Goal: Information Seeking & Learning: Learn about a topic

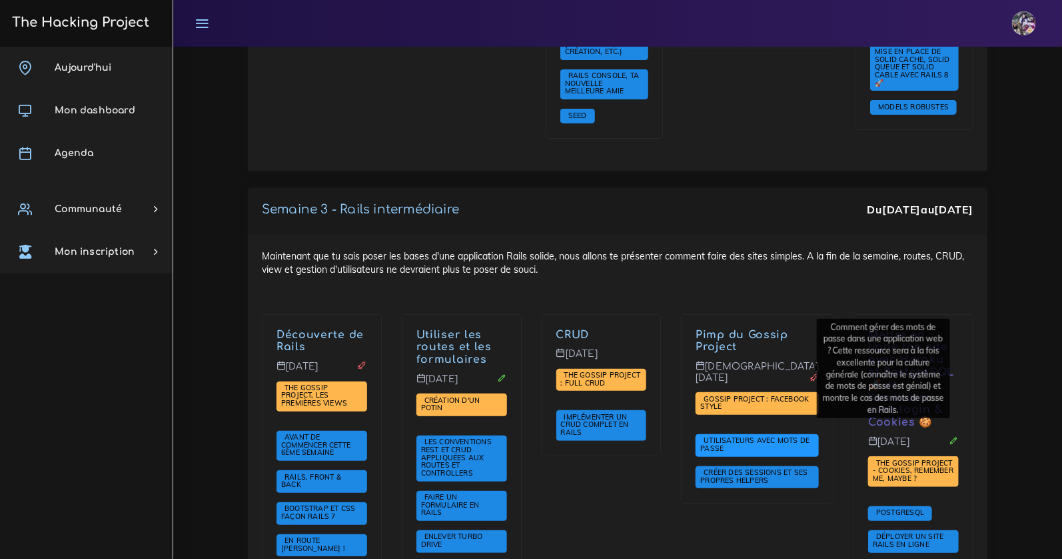
scroll to position [2525, 0]
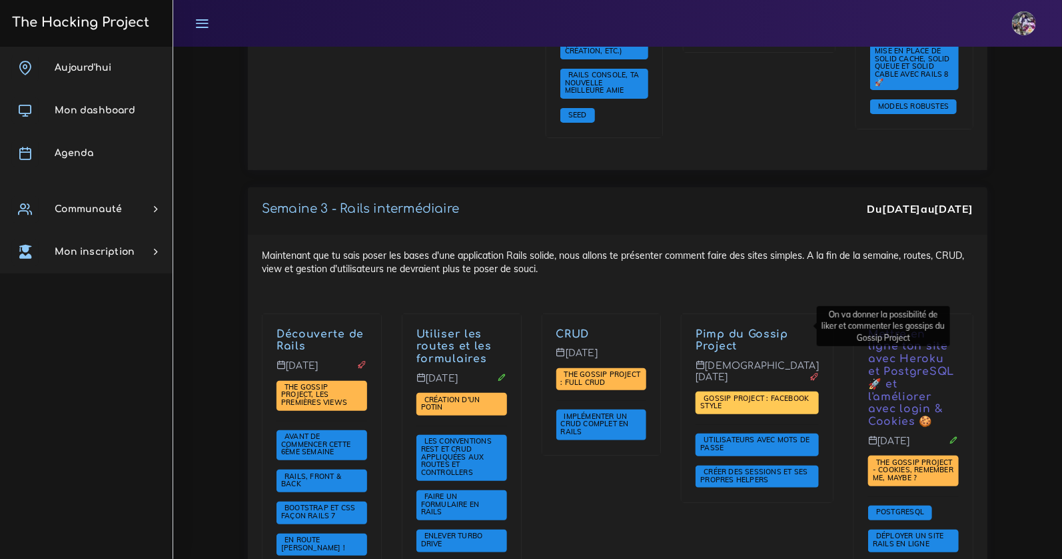
click at [768, 393] on span "Gossip Project : Facebook style" at bounding box center [755, 401] width 109 height 17
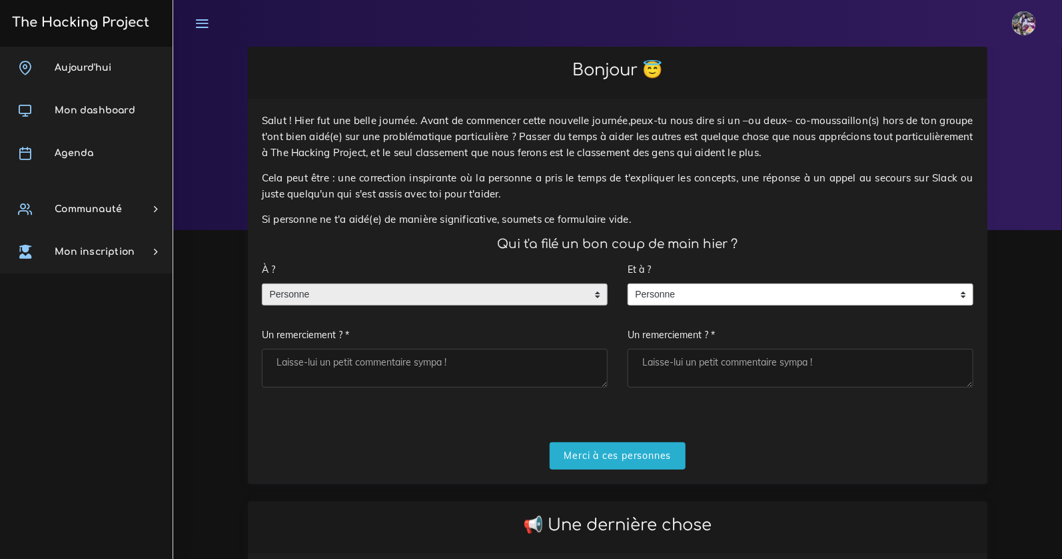
click at [479, 297] on span "Personne" at bounding box center [425, 294] width 325 height 21
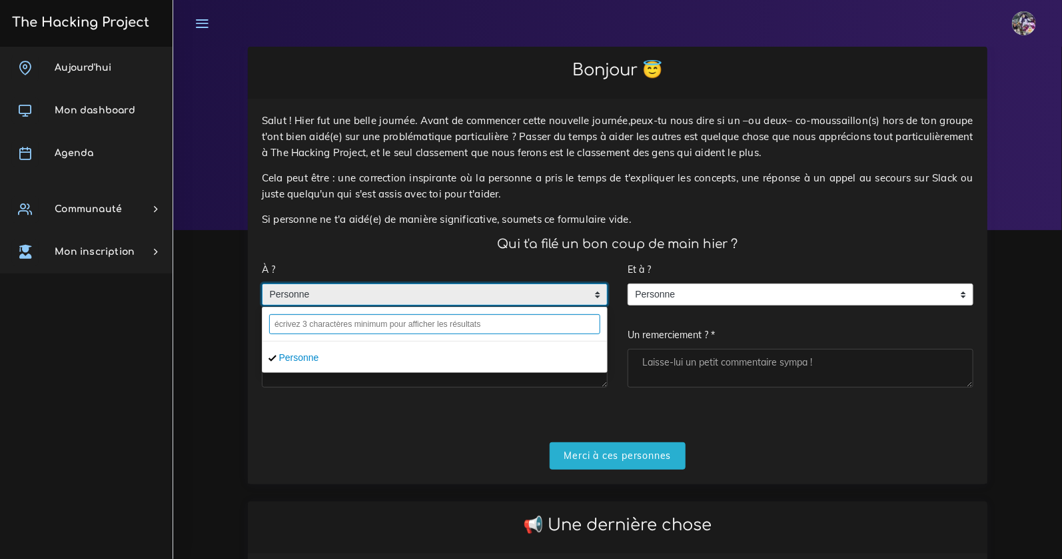
click at [399, 328] on input "text" at bounding box center [434, 324] width 331 height 20
click at [389, 327] on input "text" at bounding box center [434, 324] width 331 height 20
type input "o"
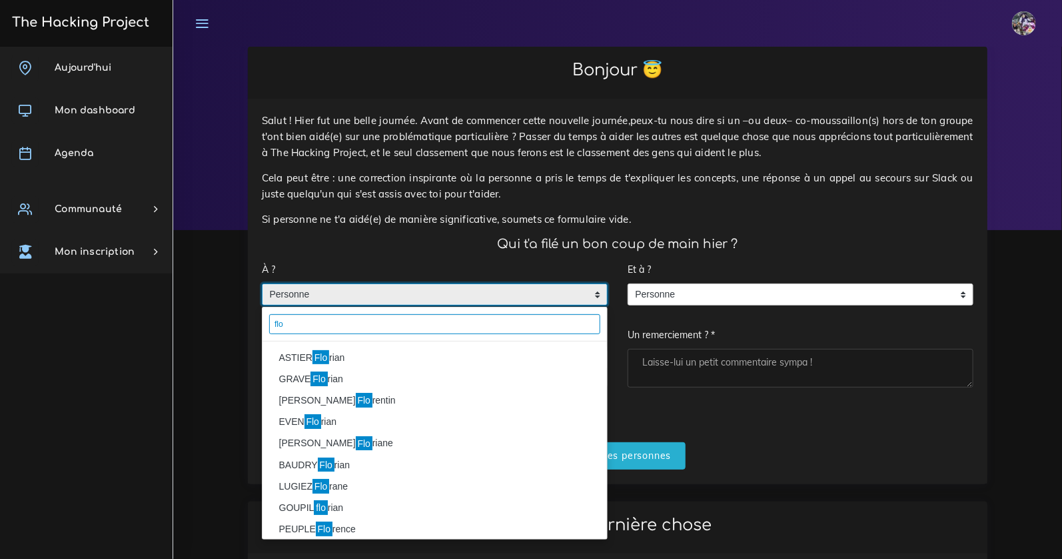
type input "flo"
click at [345, 357] on li "ASTIER Flo rian" at bounding box center [435, 357] width 345 height 21
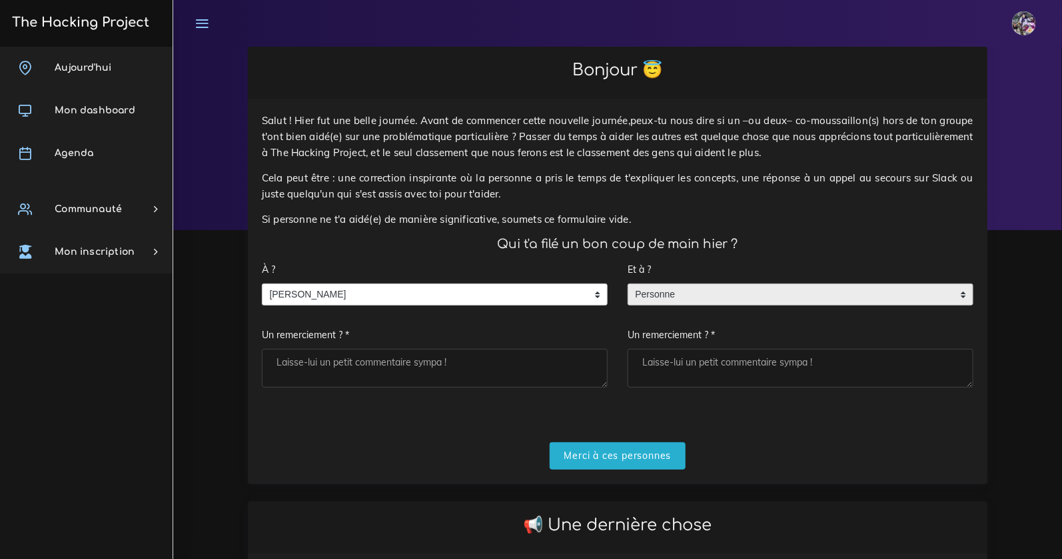
click at [769, 301] on span "Personne" at bounding box center [791, 294] width 325 height 21
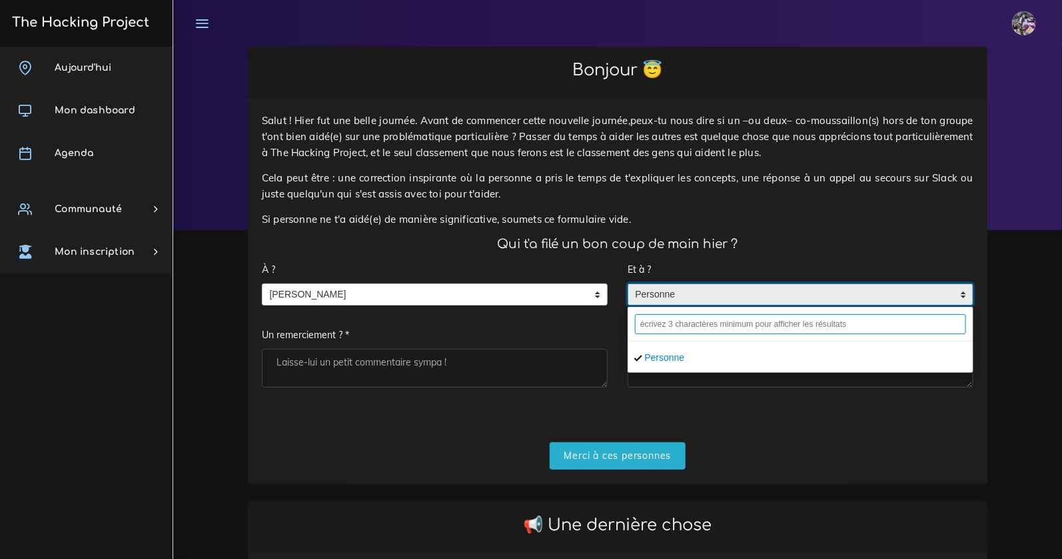
click at [752, 316] on input "text" at bounding box center [800, 324] width 331 height 20
click at [753, 320] on input "text" at bounding box center [800, 324] width 331 height 20
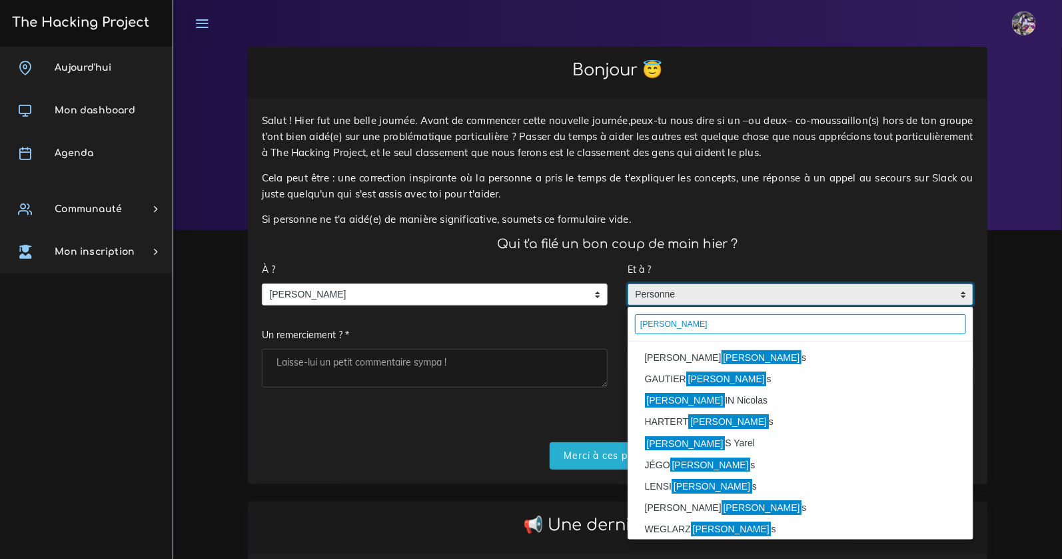
type input "luca"
click at [724, 349] on li "MIRANDA Luca s" at bounding box center [801, 357] width 345 height 21
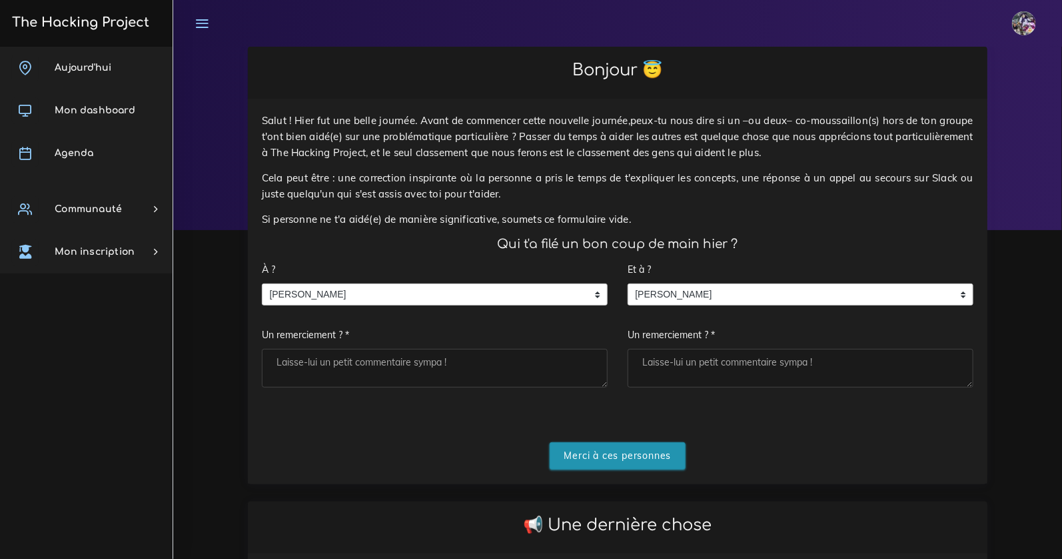
click at [580, 467] on input "Merci à ces personnes" at bounding box center [618, 455] width 137 height 27
click at [417, 358] on textarea "Un remerciement ? *" at bounding box center [435, 368] width 346 height 39
type textarea "binome"
click at [685, 372] on textarea "Un remerciement ? *" at bounding box center [801, 368] width 346 height 39
type textarea "boss"
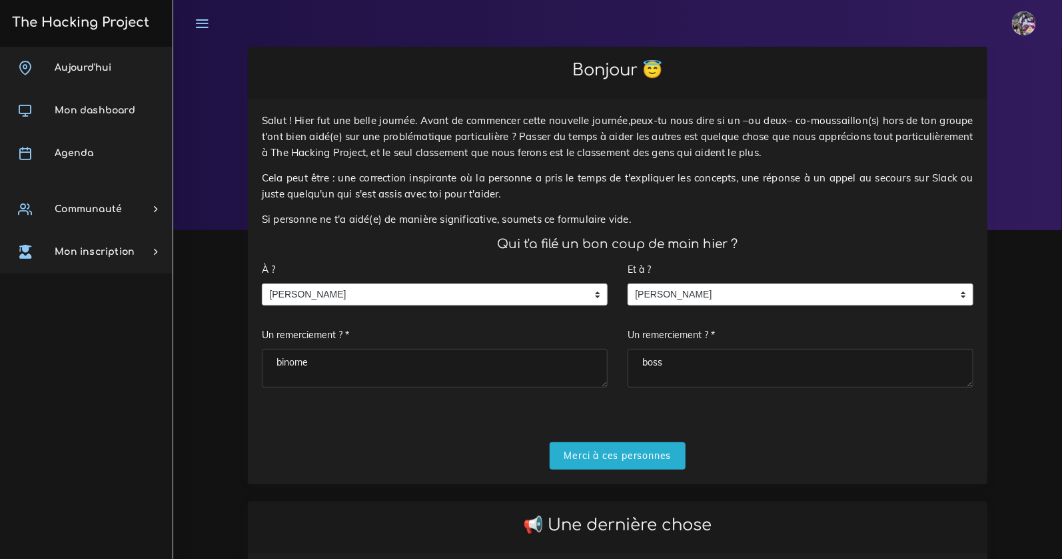
click at [637, 433] on form "À ? Personne ASTIER Florian ASTIER Florian Personne ASTIER Florian Un remerciem…" at bounding box center [618, 362] width 712 height 213
click at [636, 445] on input "Merci à ces personnes" at bounding box center [618, 455] width 137 height 27
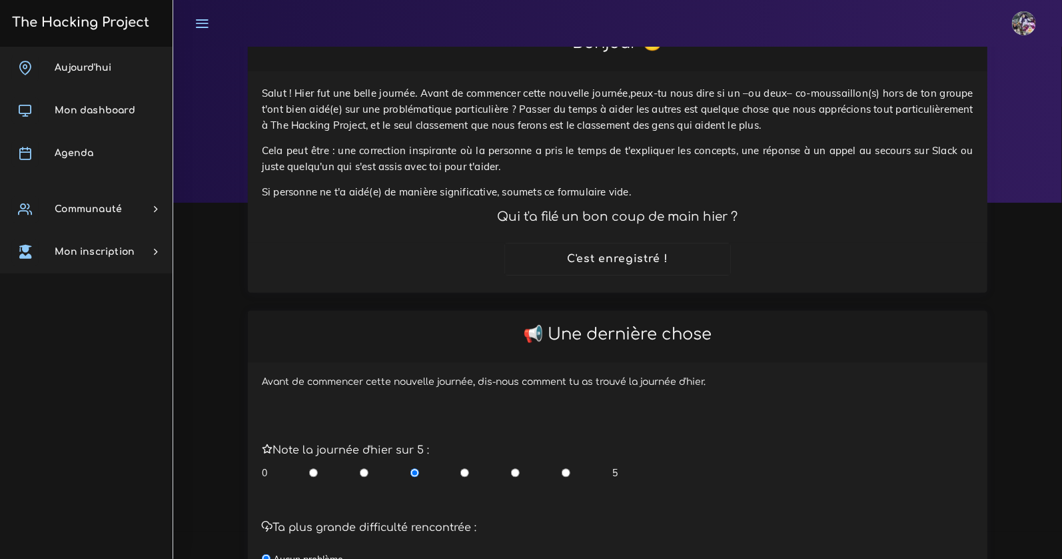
scroll to position [28, 0]
click at [561, 469] on div "0 5" at bounding box center [440, 471] width 356 height 13
click at [563, 469] on input "radio" at bounding box center [566, 471] width 9 height 13
radio input "true"
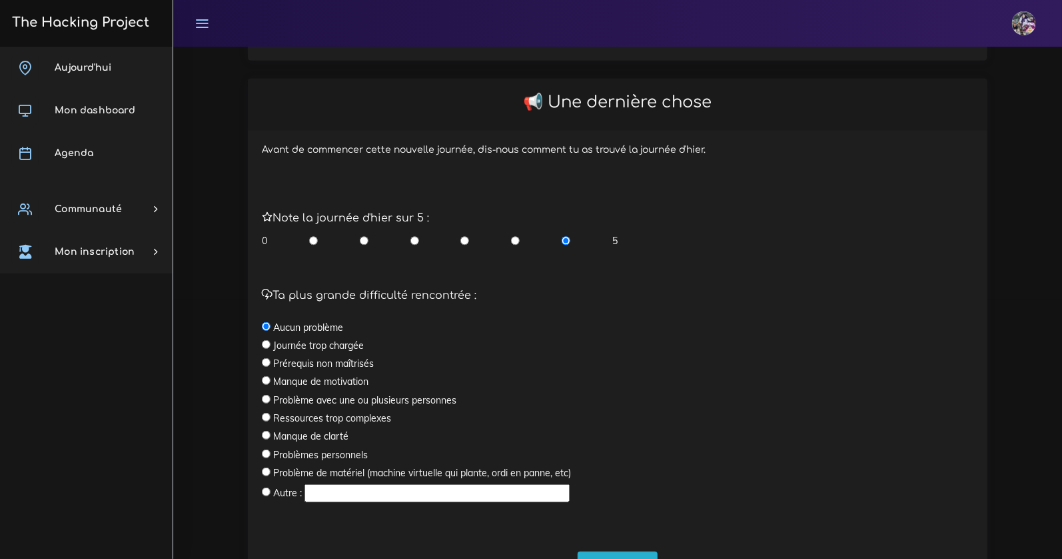
scroll to position [330, 0]
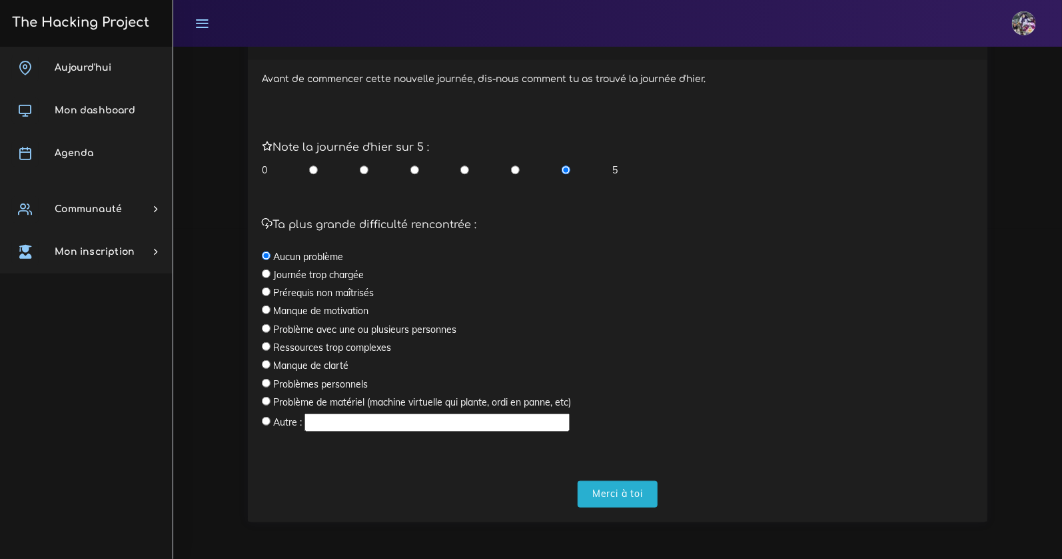
click at [300, 297] on label "Prérequis non maîtrisés" at bounding box center [323, 292] width 101 height 13
click at [267, 293] on input "radio" at bounding box center [266, 291] width 9 height 9
radio input "true"
click at [469, 170] on input "radio" at bounding box center [465, 169] width 9 height 13
radio input "true"
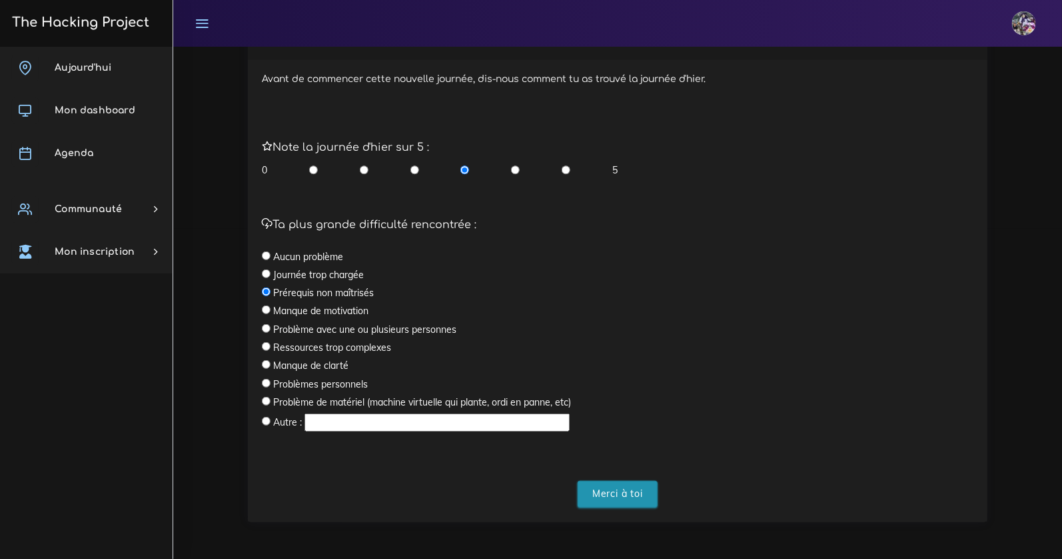
click at [599, 487] on input "Merci à toi" at bounding box center [618, 494] width 80 height 27
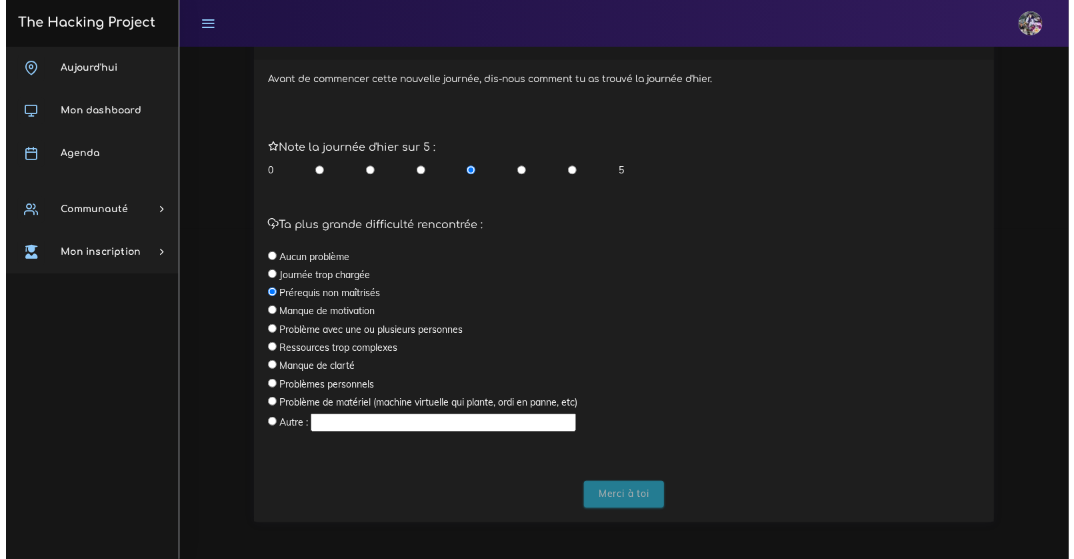
scroll to position [0, 0]
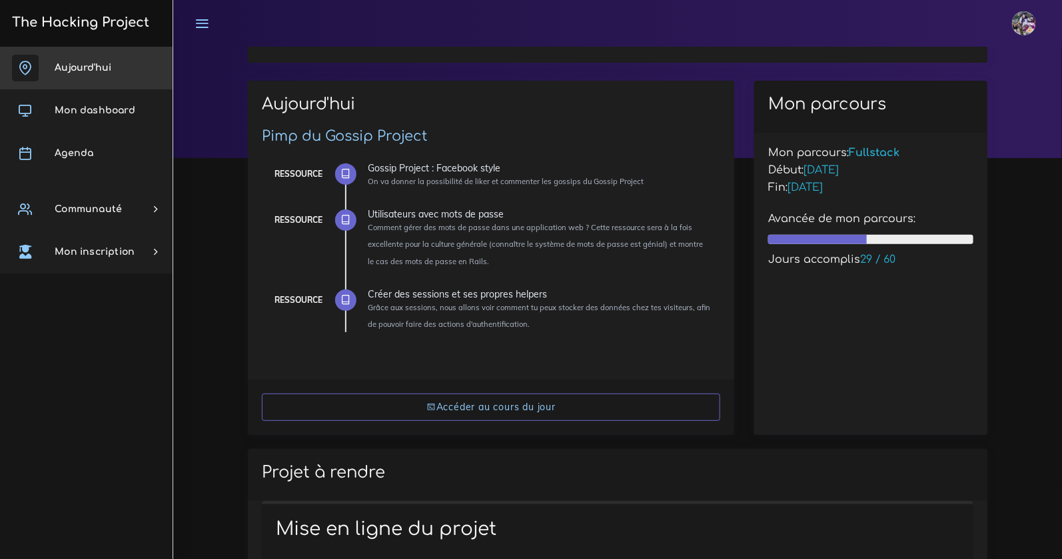
scroll to position [45, 0]
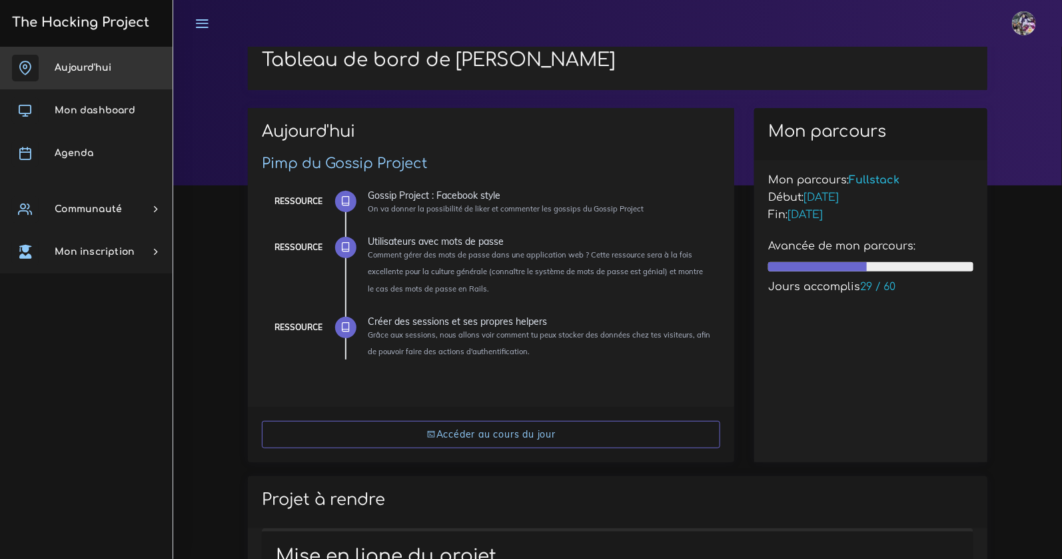
click at [114, 84] on link "Aujourd'hui" at bounding box center [86, 68] width 173 height 43
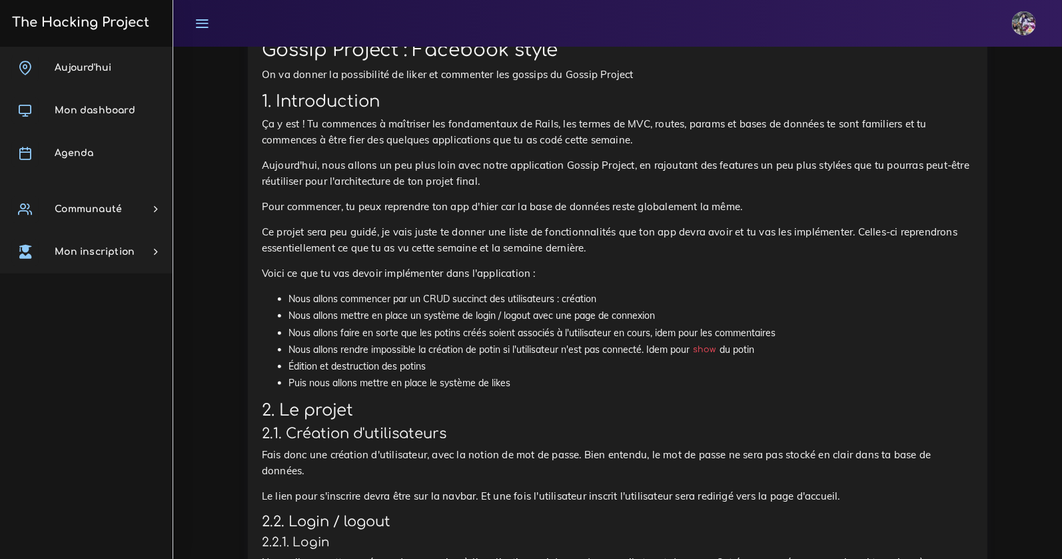
scroll to position [539, 0]
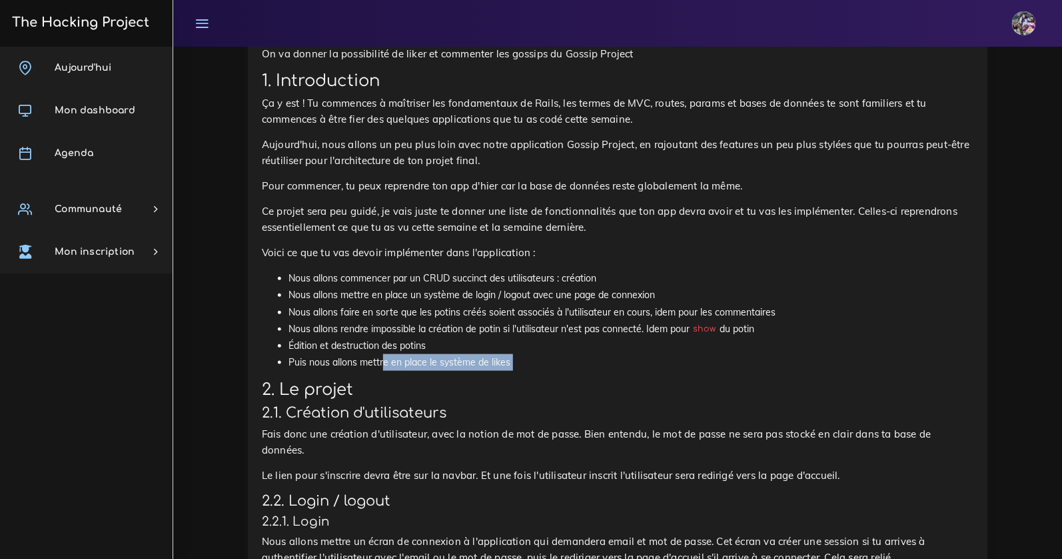
drag, startPoint x: 638, startPoint y: 377, endPoint x: 373, endPoint y: 365, distance: 265.5
click at [373, 365] on li "Puis nous allons mettre en place le système de likes" at bounding box center [631, 362] width 685 height 17
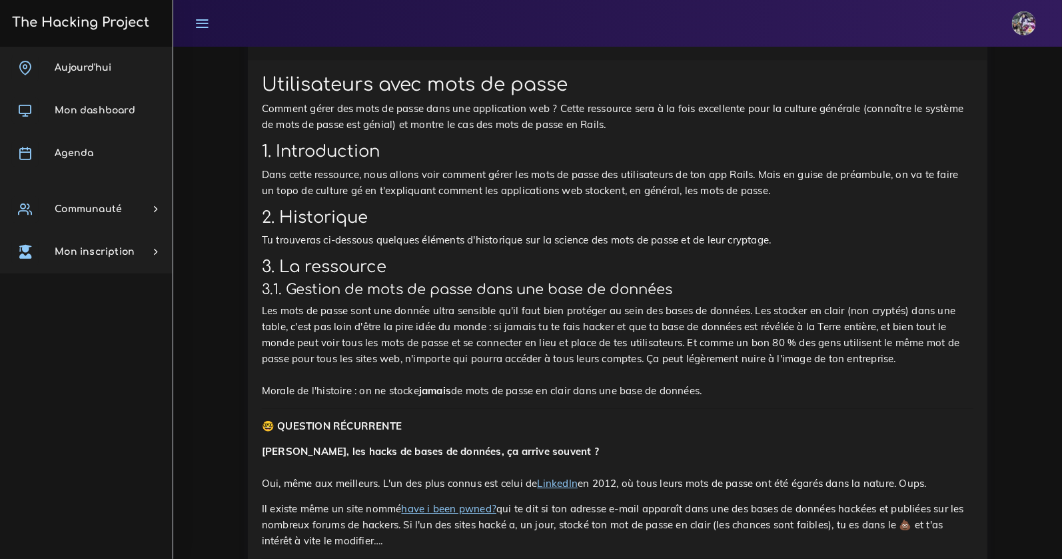
scroll to position [1830, 0]
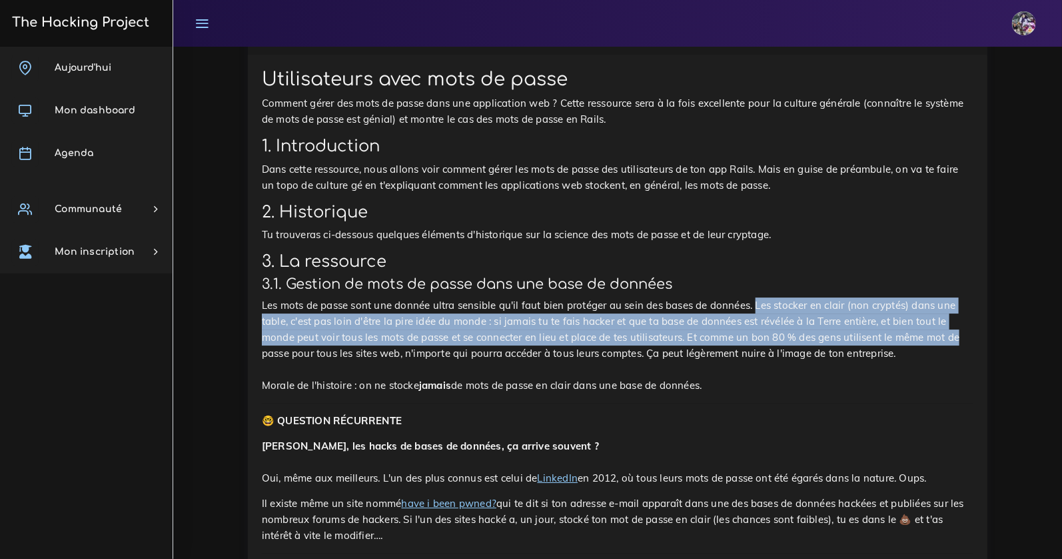
drag, startPoint x: 759, startPoint y: 306, endPoint x: 970, endPoint y: 335, distance: 212.6
click at [970, 335] on p "Les mots de passe sont une donnée ultra sensible qu'il faut bien protéger au se…" at bounding box center [618, 345] width 712 height 96
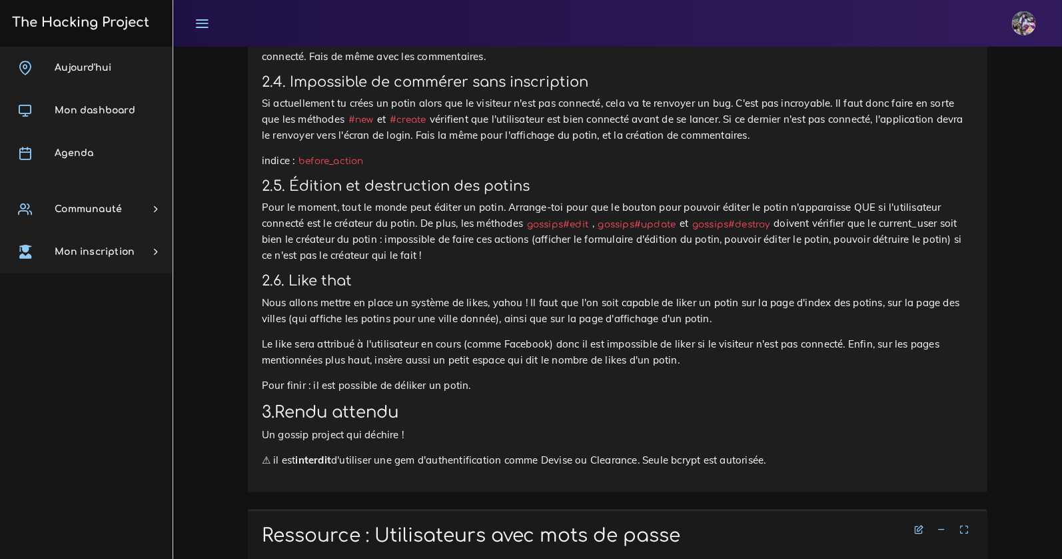
scroll to position [1318, 0]
drag, startPoint x: 402, startPoint y: 442, endPoint x: 219, endPoint y: 433, distance: 183.5
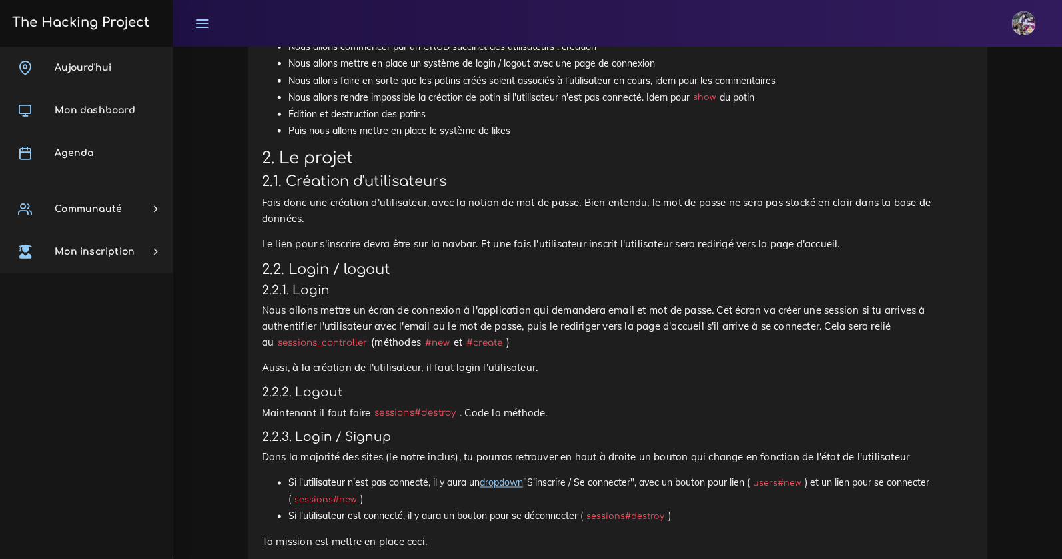
scroll to position [790, 0]
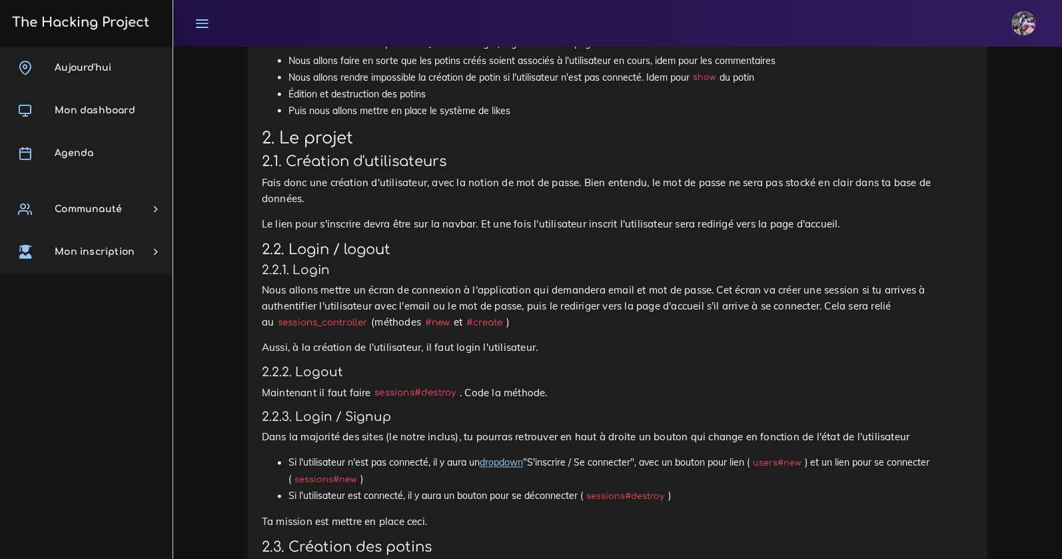
click at [295, 225] on p "Le lien pour s'inscrire devra être sur la navbar. Et une fois l'utilisateur ins…" at bounding box center [618, 224] width 712 height 16
click at [648, 213] on div "Gossip Project : Facebook style On va donner la possibilité de liker et comment…" at bounding box center [618, 381] width 712 height 1229
drag, startPoint x: 899, startPoint y: 219, endPoint x: 249, endPoint y: 223, distance: 649.9
click at [897, 219] on p "Le lien pour s'inscrire devra être sur la navbar. Et une fois l'utilisateur ins…" at bounding box center [618, 224] width 712 height 16
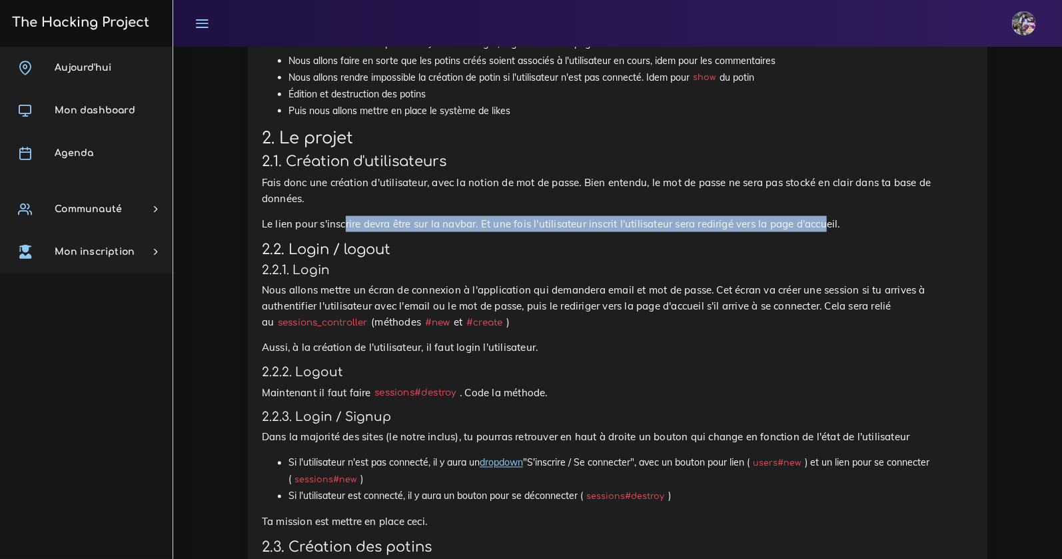
drag, startPoint x: 249, startPoint y: 223, endPoint x: 163, endPoint y: 216, distance: 86.9
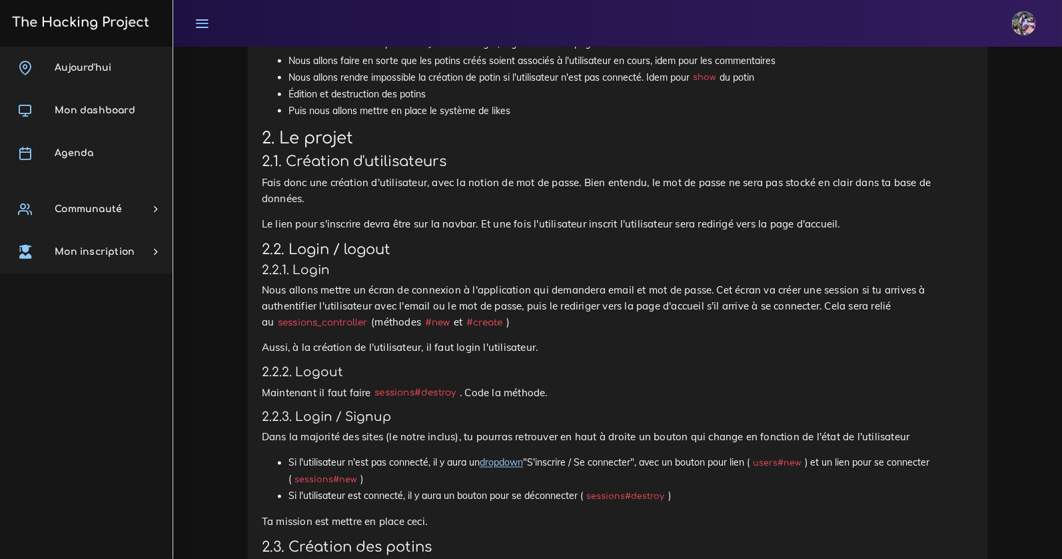
click at [314, 170] on h3 "2.1. Création d'utilisateurs" at bounding box center [618, 161] width 712 height 17
drag, startPoint x: 507, startPoint y: 347, endPoint x: 329, endPoint y: 347, distance: 178.0
click at [449, 347] on p "Aussi, à la création de l'utilisateur, il faut login l'utilisateur." at bounding box center [618, 347] width 712 height 16
click at [281, 345] on p "Aussi, à la création de l'utilisateur, il faut login l'utilisateur." at bounding box center [618, 347] width 712 height 16
drag, startPoint x: 261, startPoint y: 347, endPoint x: 429, endPoint y: 343, distance: 168.0
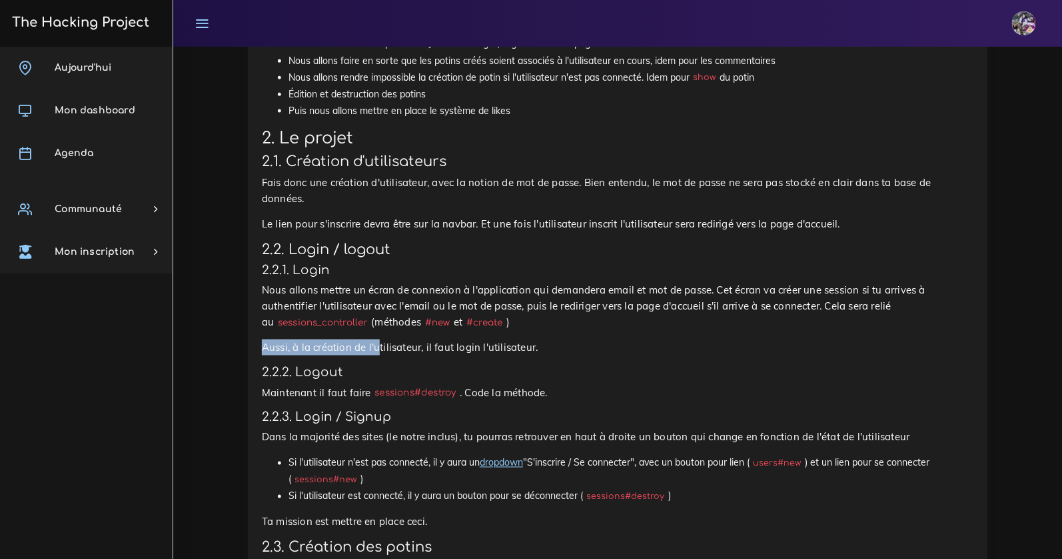
click at [409, 343] on div "Gossip Project : Facebook style On va donner la possibilité de liker et comment…" at bounding box center [618, 386] width 740 height 1266
drag, startPoint x: 439, startPoint y: 345, endPoint x: 456, endPoint y: 349, distance: 17.8
click at [439, 345] on p "Aussi, à la création de l'utilisateur, il faut login l'utilisateur." at bounding box center [618, 347] width 712 height 16
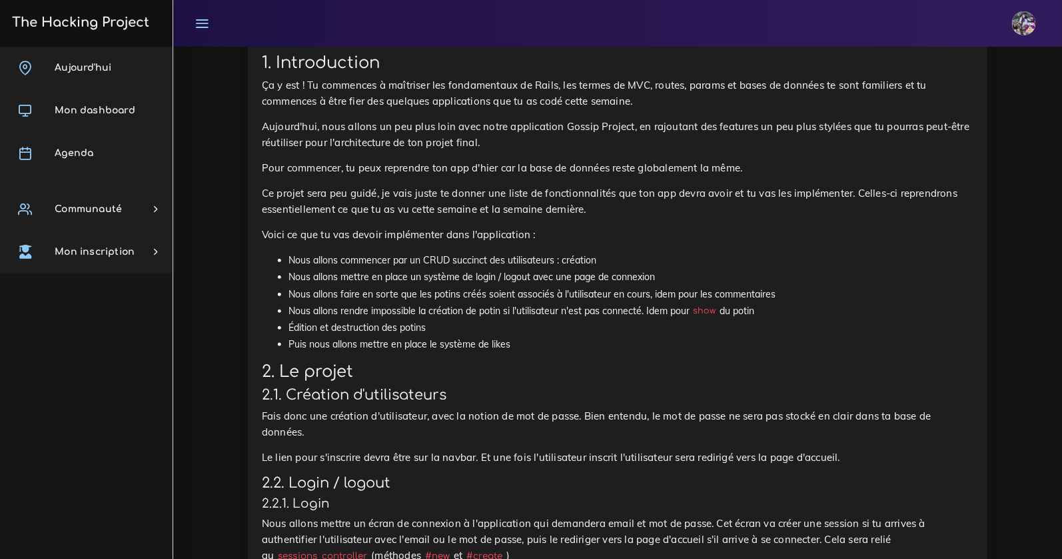
scroll to position [557, 0]
drag, startPoint x: 483, startPoint y: 457, endPoint x: 635, endPoint y: 457, distance: 152.6
click at [635, 457] on p "Le lien pour s'inscrire devra être sur la navbar. Et une fois l'utilisateur ins…" at bounding box center [618, 457] width 712 height 16
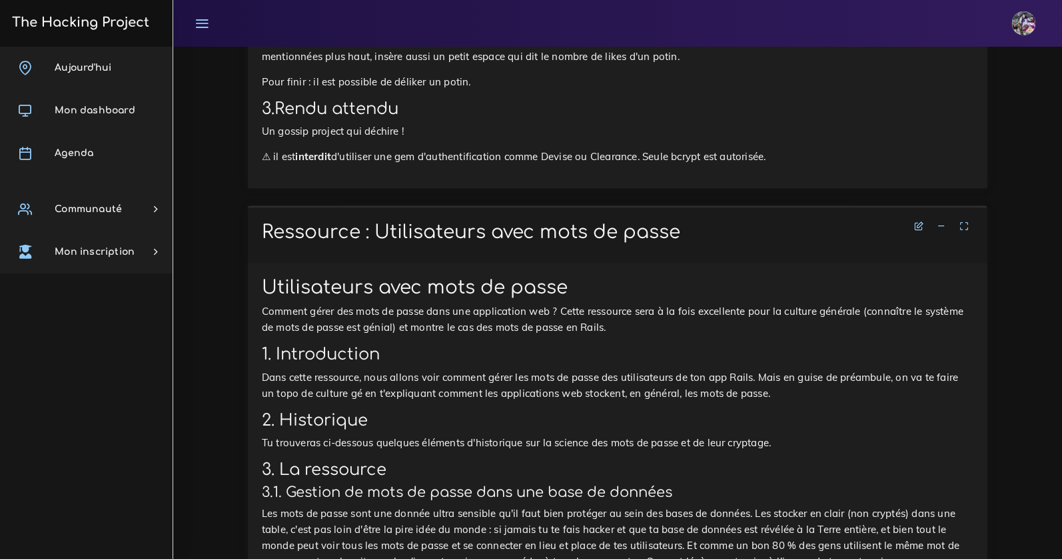
scroll to position [1622, 0]
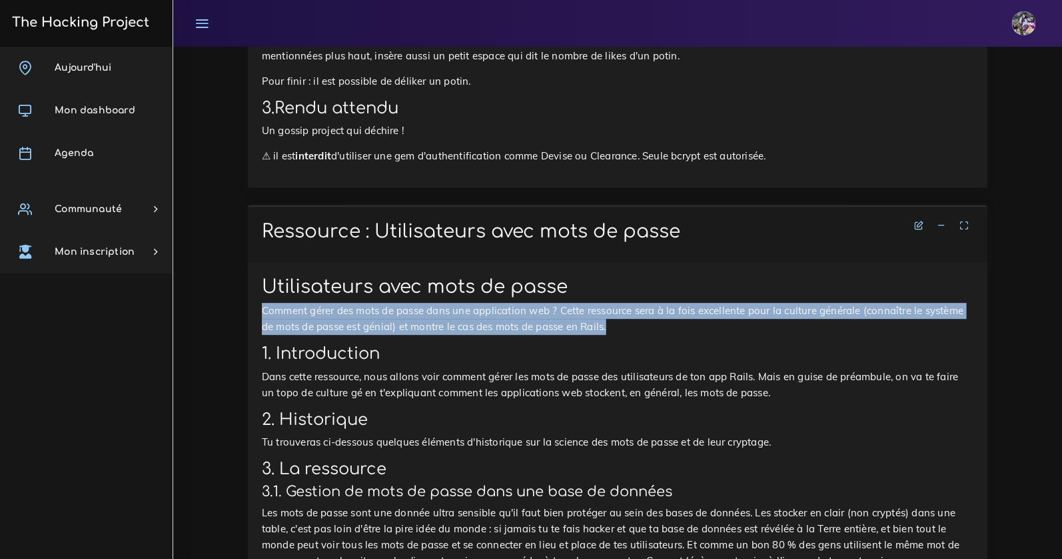
drag, startPoint x: 617, startPoint y: 331, endPoint x: 253, endPoint y: 319, distance: 364.1
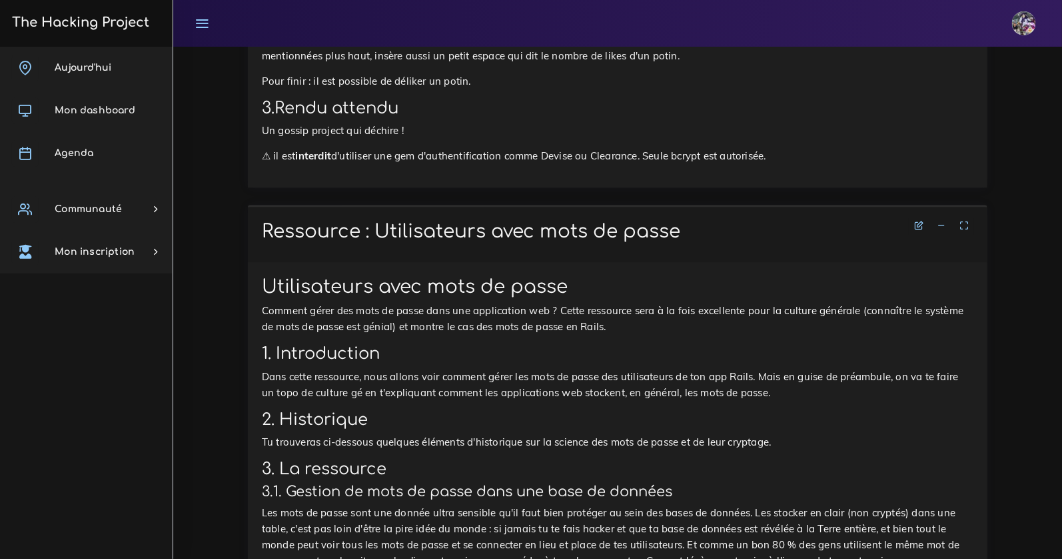
drag, startPoint x: 618, startPoint y: 353, endPoint x: 613, endPoint y: 347, distance: 7.1
click at [619, 353] on h2 "1. Introduction" at bounding box center [618, 353] width 712 height 19
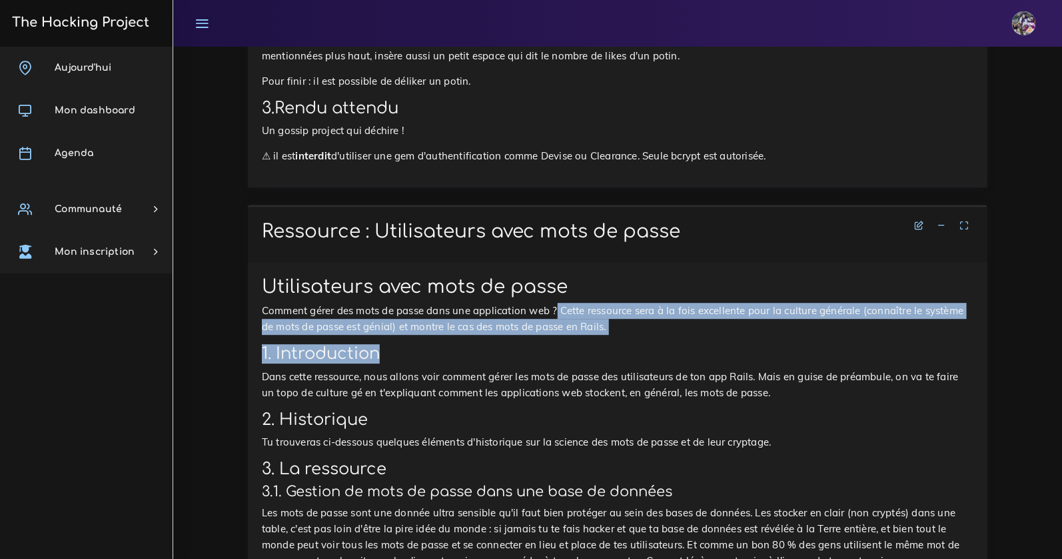
drag, startPoint x: 559, startPoint y: 309, endPoint x: 643, endPoint y: 362, distance: 99.5
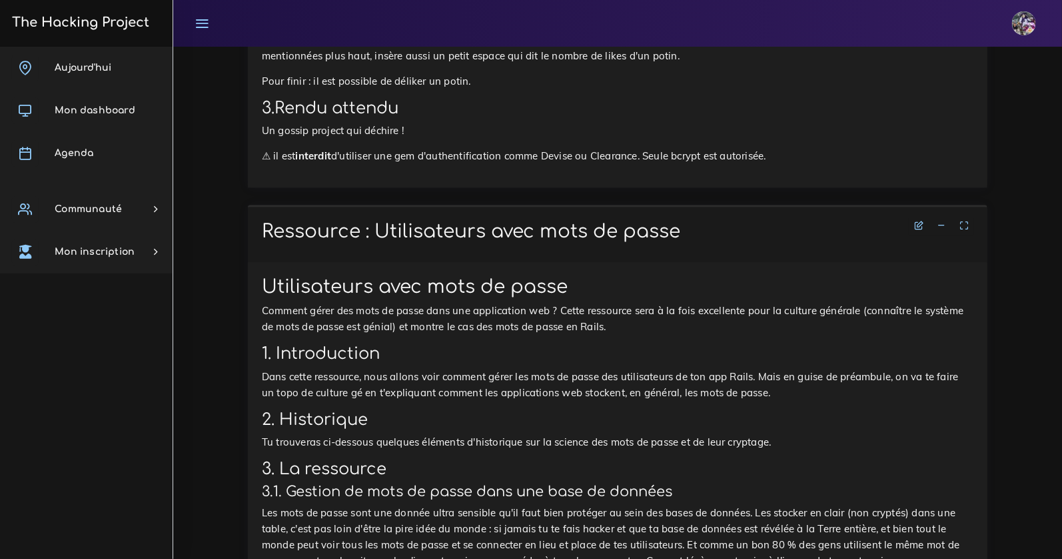
click at [639, 335] on p "Comment gérer des mots de passe dans une application web ? Cette ressource sera…" at bounding box center [618, 319] width 712 height 32
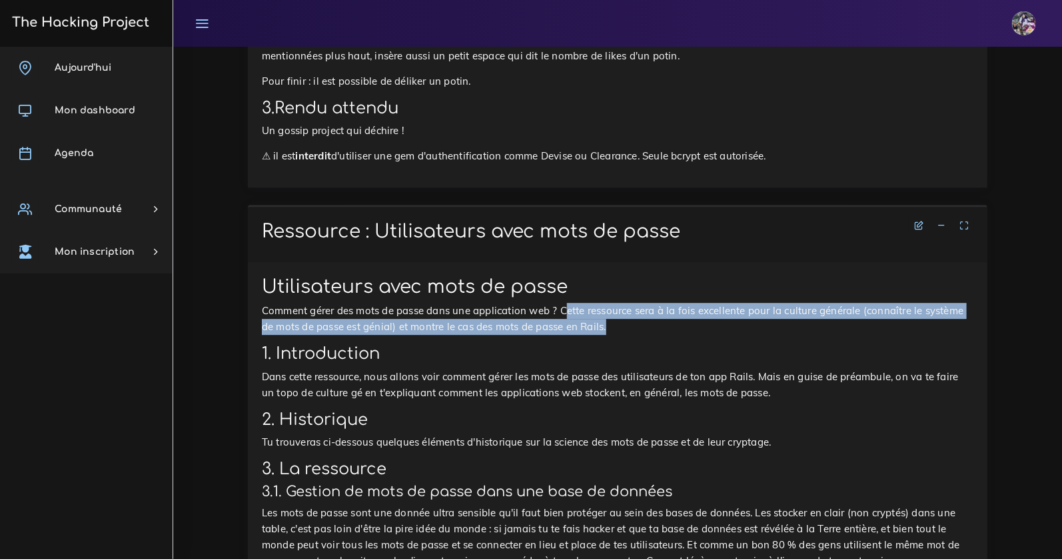
drag, startPoint x: 633, startPoint y: 335, endPoint x: 565, endPoint y: 311, distance: 71.5
click at [567, 311] on p "Comment gérer des mots de passe dans une application web ? Cette ressource sera…" at bounding box center [618, 319] width 712 height 32
click at [568, 309] on p "Comment gérer des mots de passe dans une application web ? Cette ressource sera…" at bounding box center [618, 319] width 712 height 32
drag, startPoint x: 561, startPoint y: 311, endPoint x: 593, endPoint y: 325, distance: 34.9
click at [593, 325] on p "Comment gérer des mots de passe dans une application web ? Cette ressource sera…" at bounding box center [618, 319] width 712 height 32
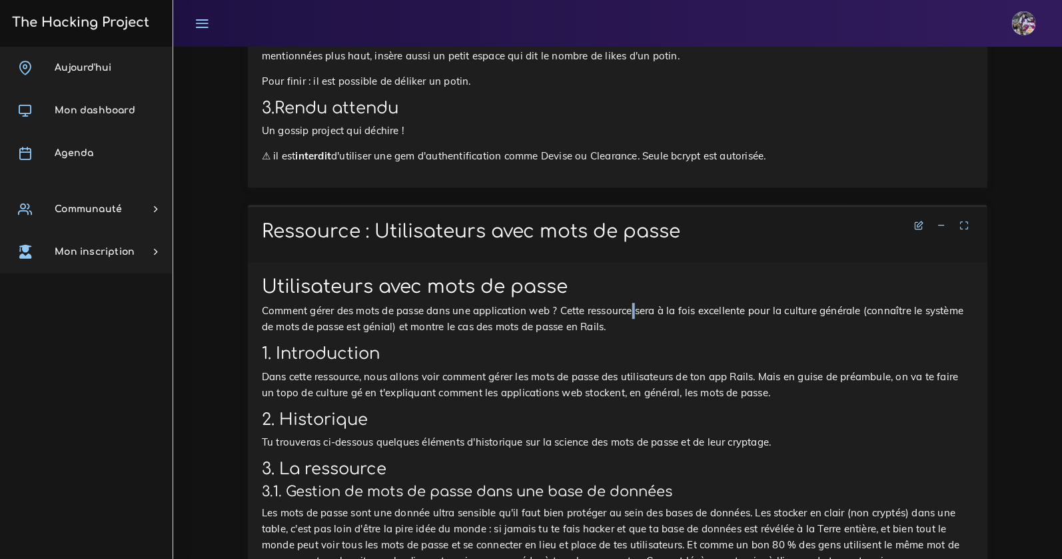
click at [633, 317] on p "Comment gérer des mots de passe dans une application web ? Cette ressource sera…" at bounding box center [618, 319] width 712 height 32
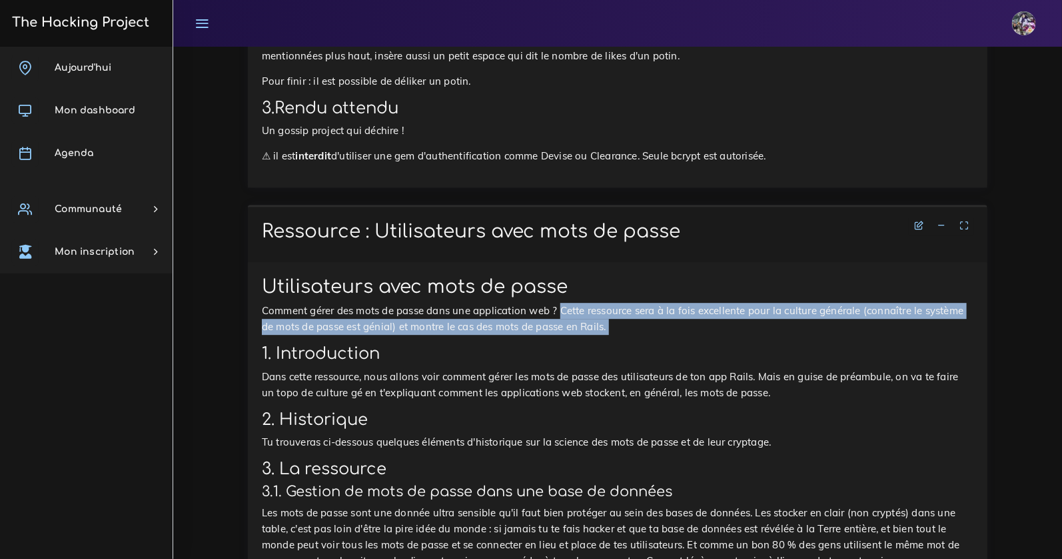
drag, startPoint x: 563, startPoint y: 310, endPoint x: 607, endPoint y: 337, distance: 51.8
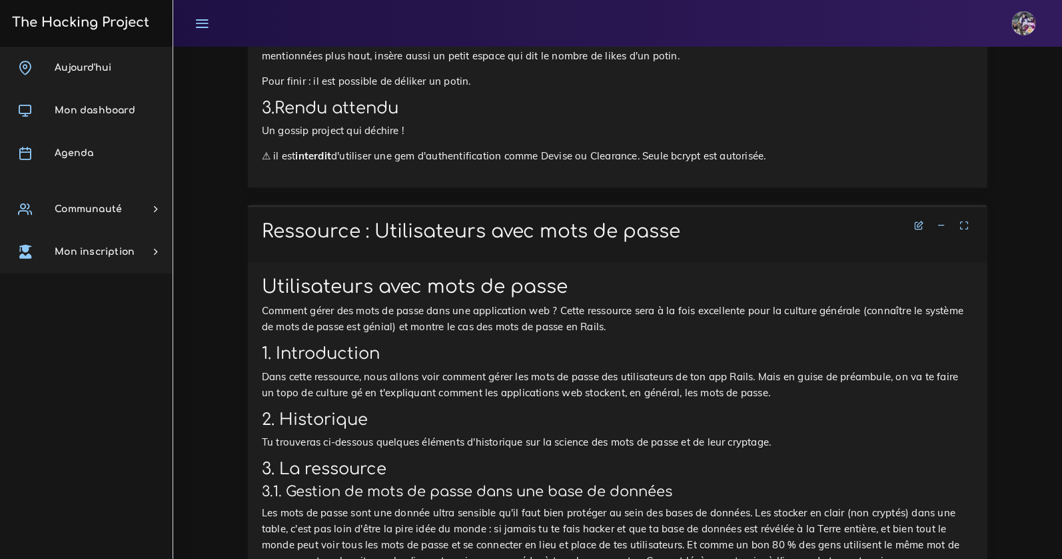
click at [400, 361] on h2 "1. Introduction" at bounding box center [618, 353] width 712 height 19
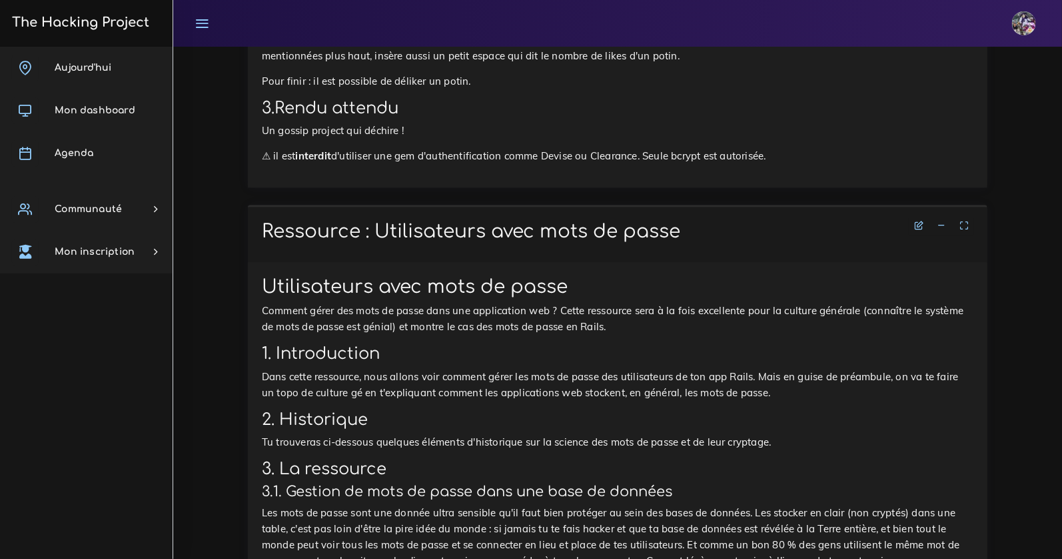
click at [436, 377] on p "Dans cette ressource, nous allons voir comment gérer les mots de passe des util…" at bounding box center [618, 385] width 712 height 32
click at [770, 381] on p "Dans cette ressource, nous allons voir comment gérer les mots de passe des util…" at bounding box center [618, 385] width 712 height 32
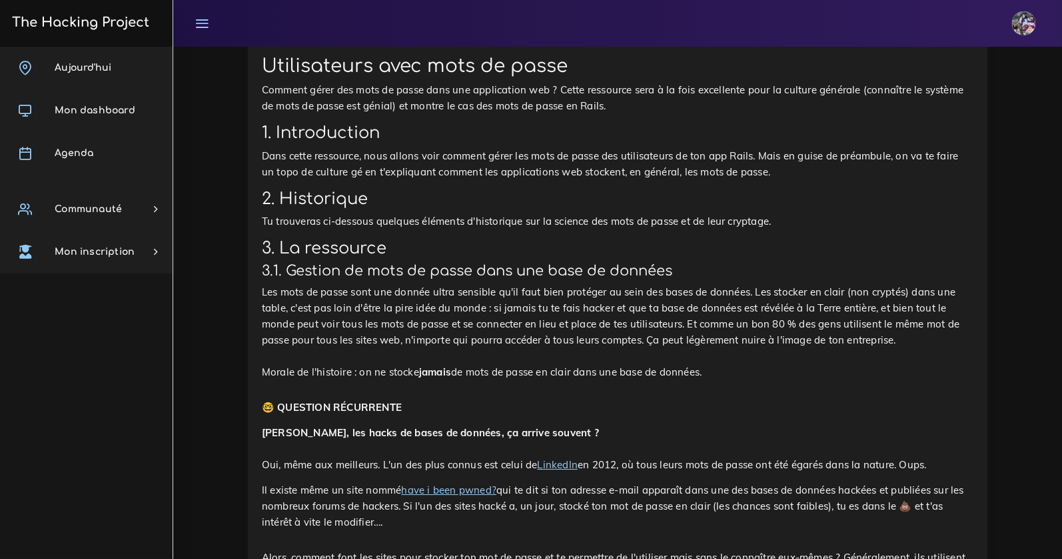
scroll to position [1914, 0]
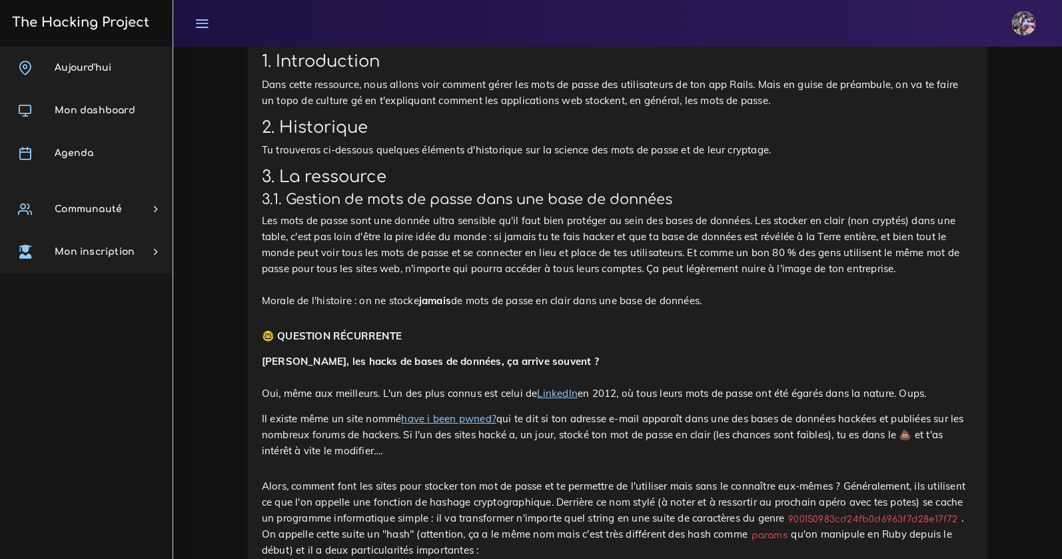
drag, startPoint x: 258, startPoint y: 303, endPoint x: 543, endPoint y: 336, distance: 286.5
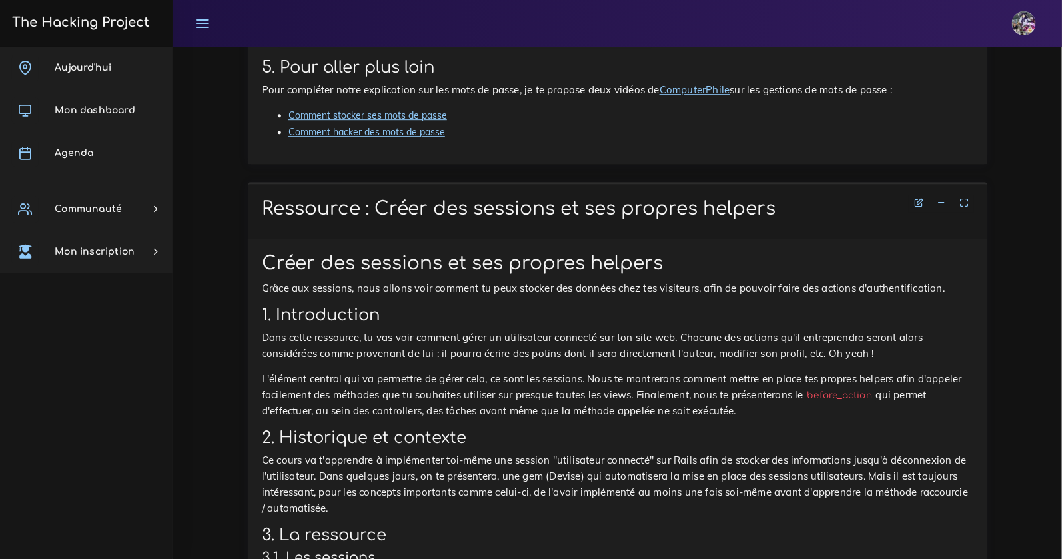
scroll to position [4356, 0]
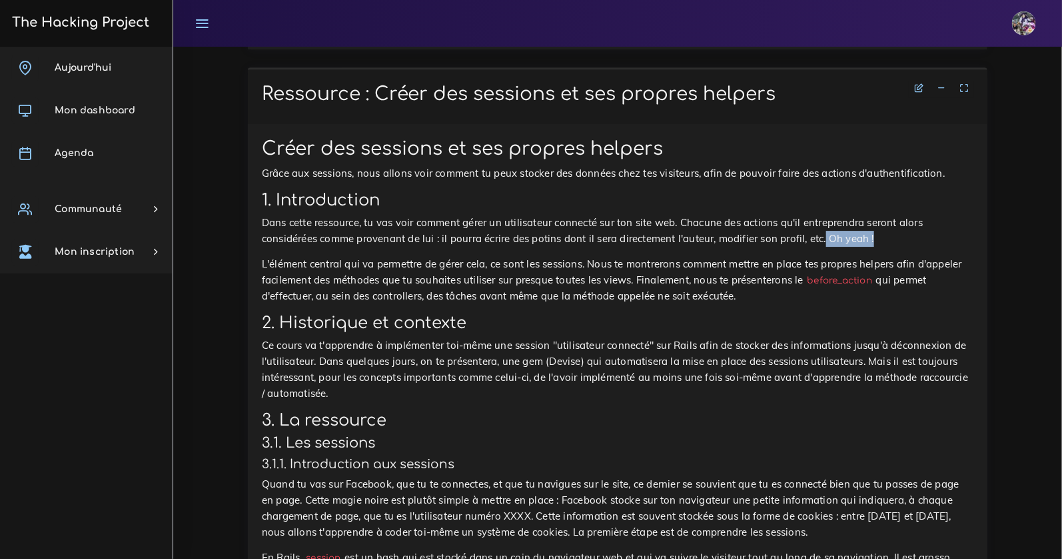
drag, startPoint x: 879, startPoint y: 306, endPoint x: 828, endPoint y: 308, distance: 51.4
click at [828, 247] on p "Dans cette ressource, tu vas voir comment gérer un utilisateur connecté sur ton…" at bounding box center [618, 231] width 712 height 32
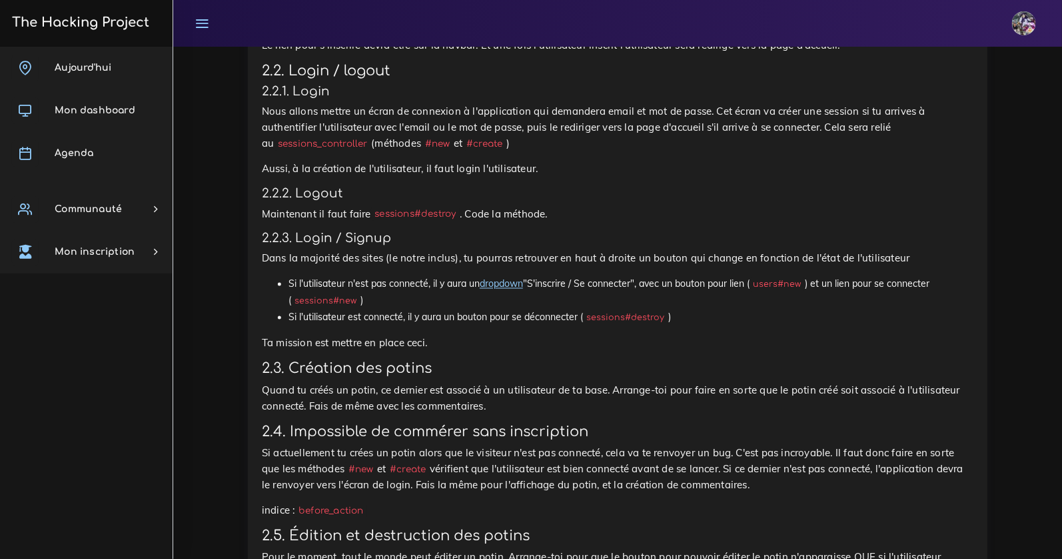
scroll to position [953, 0]
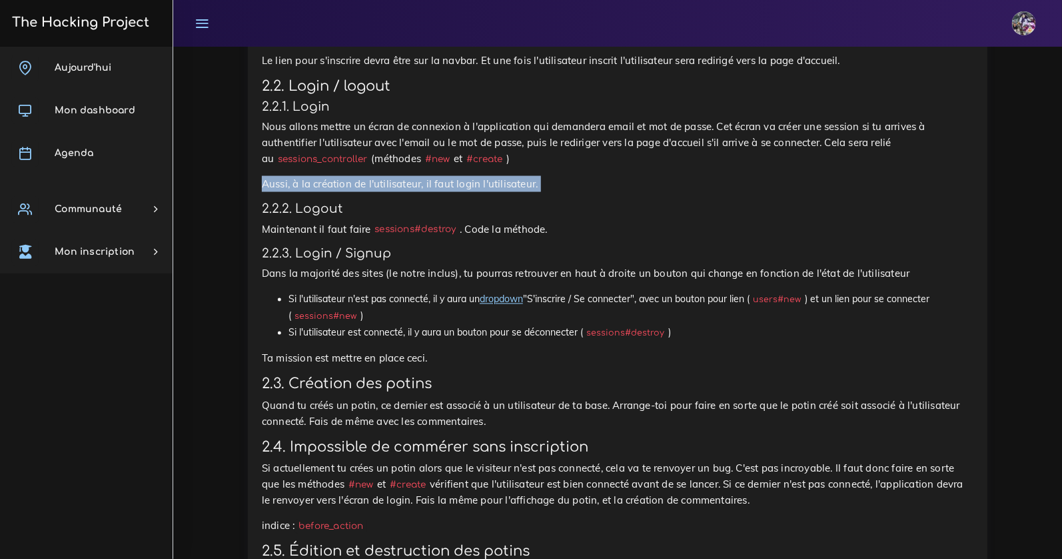
drag, startPoint x: 276, startPoint y: 184, endPoint x: 595, endPoint y: 201, distance: 319.7
click at [595, 201] on div "Gossip Project : Facebook style On va donner la possibilité de liker et comment…" at bounding box center [618, 218] width 712 height 1229
drag, startPoint x: 552, startPoint y: 181, endPoint x: 262, endPoint y: 179, distance: 289.9
click at [262, 179] on p "Aussi, à la création de l'utilisateur, il faut login l'utilisateur." at bounding box center [618, 184] width 712 height 16
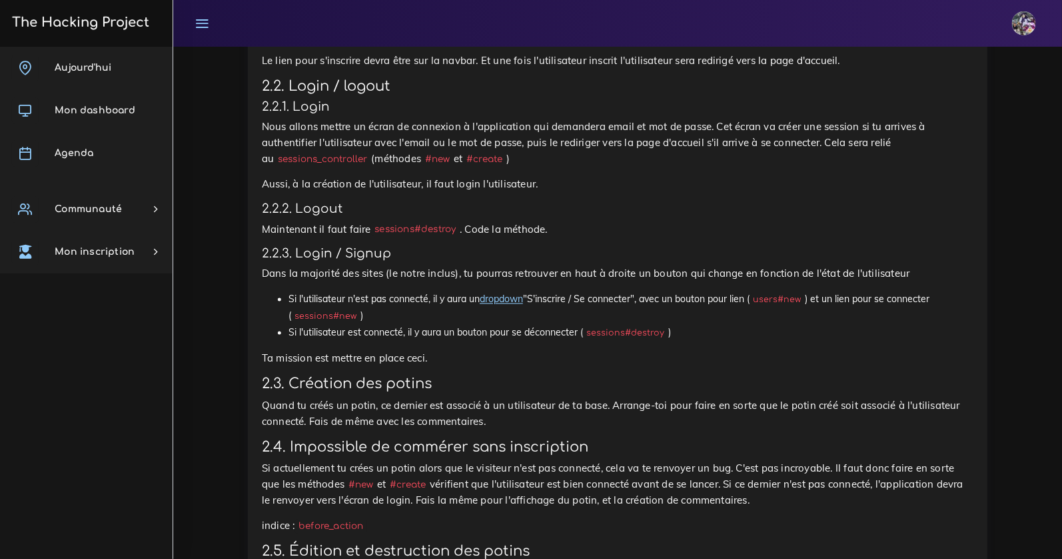
click at [286, 235] on p "Maintenant il faut faire sessions#destroy . Code la méthode." at bounding box center [618, 229] width 712 height 16
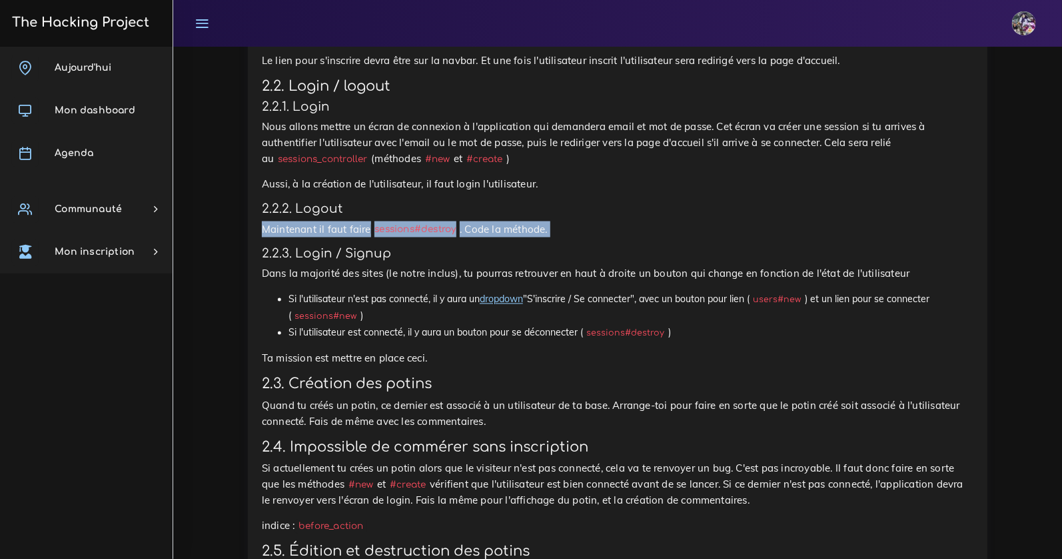
drag, startPoint x: 263, startPoint y: 229, endPoint x: 463, endPoint y: 244, distance: 199.8
click at [461, 243] on div "Gossip Project : Facebook style On va donner la possibilité de liker et comment…" at bounding box center [618, 218] width 712 height 1229
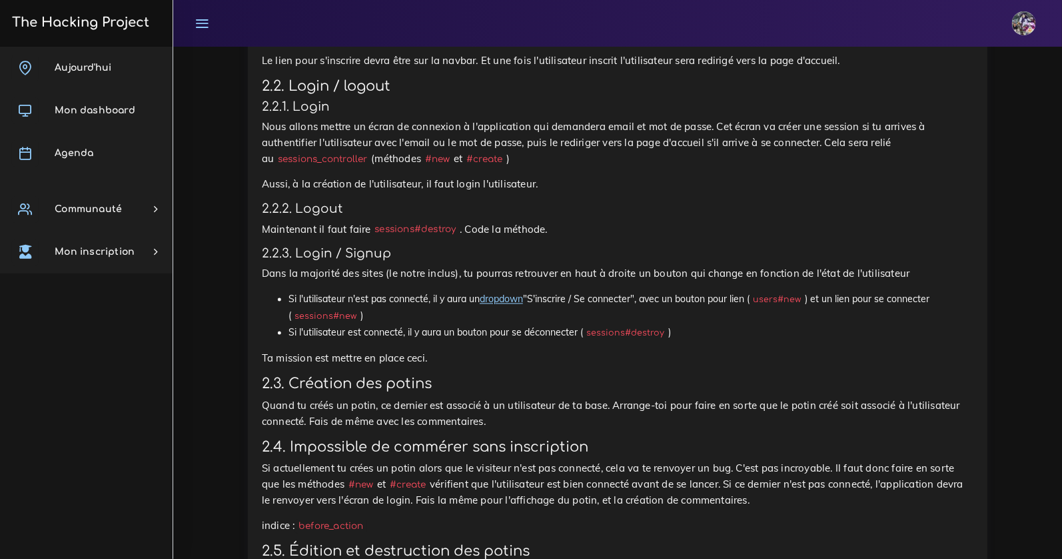
click at [463, 244] on div "Gossip Project : Facebook style On va donner la possibilité de liker et comment…" at bounding box center [618, 218] width 712 height 1229
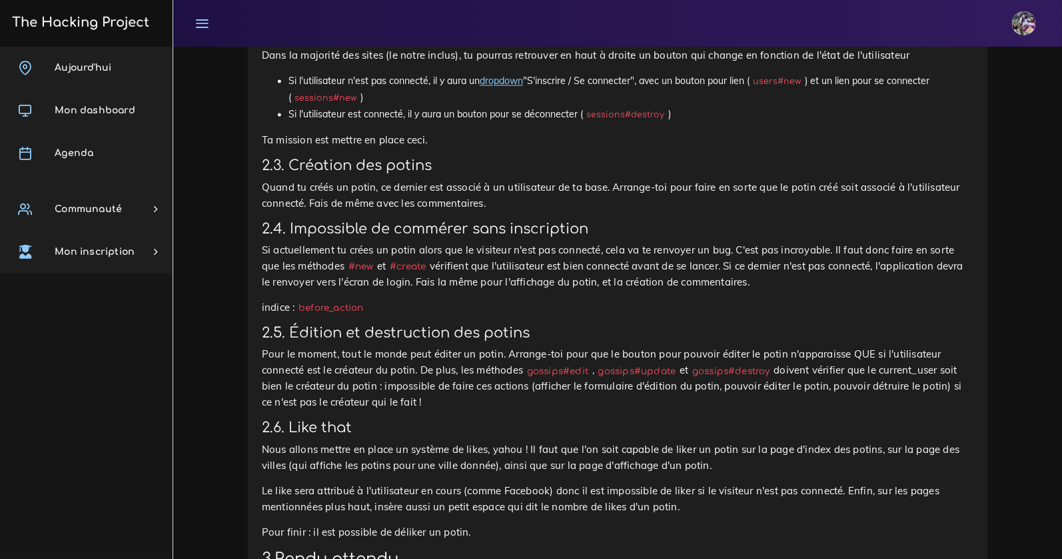
scroll to position [1232, 0]
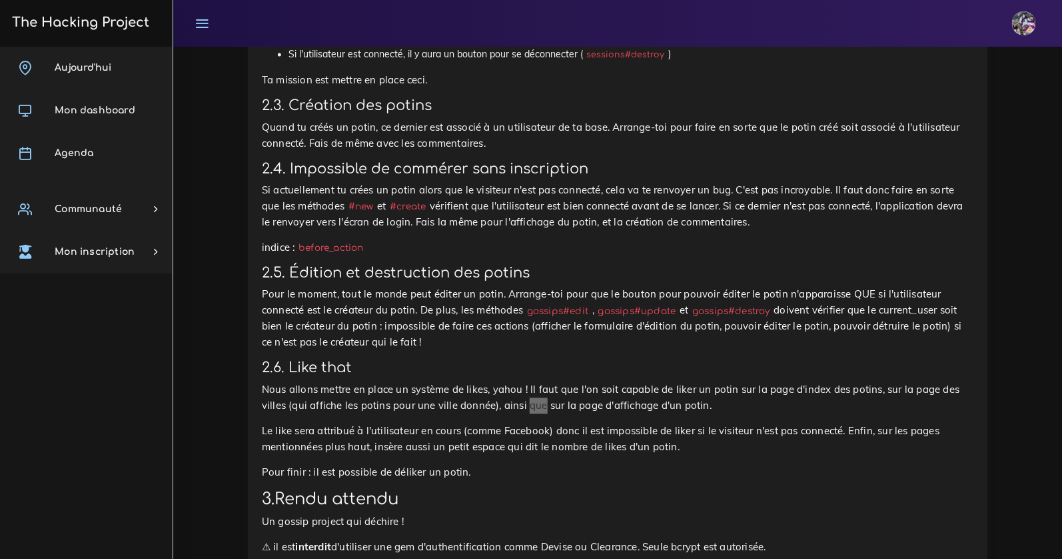
drag, startPoint x: 533, startPoint y: 402, endPoint x: 442, endPoint y: 369, distance: 97.2
click at [463, 365] on h3 "2.6. Like that" at bounding box center [618, 367] width 712 height 17
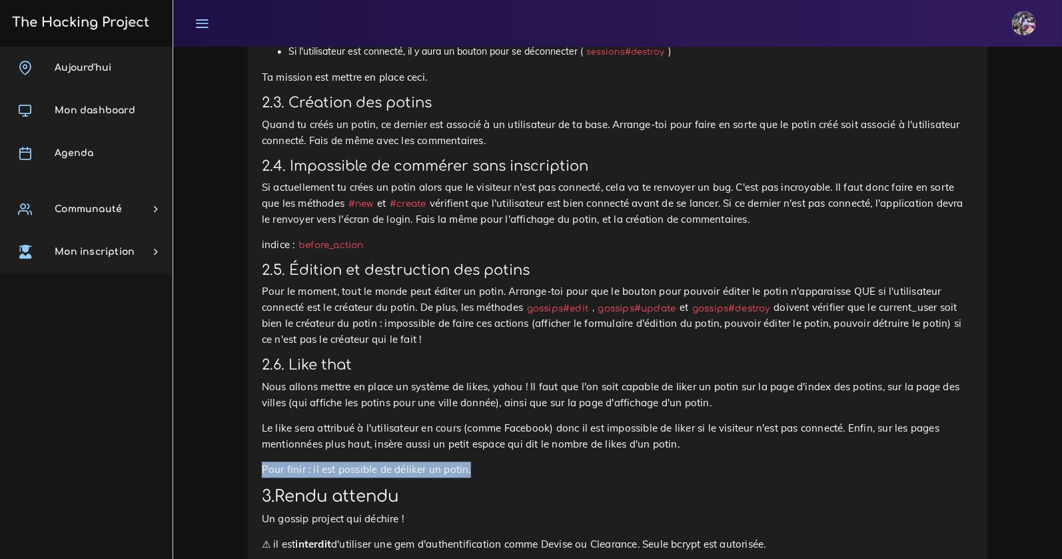
drag, startPoint x: 257, startPoint y: 471, endPoint x: 469, endPoint y: 472, distance: 212.6
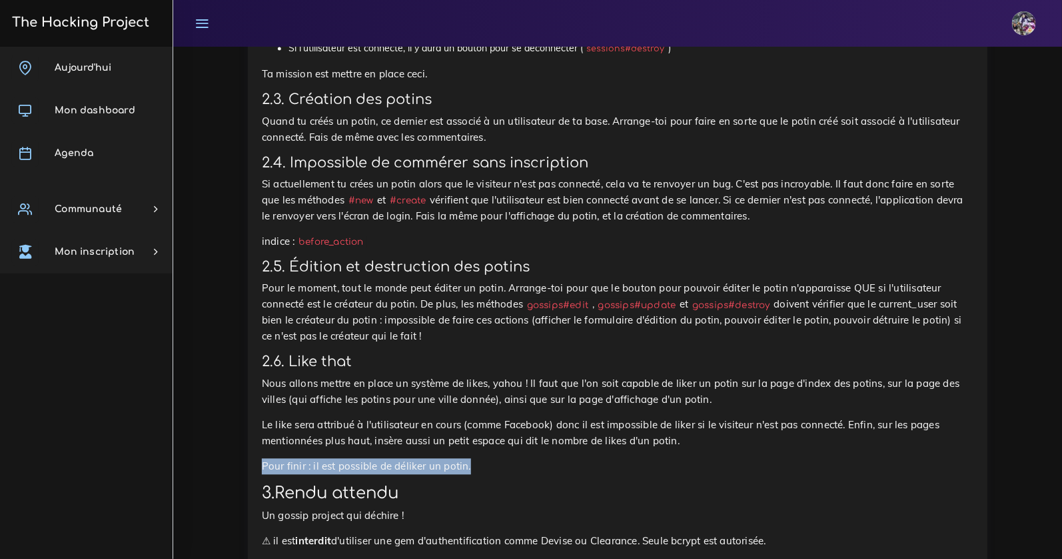
scroll to position [1340, 0]
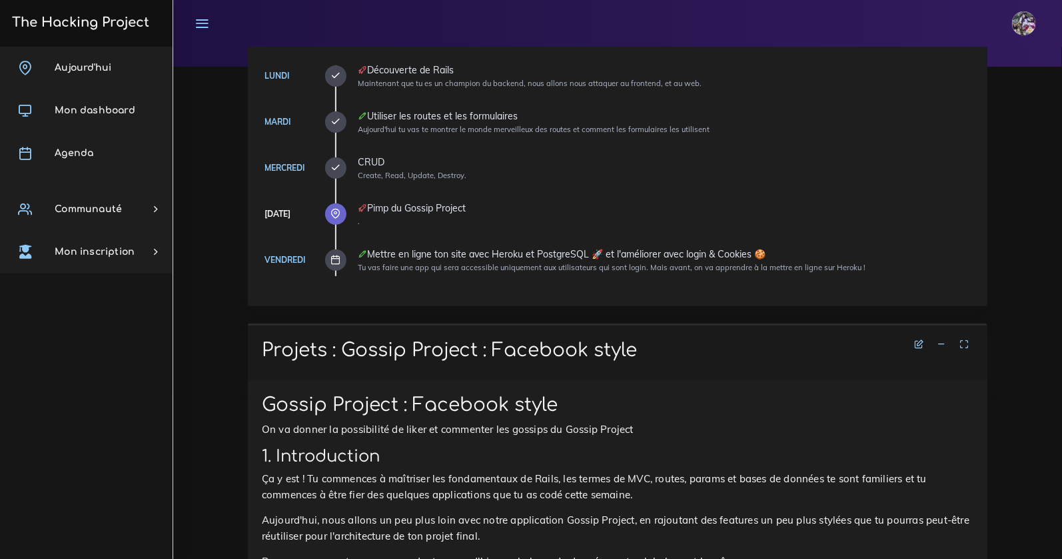
scroll to position [0, 0]
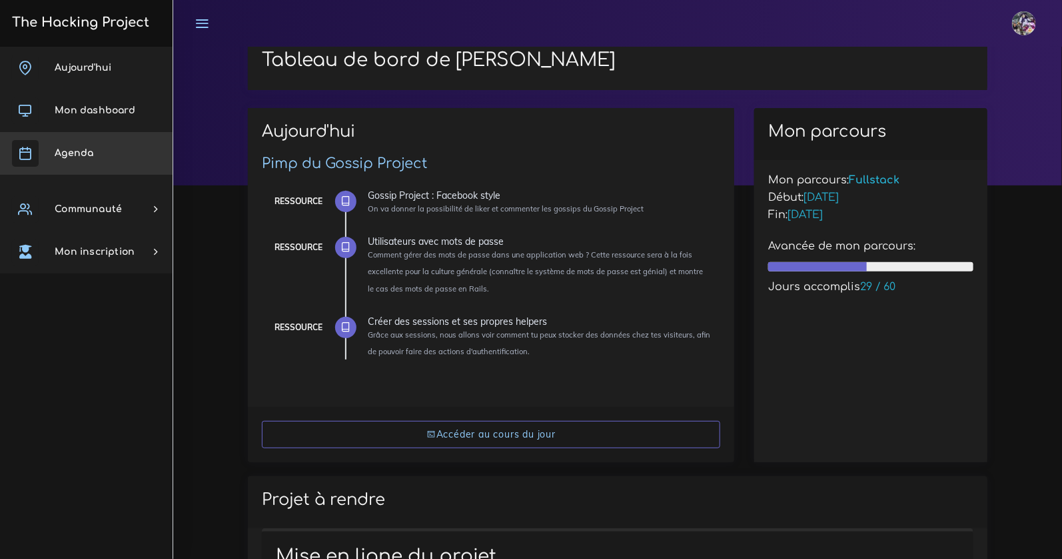
click at [100, 147] on link "Agenda" at bounding box center [86, 153] width 173 height 43
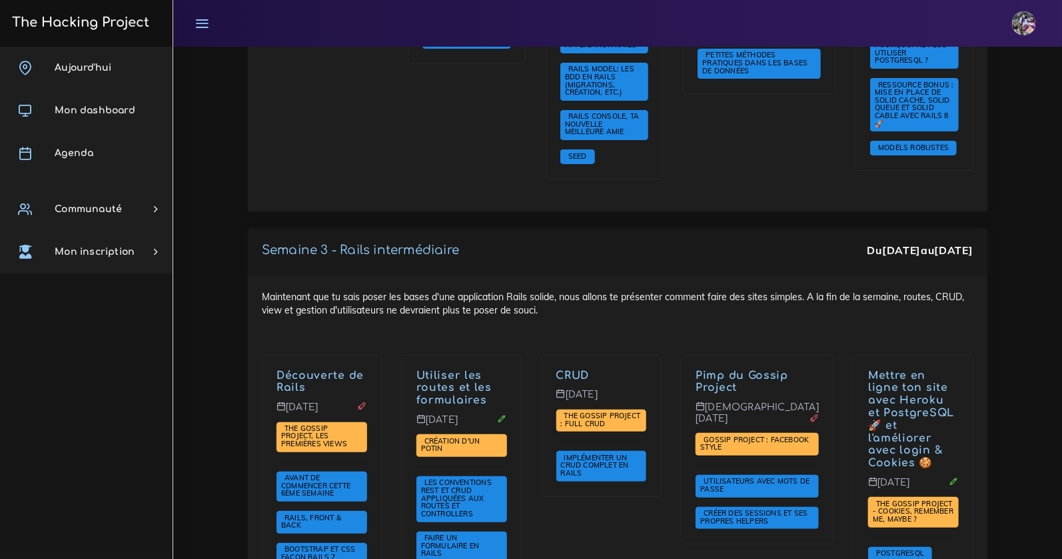
scroll to position [2501, 0]
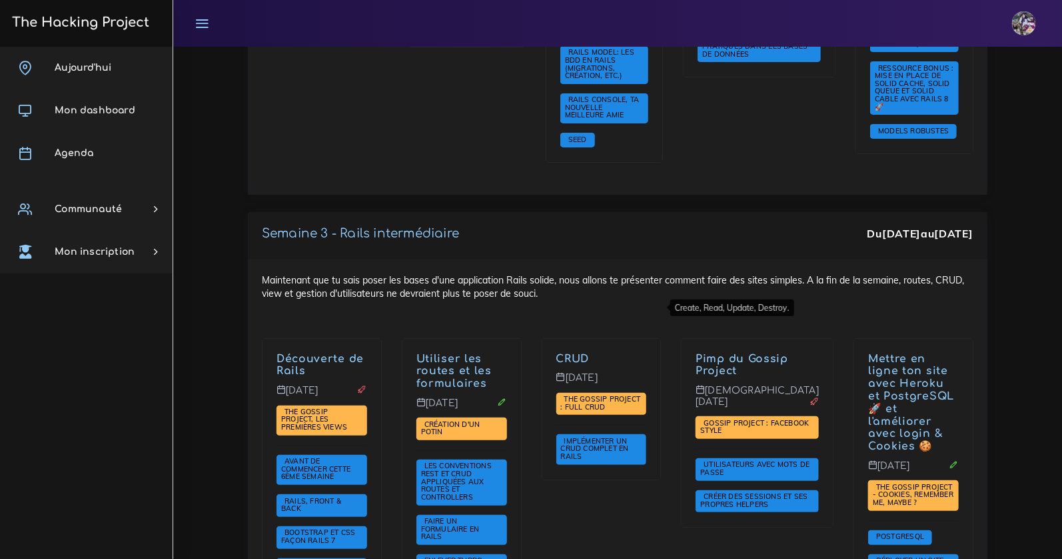
click at [584, 353] on link "CRUD" at bounding box center [573, 359] width 33 height 12
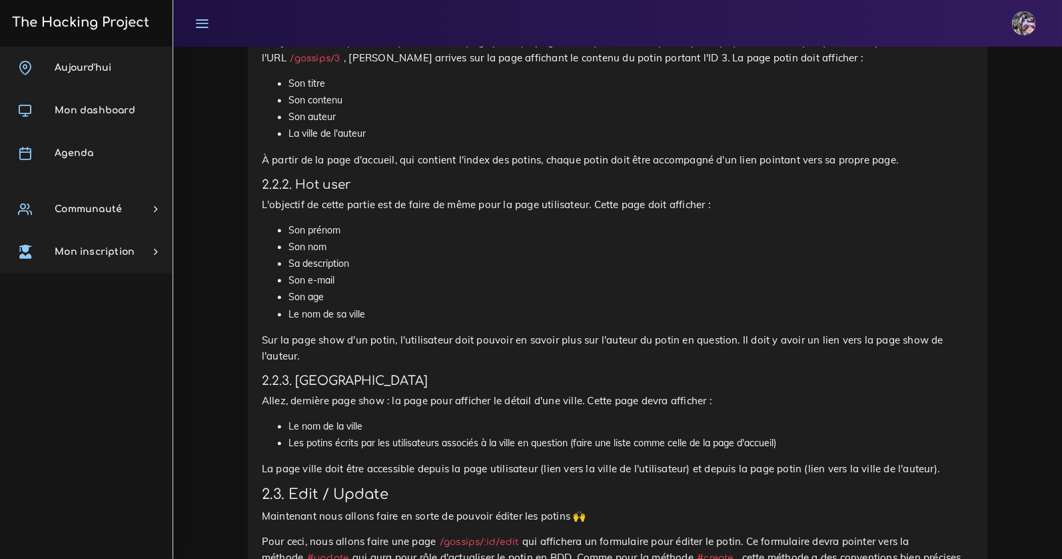
scroll to position [1299, 0]
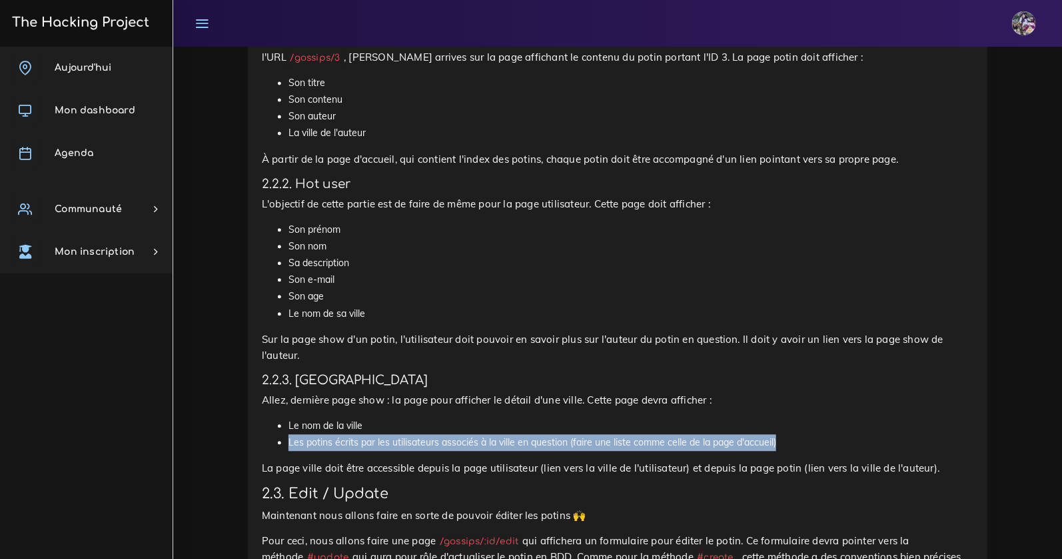
drag, startPoint x: 282, startPoint y: 440, endPoint x: 786, endPoint y: 451, distance: 504.0
click at [786, 451] on li "Les potins écrits par les utilisateurs associés à la ville en question (faire u…" at bounding box center [631, 442] width 685 height 17
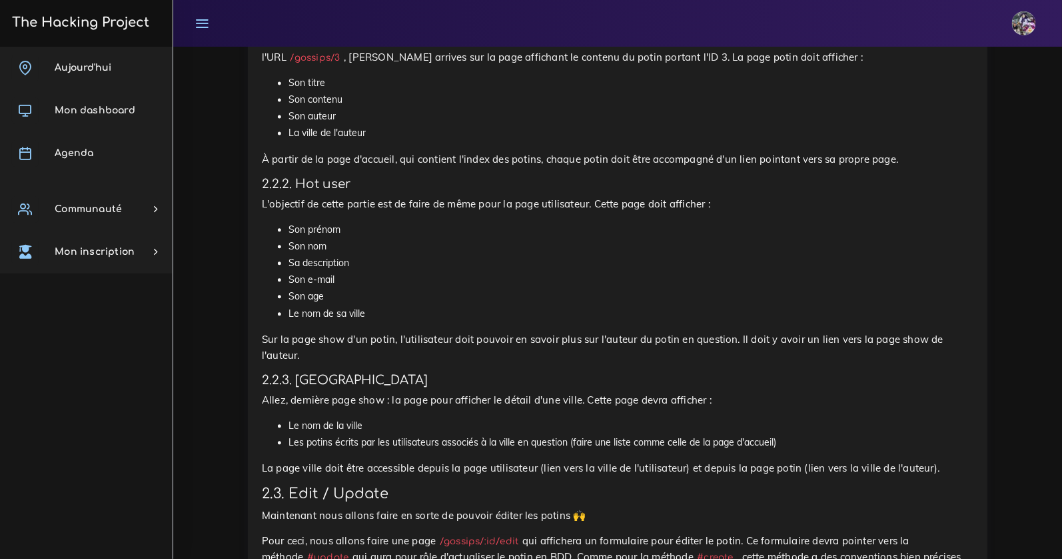
click at [786, 438] on li "Les potins écrits par les utilisateurs associés à la ville en question (faire u…" at bounding box center [631, 442] width 685 height 17
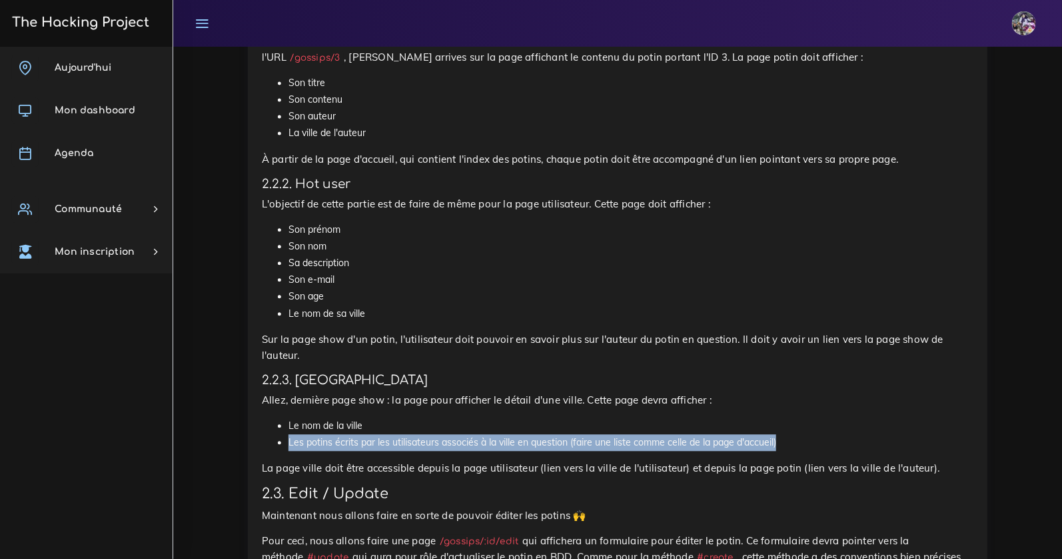
drag, startPoint x: 741, startPoint y: 446, endPoint x: 283, endPoint y: 441, distance: 457.9
click at [289, 441] on li "Les potins écrits par les utilisateurs associés à la ville en question (faire u…" at bounding box center [631, 442] width 685 height 17
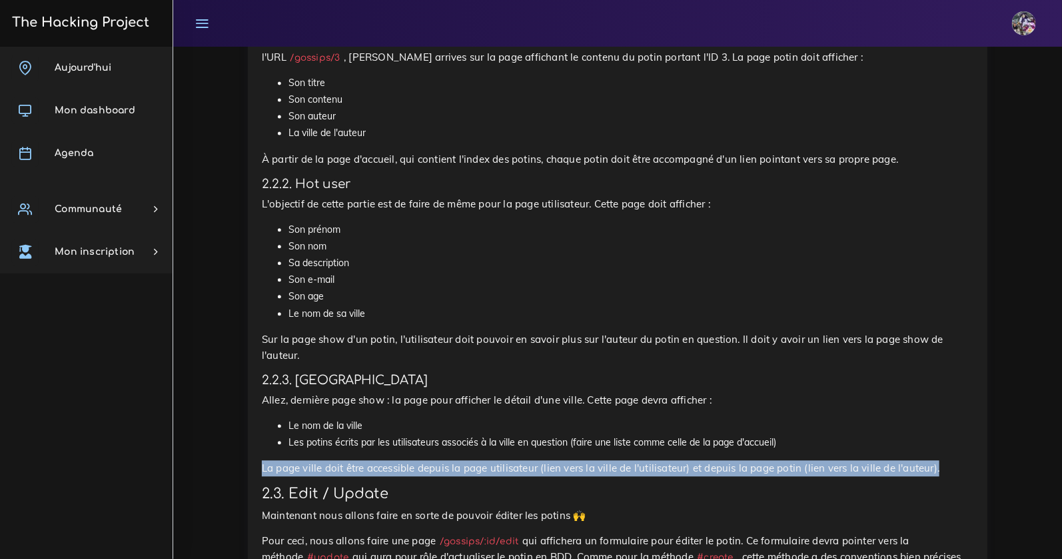
drag, startPoint x: 257, startPoint y: 470, endPoint x: 985, endPoint y: 475, distance: 728.5
click at [985, 475] on div "The Gossip Project : Full CRUD À The Hacking Project, il se passe plein de chos…" at bounding box center [618, 313] width 740 height 2176
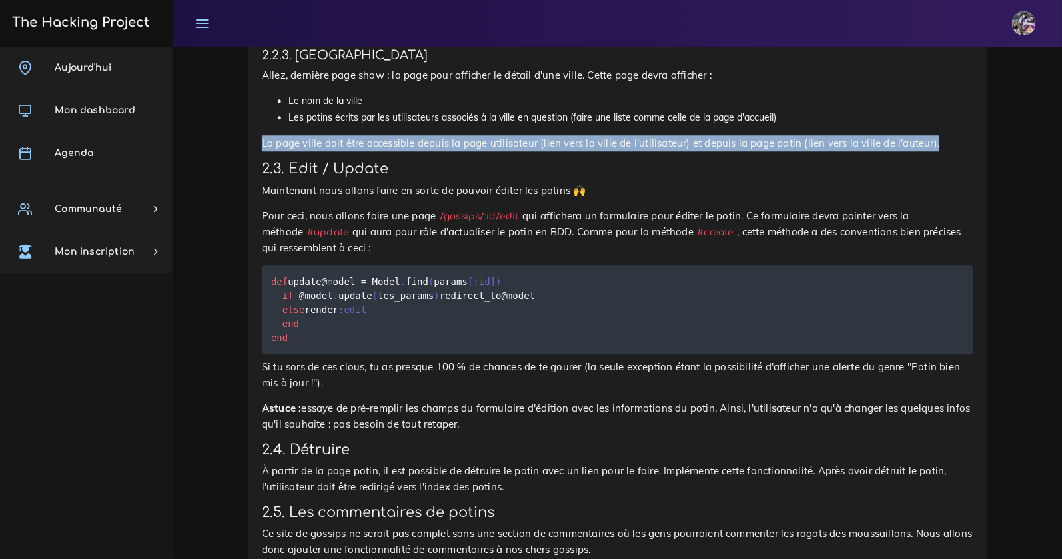
scroll to position [1624, 0]
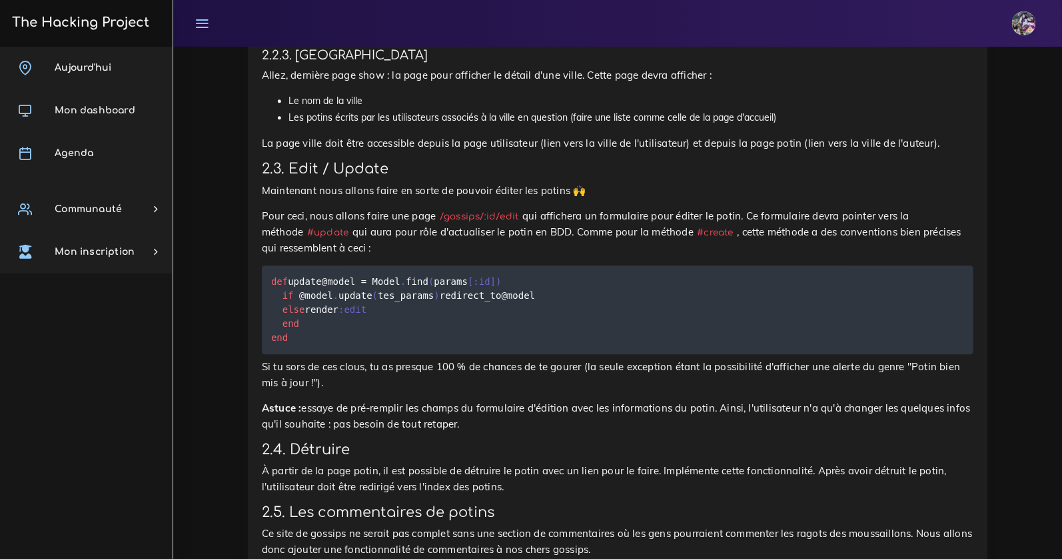
click at [493, 256] on p "Pour ceci, nous allons faire une page /gossips/:id/edit qui affichera un formul…" at bounding box center [618, 232] width 712 height 48
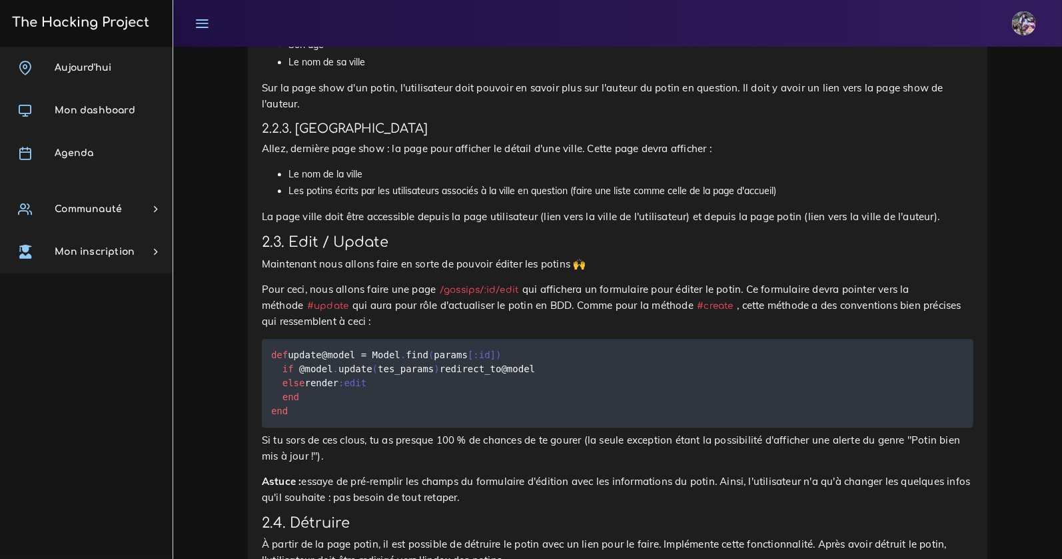
scroll to position [1628, 0]
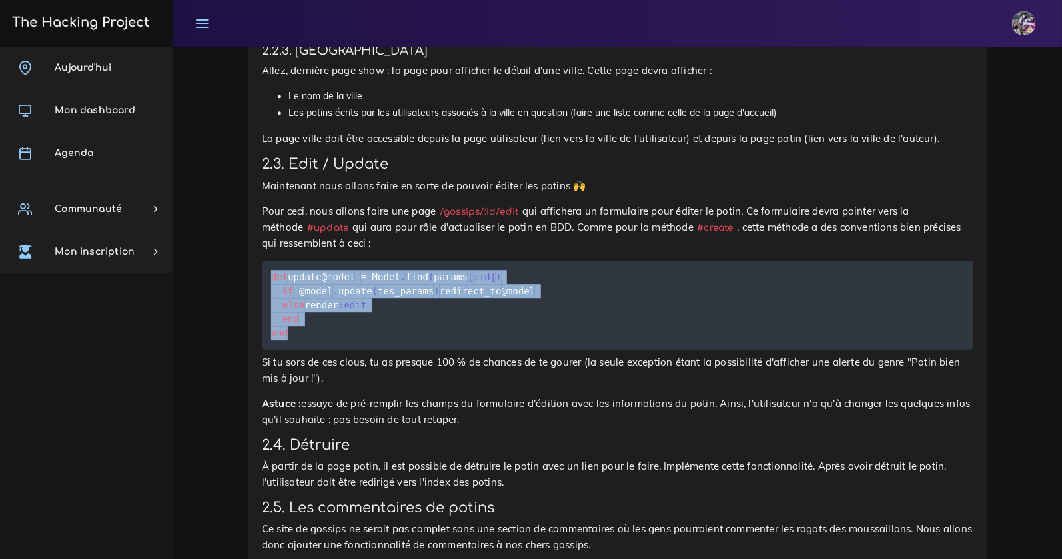
drag, startPoint x: 273, startPoint y: 277, endPoint x: 356, endPoint y: 372, distance: 126.2
click at [356, 349] on pre "def update @model = Model . find ( params [ :id ] ) if @model . update ( tes_pa…" at bounding box center [618, 305] width 712 height 89
copy code "def update @model = Model . find ( params [ :id ] ) if @model . update ( tes_pa…"
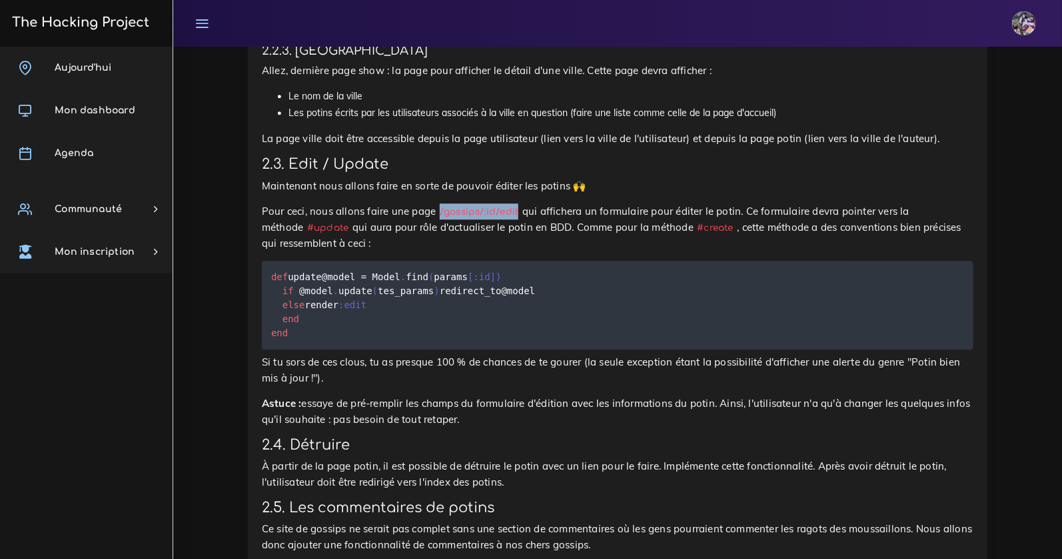
drag, startPoint x: 439, startPoint y: 210, endPoint x: 525, endPoint y: 219, distance: 86.4
click at [525, 219] on p "Pour ceci, nous allons faire une page /gossips/:id/edit qui affichera un formul…" at bounding box center [618, 227] width 712 height 48
click at [552, 242] on p "Pour ceci, nous allons faire une page /gossips/:id/edit qui affichera un formul…" at bounding box center [618, 227] width 712 height 48
drag, startPoint x: 536, startPoint y: 229, endPoint x: 697, endPoint y: 231, distance: 160.7
click at [697, 231] on p "Pour ceci, nous allons faire une page /gossips/:id/edit qui affichera un formul…" at bounding box center [618, 227] width 712 height 48
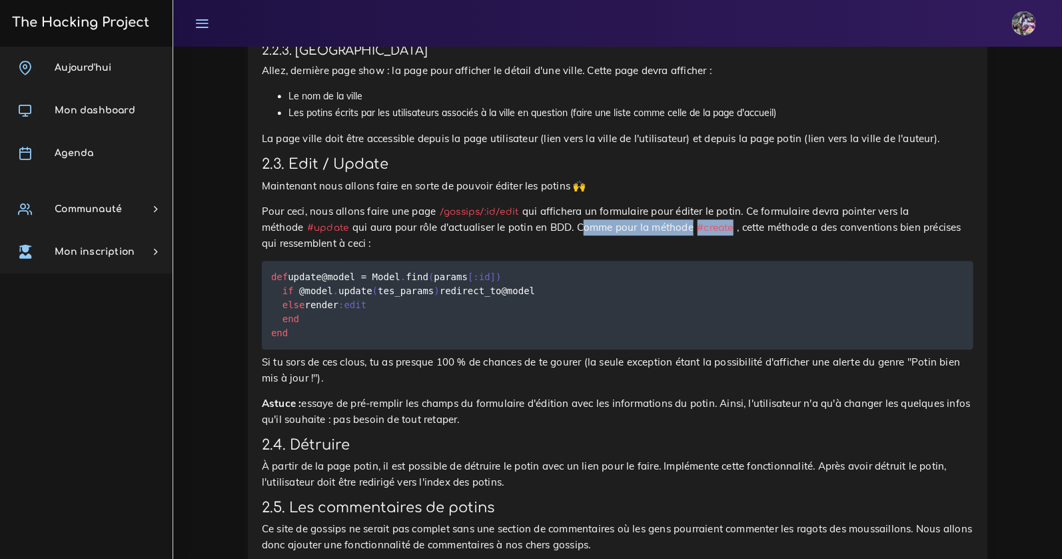
click at [694, 234] on code "#create" at bounding box center [716, 228] width 44 height 14
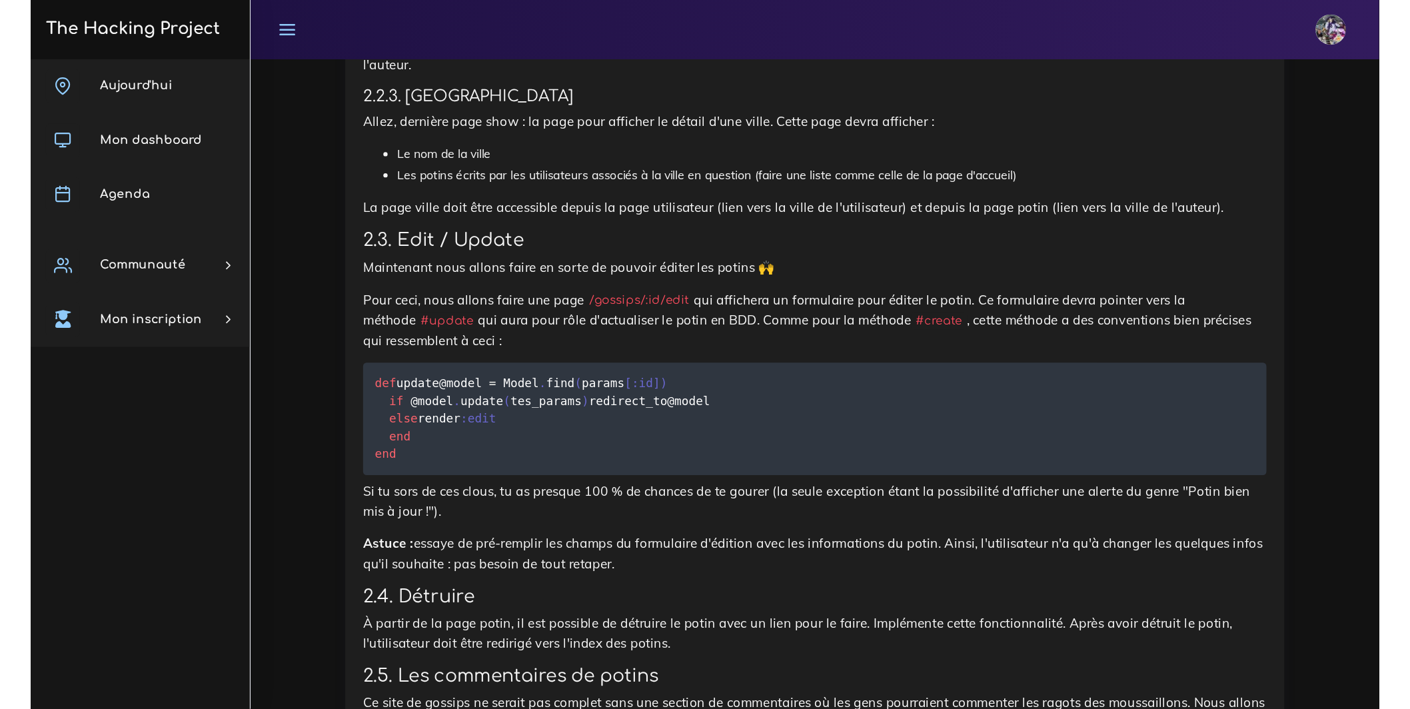
scroll to position [1602, 0]
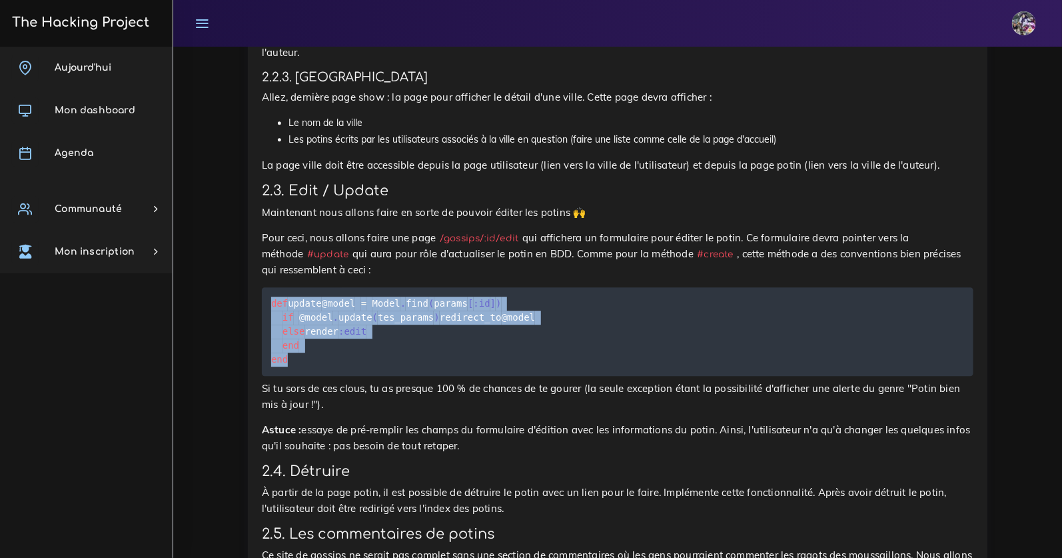
drag, startPoint x: 273, startPoint y: 303, endPoint x: 381, endPoint y: 412, distance: 154.1
click at [381, 376] on pre "def update @model = Model . find ( params [ :id ] ) if @model . update ( tes_pa…" at bounding box center [618, 331] width 712 height 89
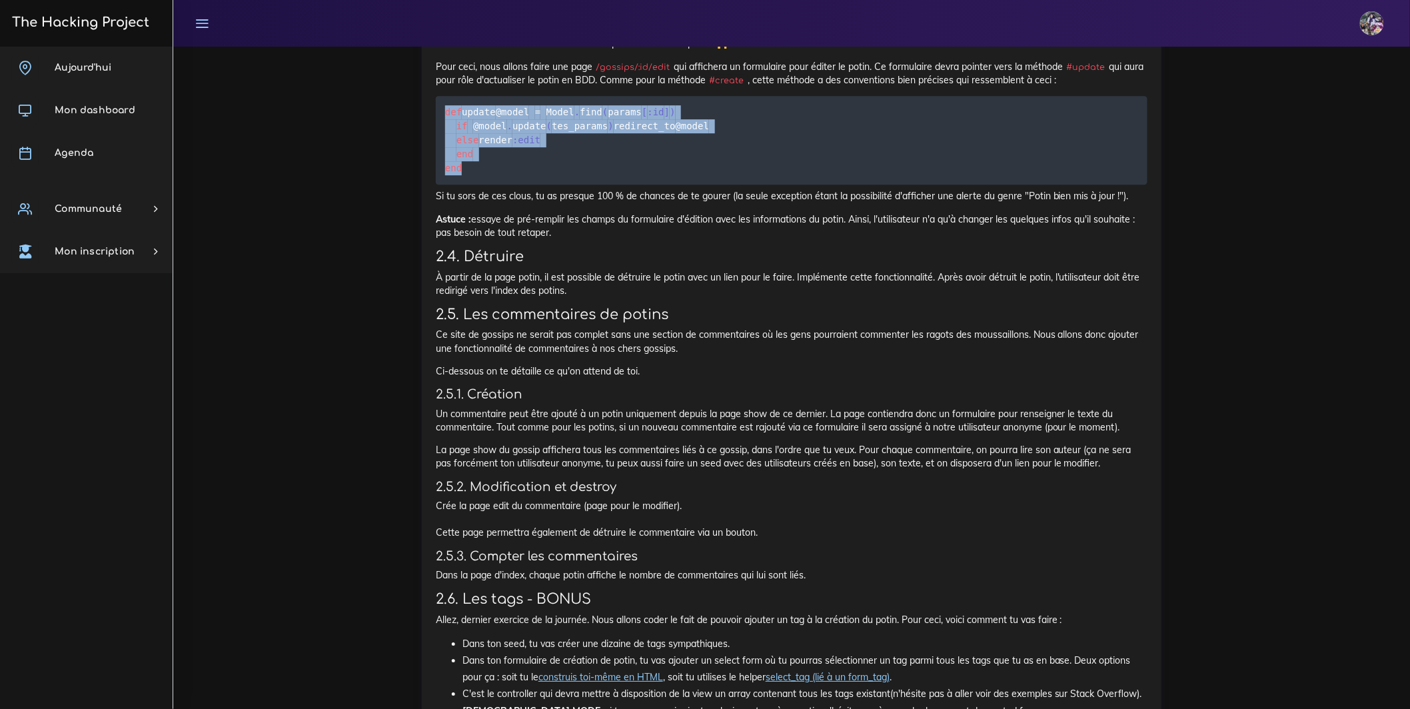
scroll to position [1643, 0]
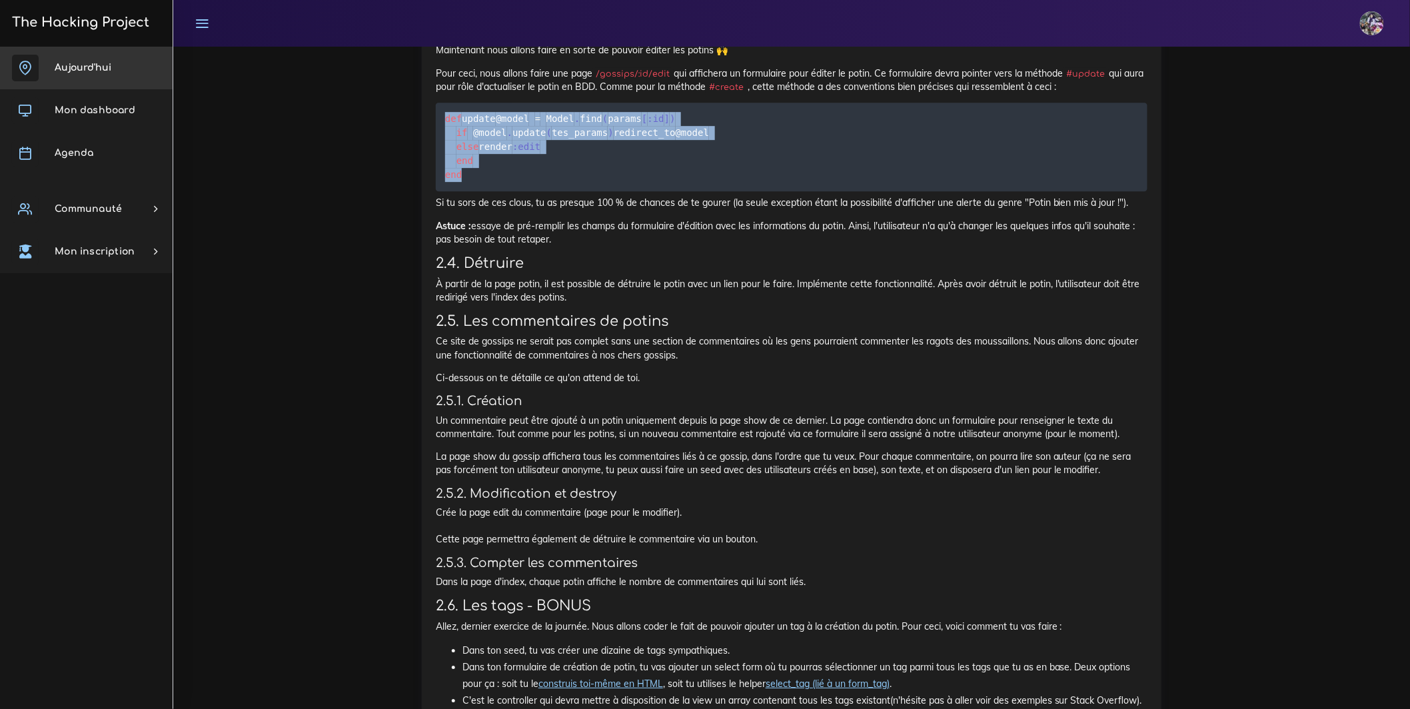
click at [39, 63] on link "Aujourd'hui" at bounding box center [86, 68] width 173 height 43
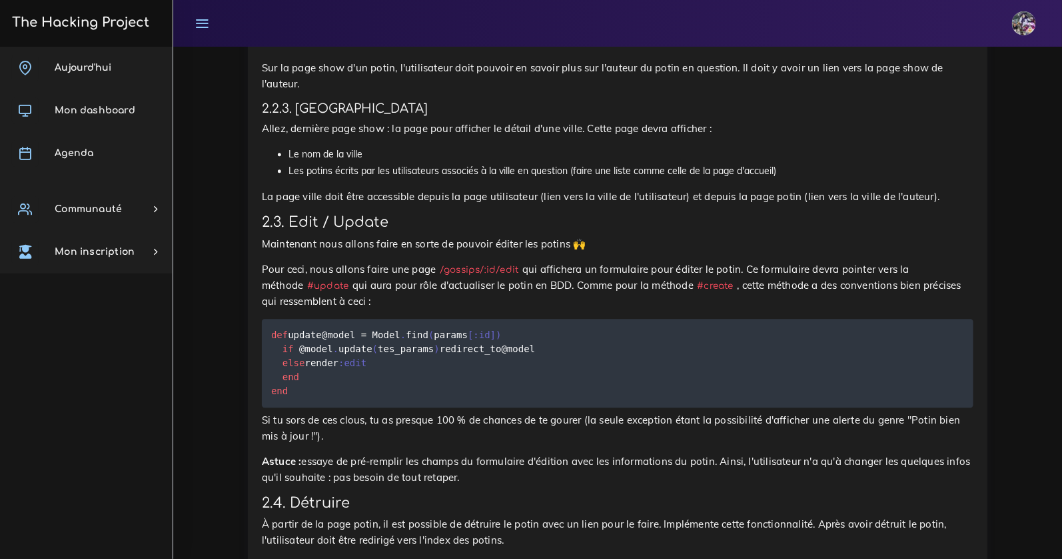
scroll to position [1712, 0]
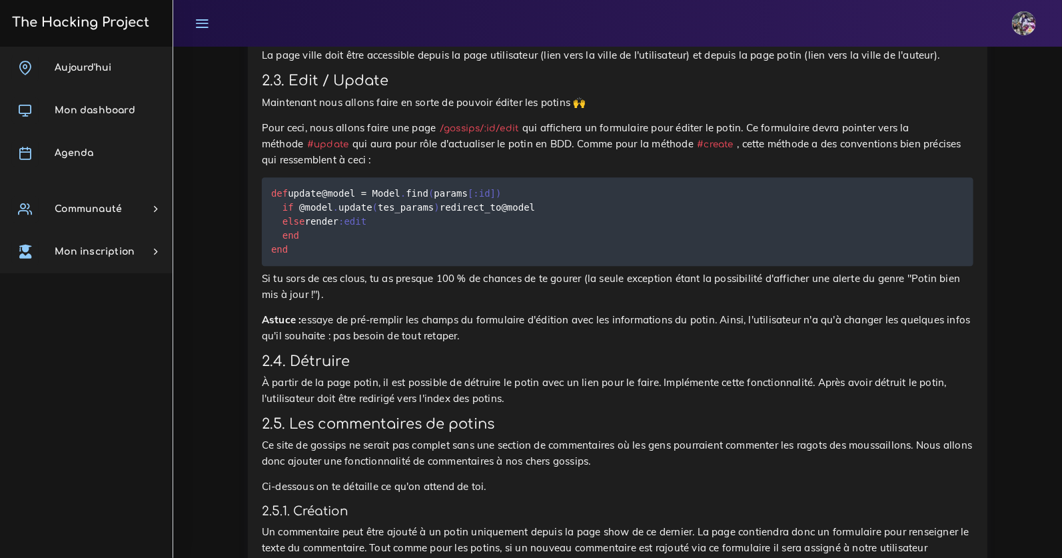
drag, startPoint x: 748, startPoint y: 125, endPoint x: 956, endPoint y: 123, distance: 208.6
click at [956, 123] on p "Pour ceci, nous allons faire une page /gossips/:id/edit qui affichera un formul…" at bounding box center [618, 144] width 712 height 48
drag, startPoint x: 263, startPoint y: 146, endPoint x: 307, endPoint y: 147, distance: 43.3
click at [307, 147] on code "#update" at bounding box center [327, 144] width 49 height 14
drag, startPoint x: 365, startPoint y: 265, endPoint x: 335, endPoint y: 263, distance: 30.0
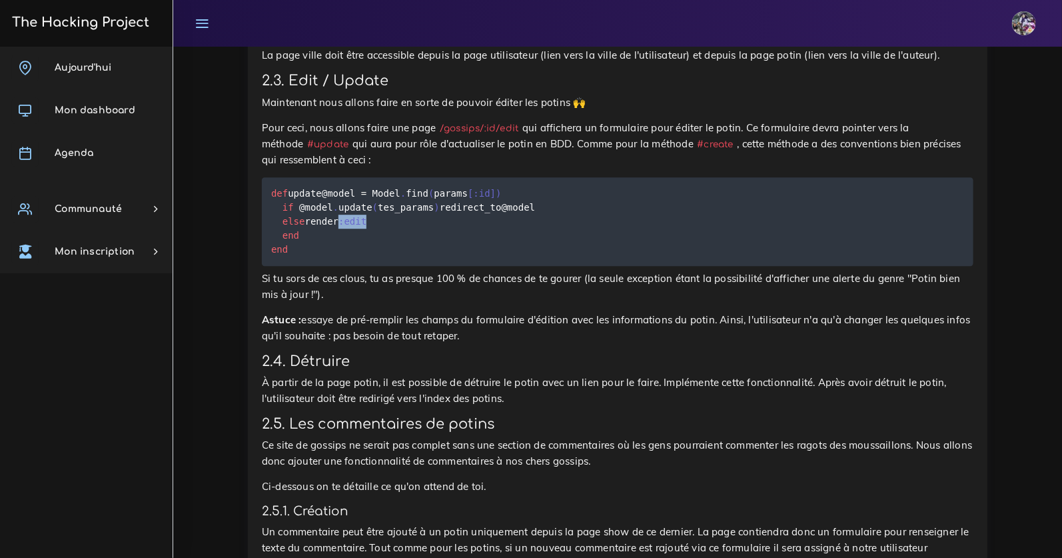
click at [335, 263] on pre "def update @model = Model . find ( params [ :id ] ) if @model . update ( tes_pa…" at bounding box center [618, 221] width 712 height 89
drag, startPoint x: 273, startPoint y: 105, endPoint x: 393, endPoint y: 151, distance: 129.1
drag, startPoint x: 356, startPoint y: 141, endPoint x: 423, endPoint y: 141, distance: 67.3
click at [423, 141] on p "Pour ceci, nous allons faire une page /gossips/:id/edit qui affichera un formul…" at bounding box center [618, 144] width 712 height 48
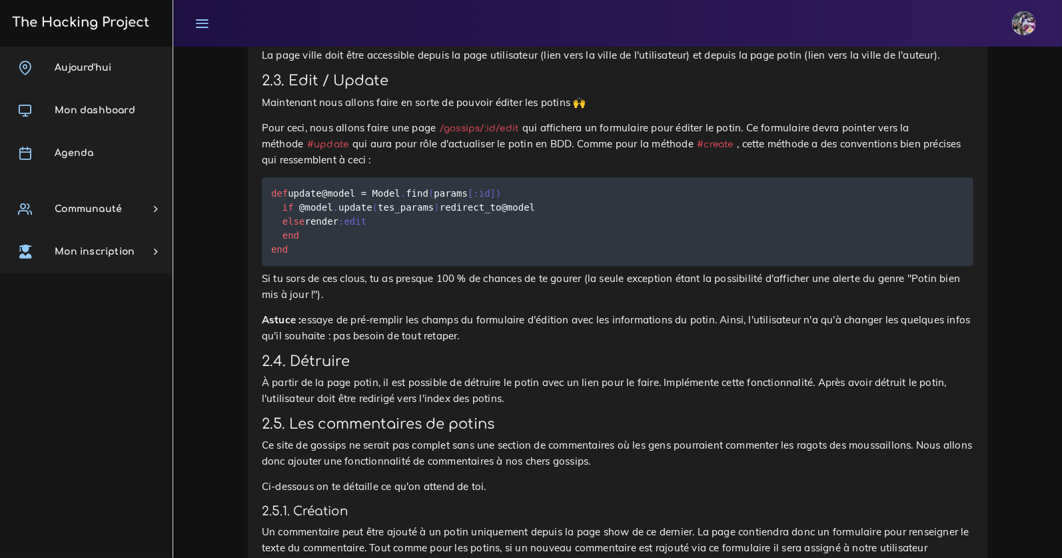
click at [439, 133] on code "/gossips/:id/edit" at bounding box center [479, 128] width 87 height 14
drag, startPoint x: 378, startPoint y: 225, endPoint x: 433, endPoint y: 224, distance: 54.7
click at [433, 224] on code "def update @model = Model . find ( params [ :id ] ) if @model . update ( tes_pa…" at bounding box center [403, 221] width 264 height 71
click at [434, 213] on span ")" at bounding box center [436, 207] width 5 height 11
drag, startPoint x: 433, startPoint y: 225, endPoint x: 393, endPoint y: 229, distance: 40.9
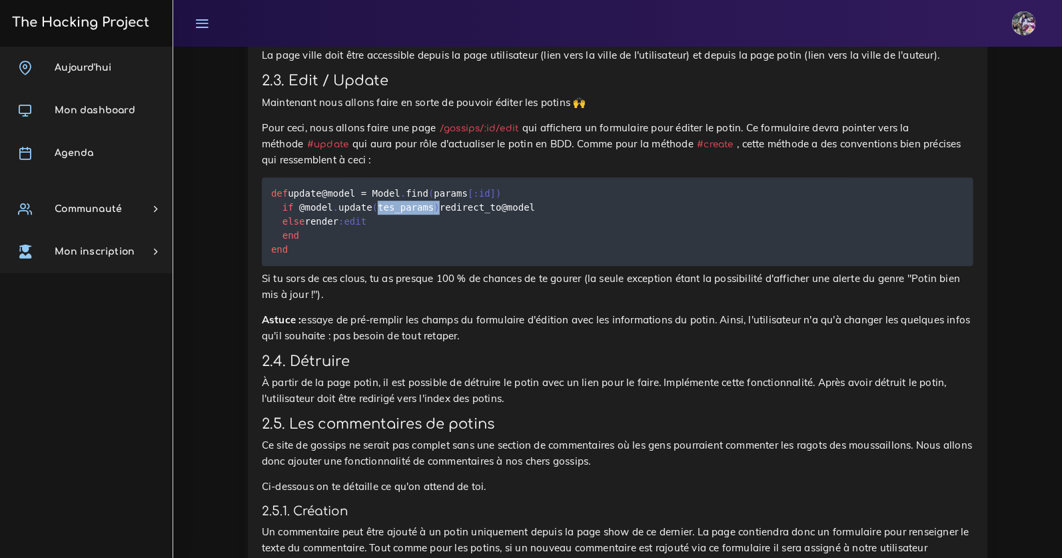
click at [393, 229] on code "def update @model = Model . find ( params [ :id ] ) if @model . update ( tes_pa…" at bounding box center [403, 221] width 264 height 71
click at [502, 213] on span "@model" at bounding box center [519, 207] width 34 height 11
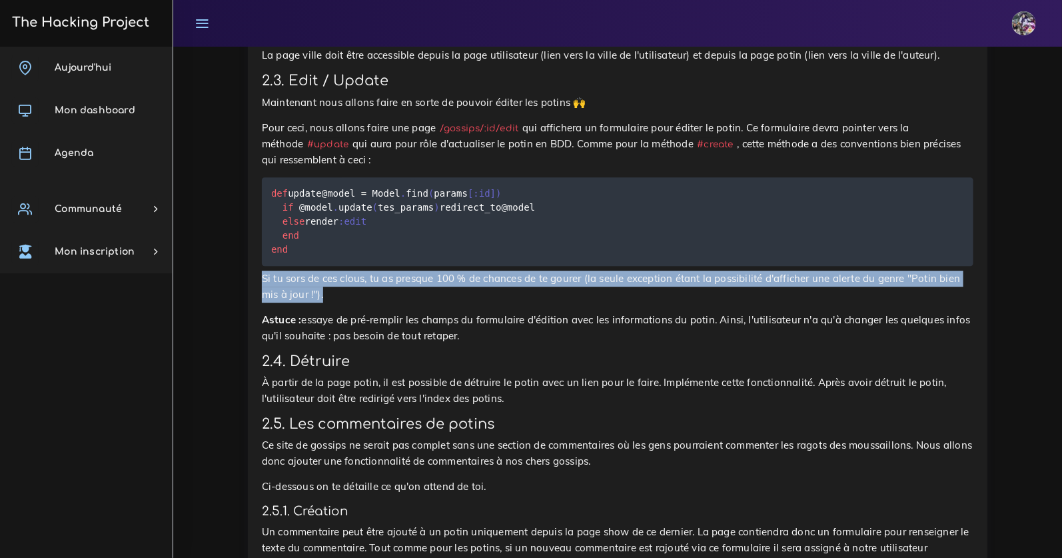
drag, startPoint x: 262, startPoint y: 317, endPoint x: 331, endPoint y: 333, distance: 70.5
click at [331, 303] on p "Si tu sors de ces clous, tu as presque 100 % de chances de te gourer (la seule …" at bounding box center [618, 287] width 712 height 32
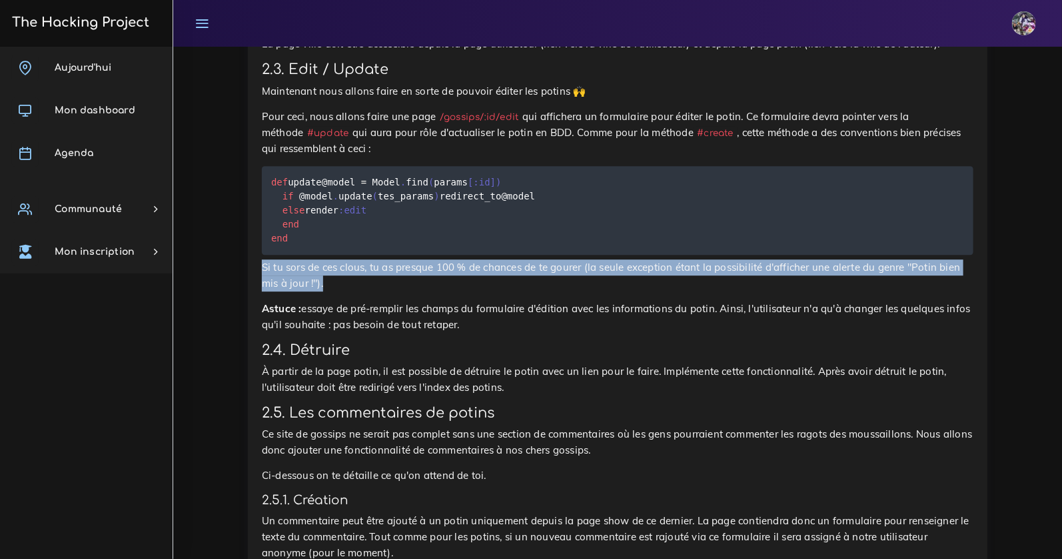
scroll to position [1734, 0]
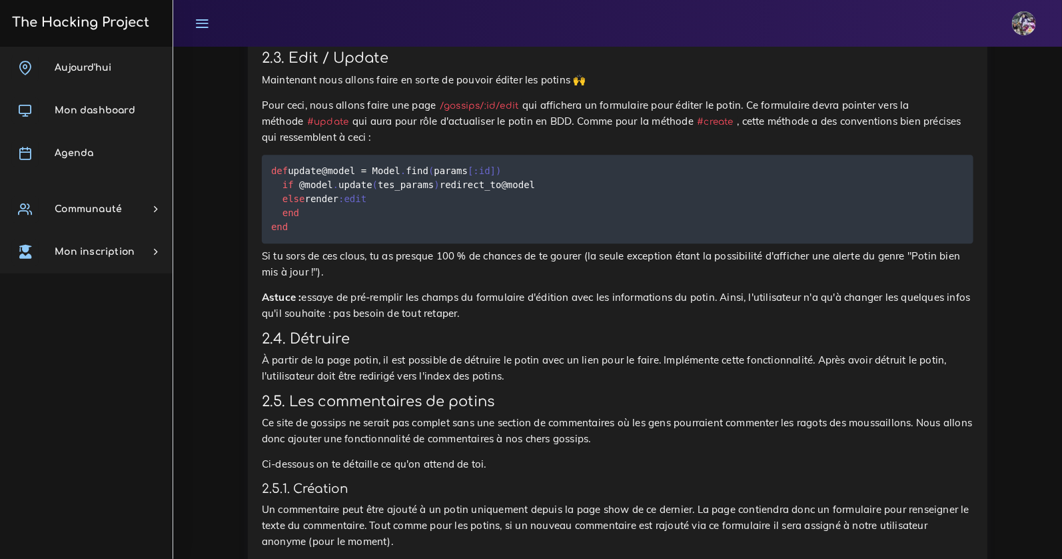
click at [495, 321] on p "Astuce : essaye de pré-remplir les champs du formulaire d'édition avec les info…" at bounding box center [618, 305] width 712 height 32
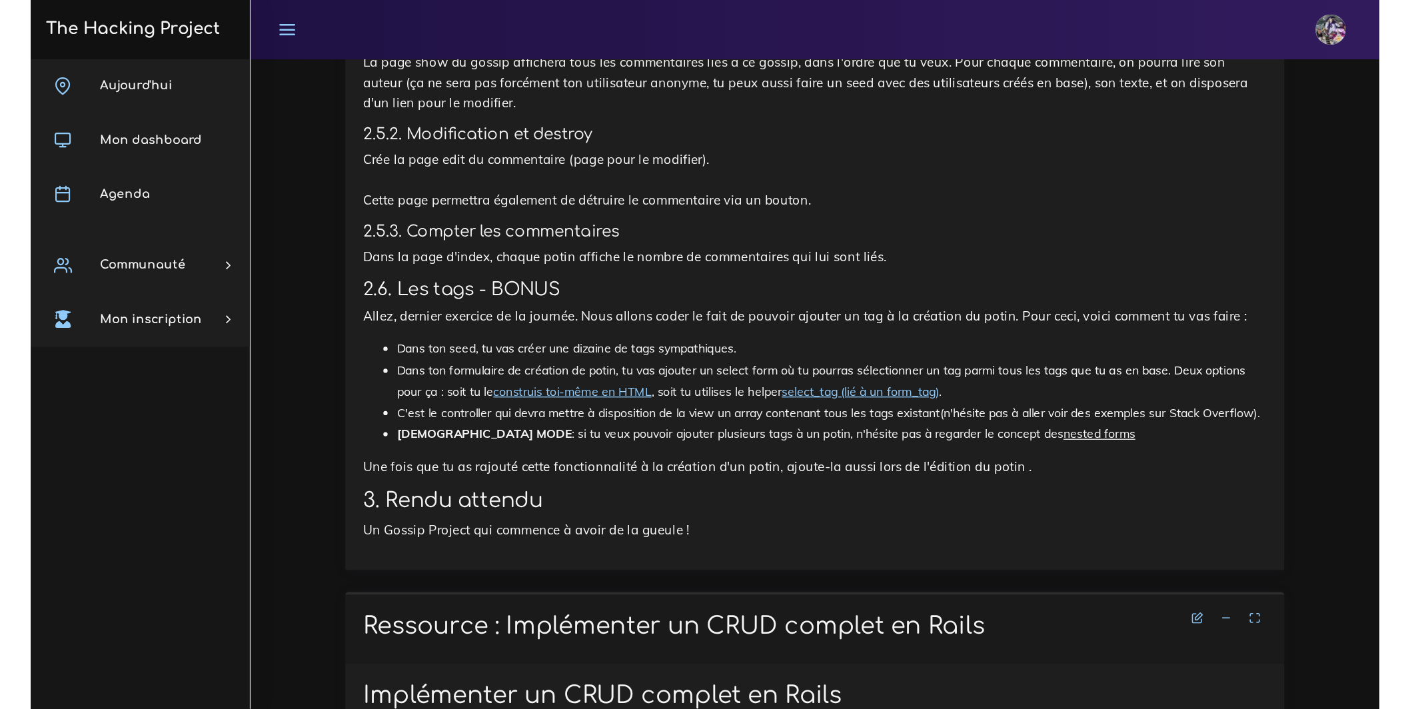
scroll to position [2251, 0]
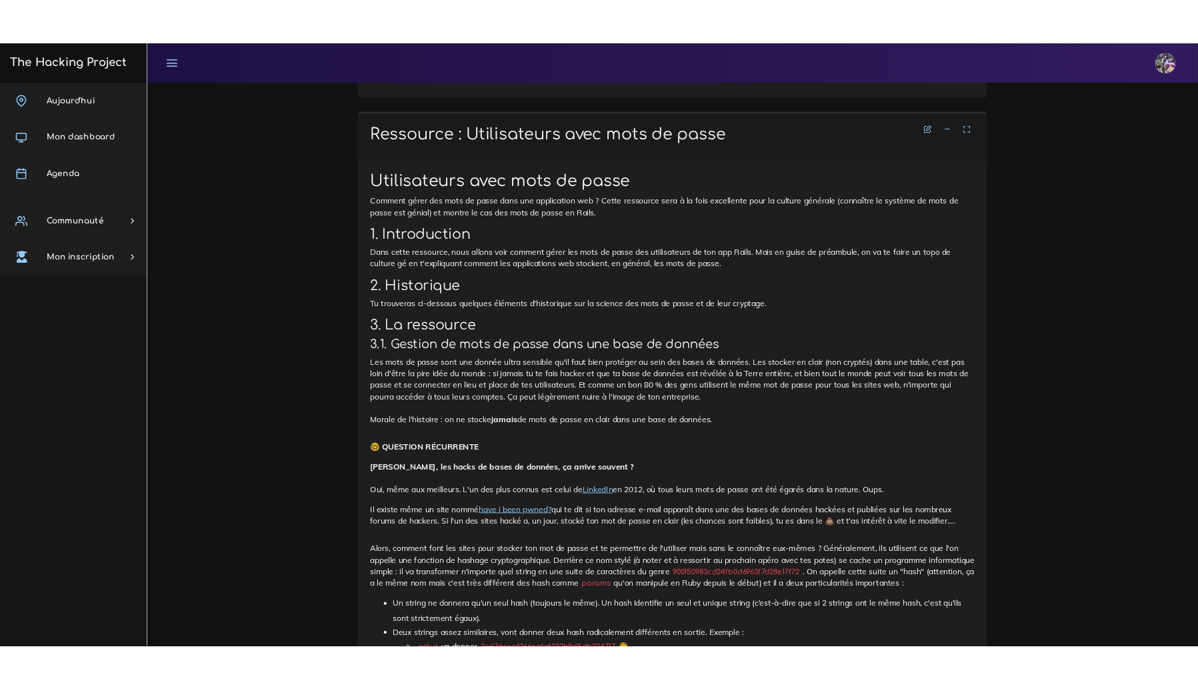
scroll to position [1620, 0]
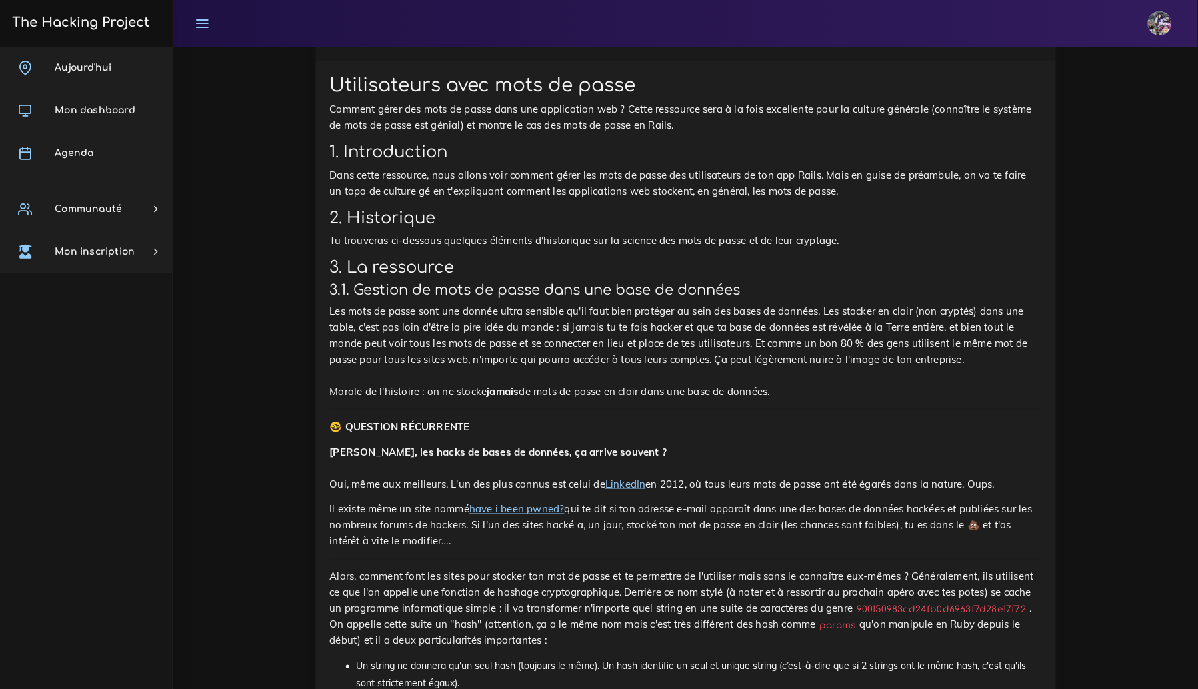
scroll to position [1821, 0]
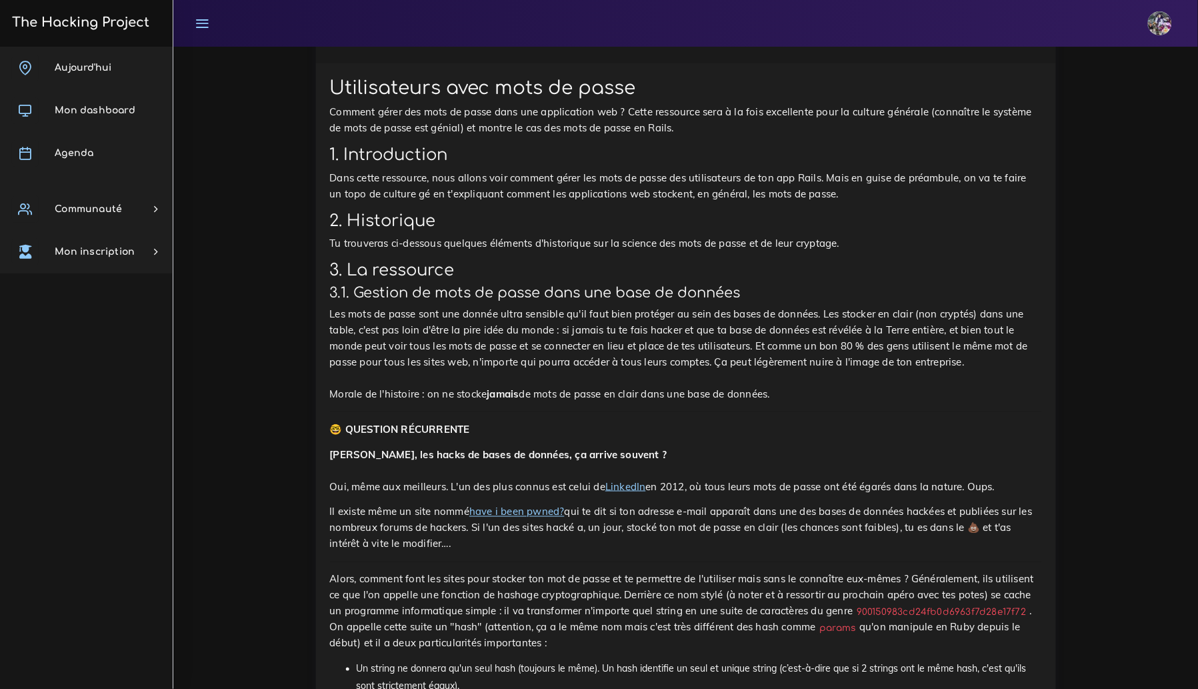
click at [844, 249] on p "Tu trouveras ci-dessous quelques éléments d'historique sur la science des mots …" at bounding box center [686, 243] width 712 height 16
drag, startPoint x: 325, startPoint y: 304, endPoint x: 970, endPoint y: 398, distance: 651.3
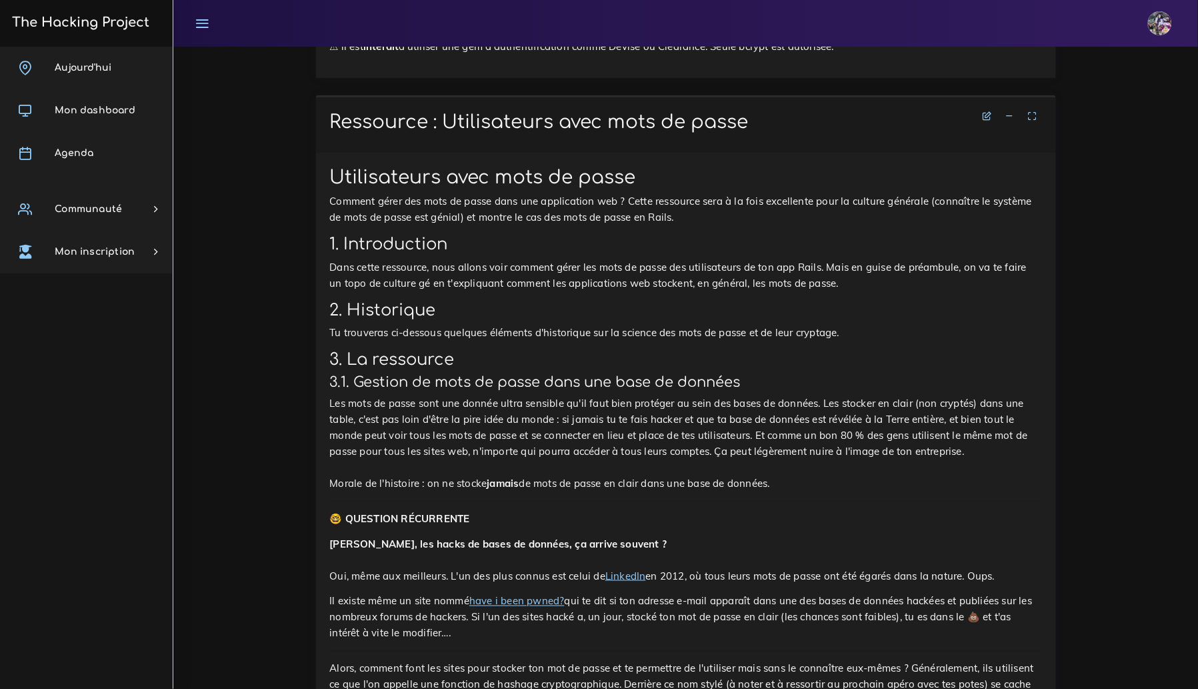
scroll to position [1555, 0]
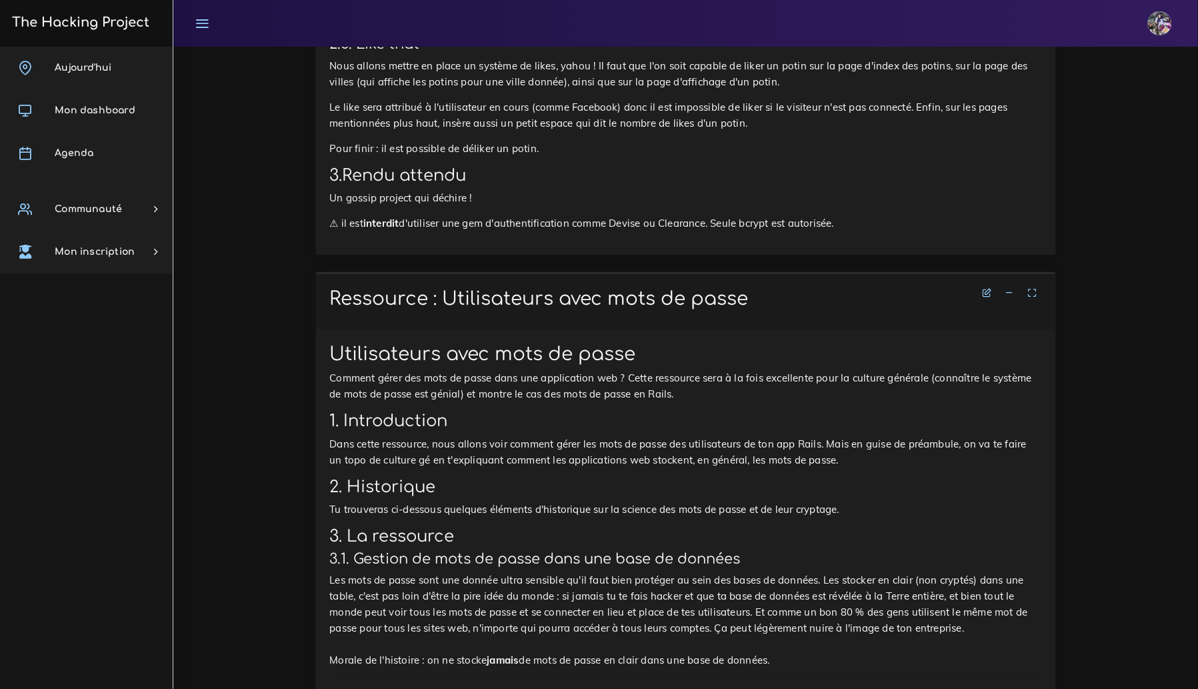
click at [597, 467] on p "Dans cette ressource, nous allons voir comment gérer les mots de passe des util…" at bounding box center [686, 452] width 712 height 32
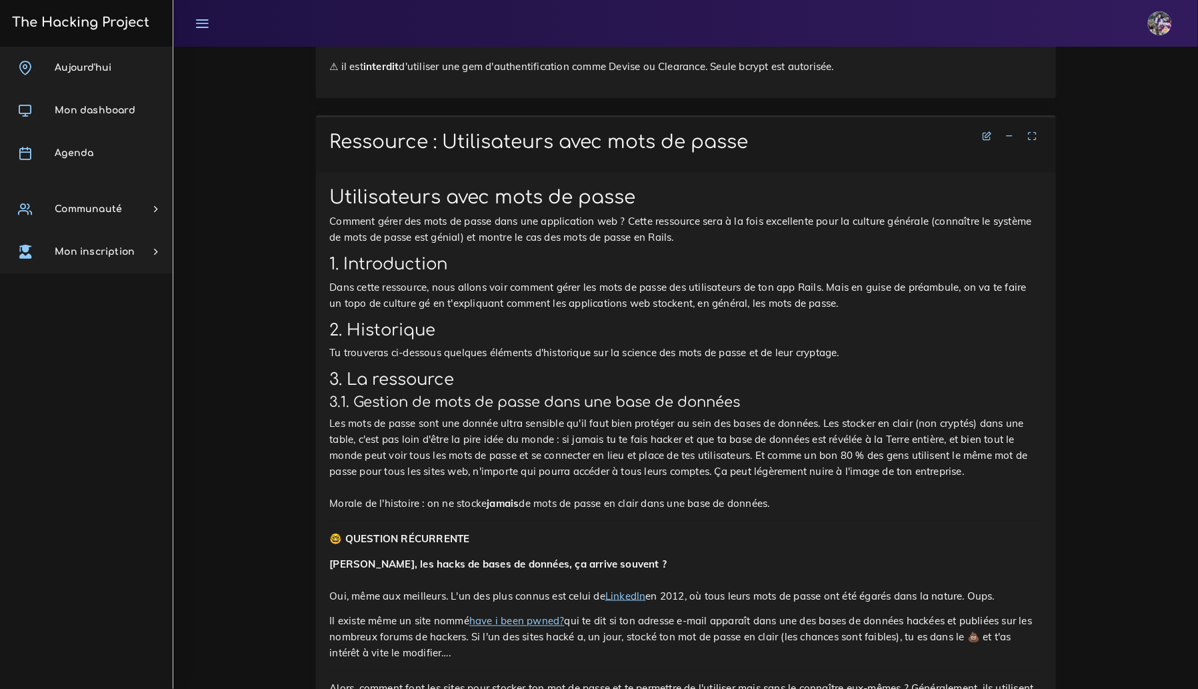
scroll to position [1740, 0]
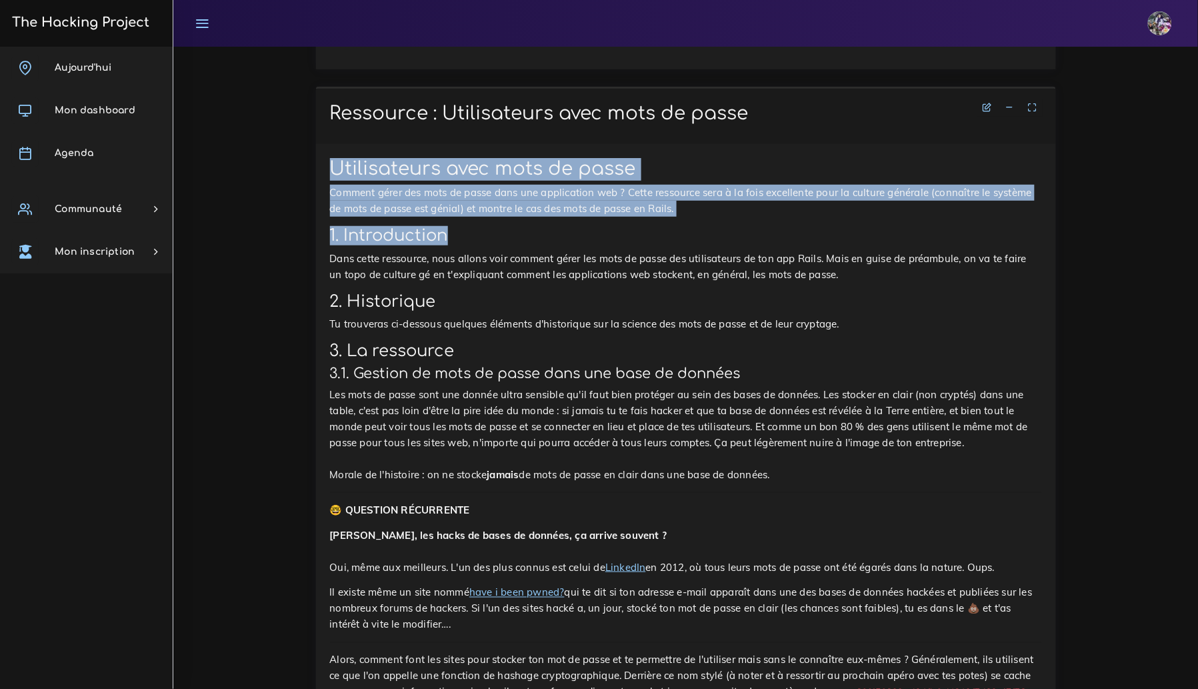
drag, startPoint x: 325, startPoint y: 175, endPoint x: 746, endPoint y: 243, distance: 426.1
click at [745, 243] on h2 "1. Introduction" at bounding box center [686, 235] width 712 height 19
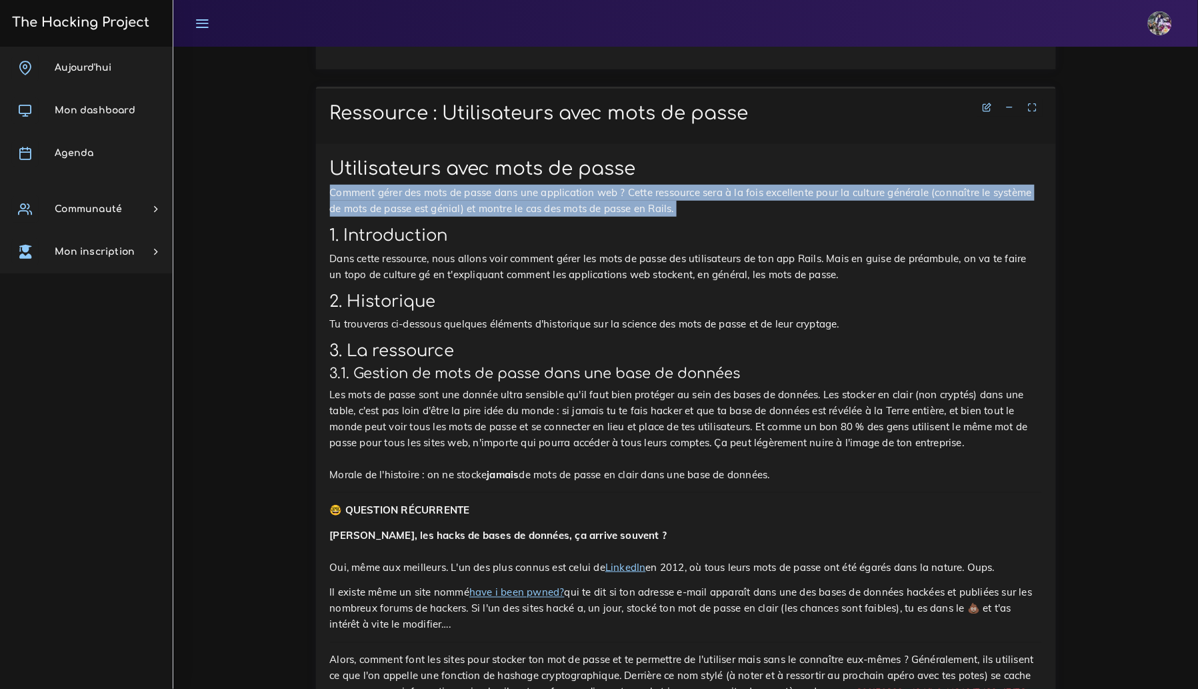
drag, startPoint x: 732, startPoint y: 223, endPoint x: 295, endPoint y: 186, distance: 438.2
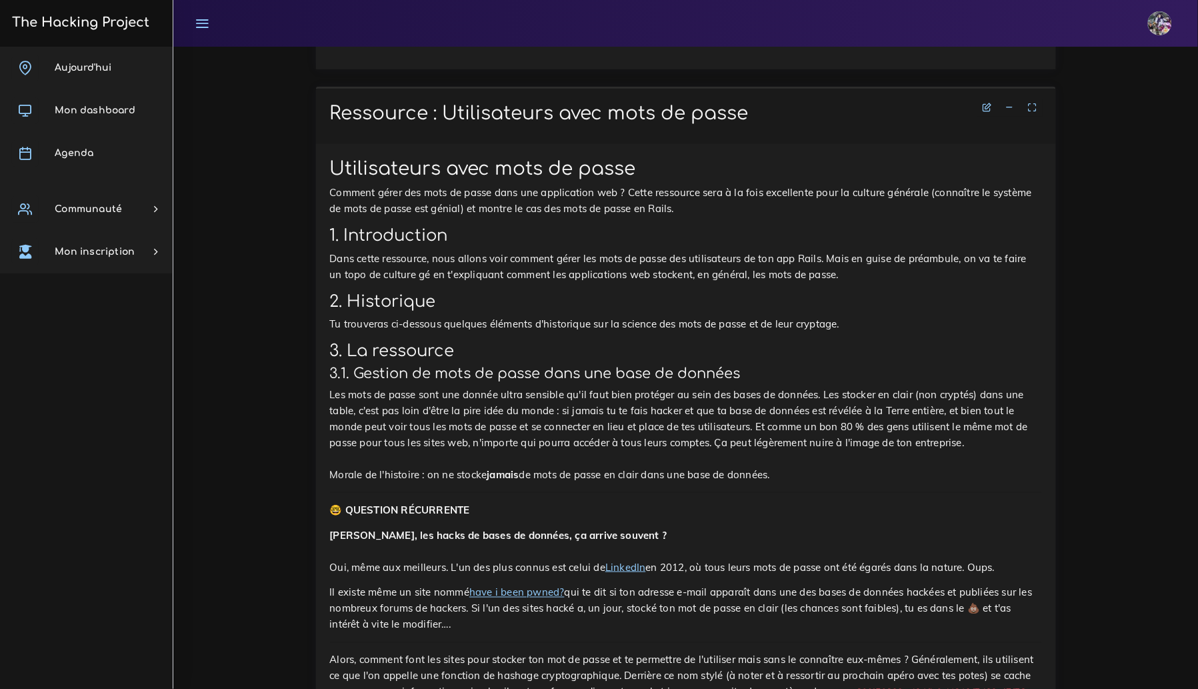
click at [373, 197] on p "Comment gérer des mots de passe dans une application web ? Cette ressource sera…" at bounding box center [686, 201] width 712 height 32
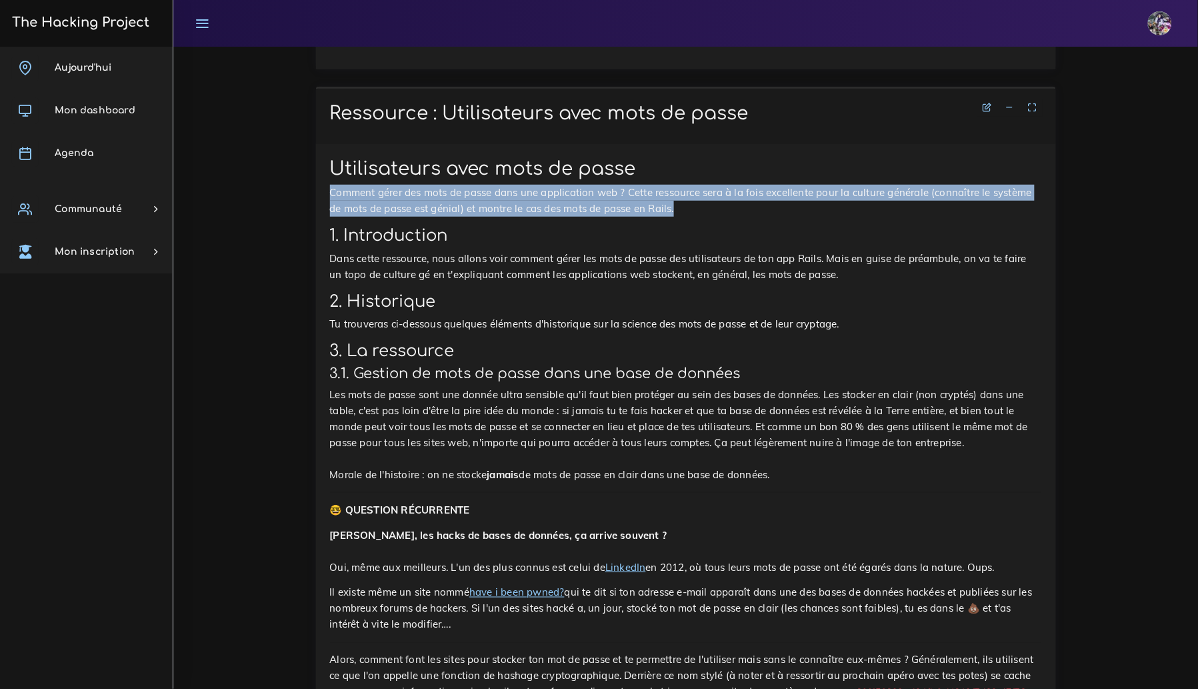
drag, startPoint x: 328, startPoint y: 197, endPoint x: 694, endPoint y: 216, distance: 366.4
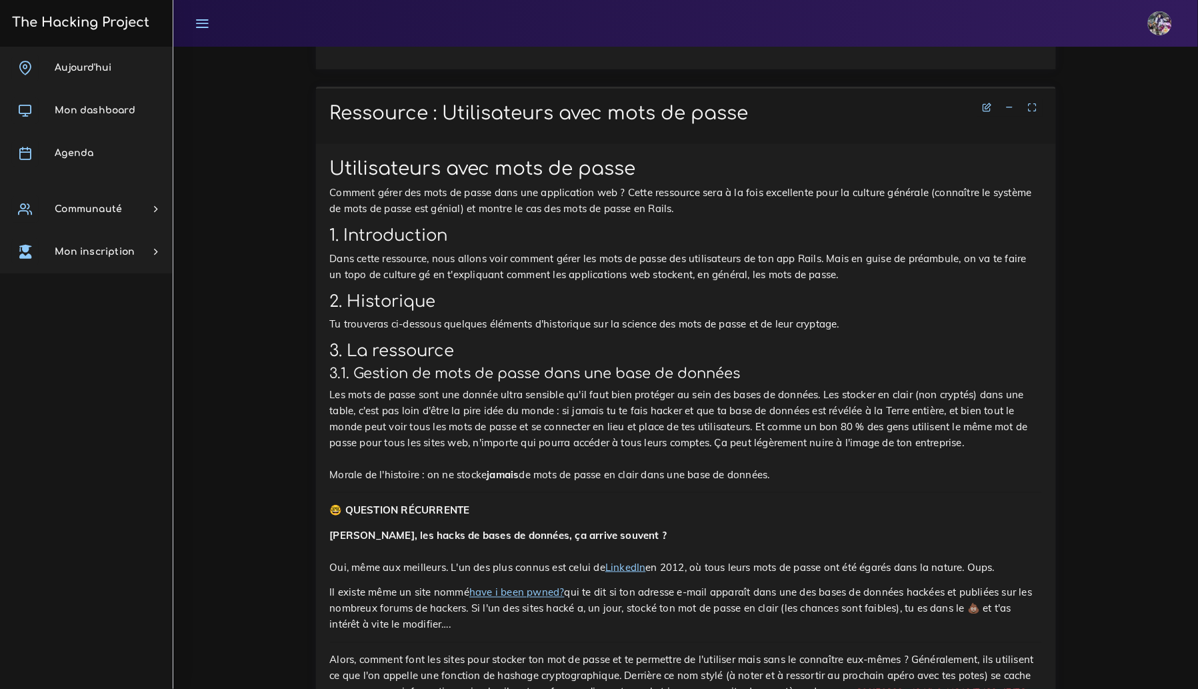
click at [671, 230] on h2 "1. Introduction" at bounding box center [686, 235] width 712 height 19
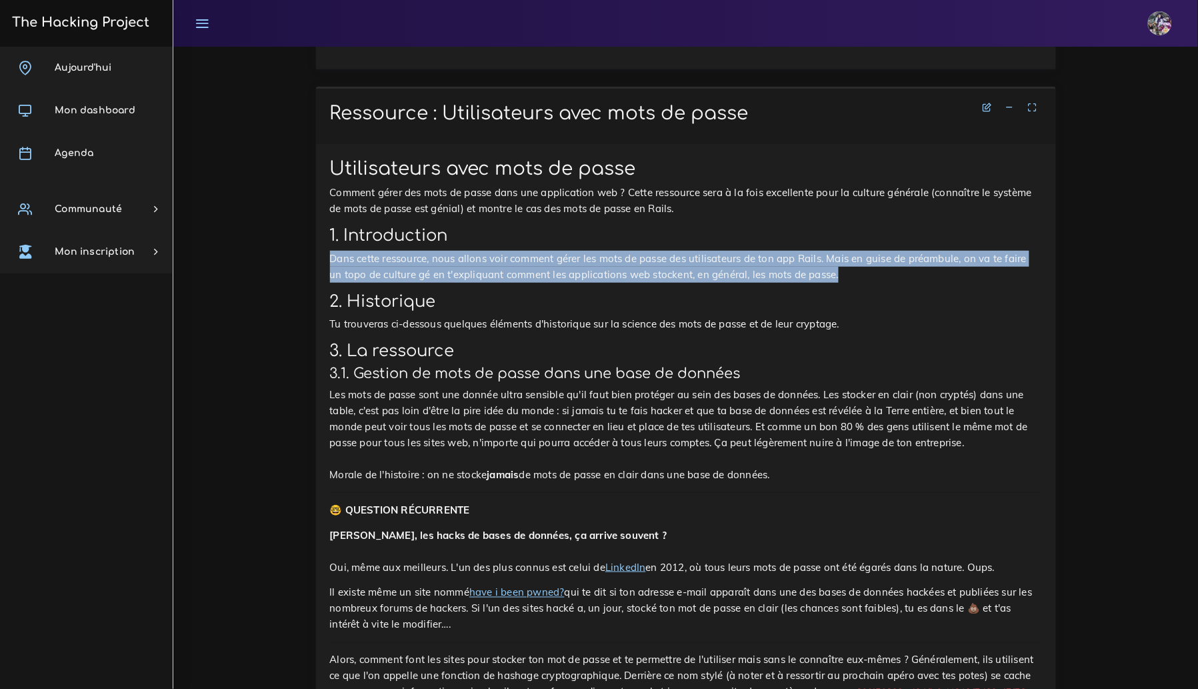
drag, startPoint x: 346, startPoint y: 269, endPoint x: 845, endPoint y: 286, distance: 499.5
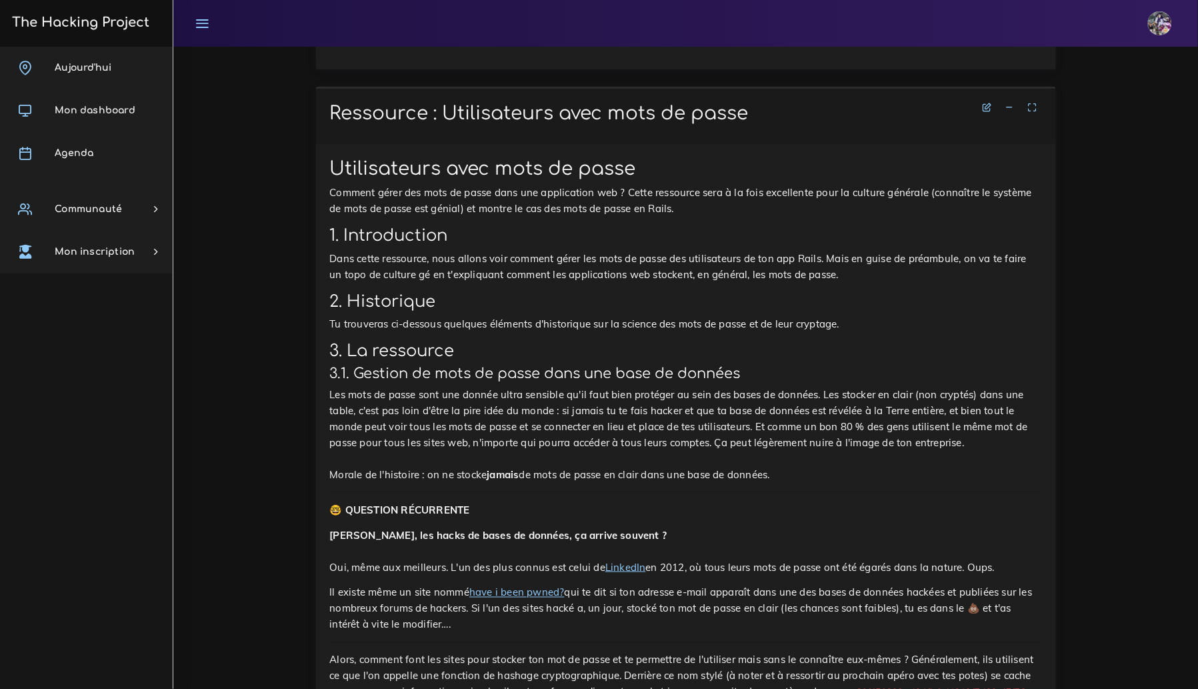
click at [373, 305] on h2 "2. Historique" at bounding box center [686, 301] width 712 height 19
click at [373, 393] on p "Les mots de passe sont une donnée ultra sensible qu'il faut bien protéger au se…" at bounding box center [686, 435] width 712 height 96
drag, startPoint x: 564, startPoint y: 413, endPoint x: 619, endPoint y: 415, distance: 54.7
click at [591, 415] on p "Les mots de passe sont une donnée ultra sensible qu'il faut bien protéger au se…" at bounding box center [686, 435] width 712 height 96
click at [678, 421] on p "Les mots de passe sont une donnée ultra sensible qu'il faut bien protéger au se…" at bounding box center [686, 435] width 712 height 96
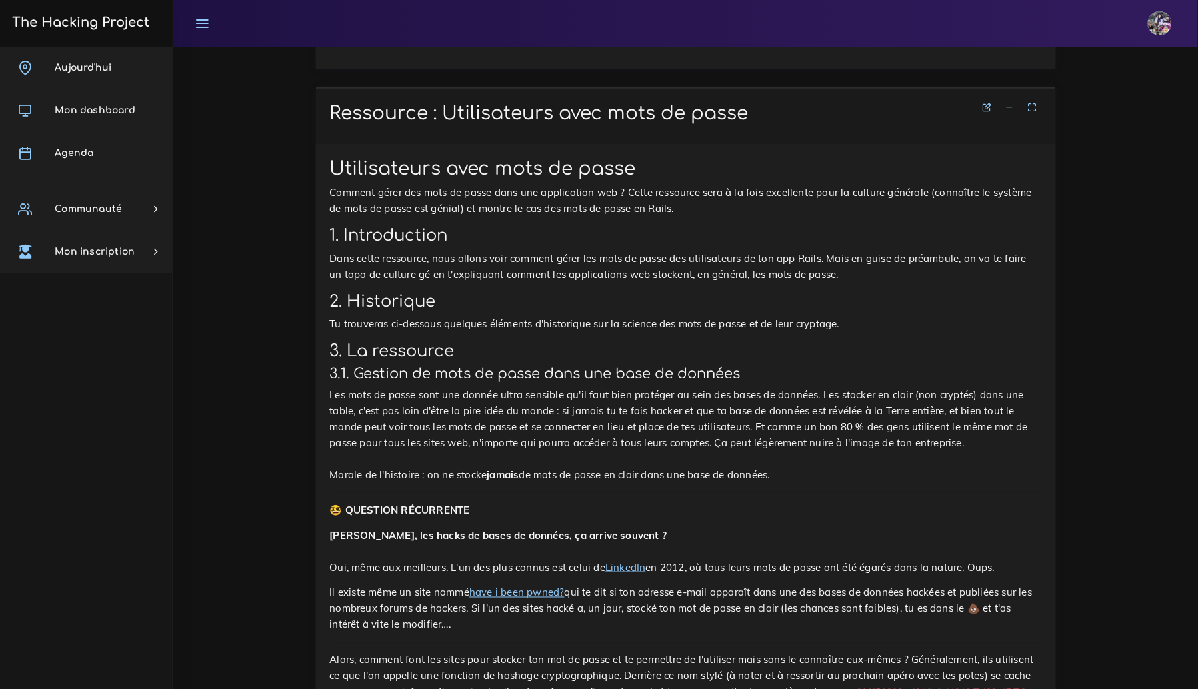
click at [691, 420] on p "Les mots de passe sont une donnée ultra sensible qu'il faut bien protéger au se…" at bounding box center [686, 435] width 712 height 96
drag, startPoint x: 564, startPoint y: 415, endPoint x: 835, endPoint y: 420, distance: 271.3
click at [835, 420] on p "Les mots de passe sont une donnée ultra sensible qu'il faut bien protéger au se…" at bounding box center [686, 435] width 712 height 96
click at [831, 419] on p "Les mots de passe sont une donnée ultra sensible qu'il faut bien protéger au se…" at bounding box center [686, 435] width 712 height 96
drag, startPoint x: 758, startPoint y: 436, endPoint x: 752, endPoint y: 440, distance: 7.8
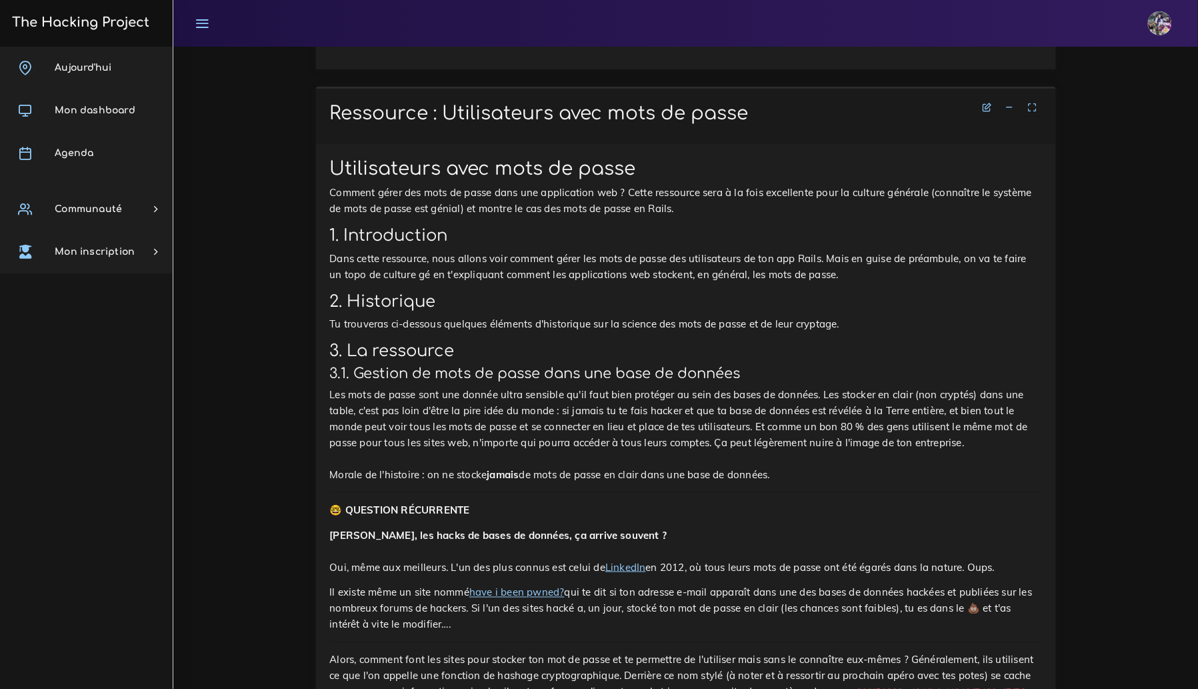
click at [758, 436] on p "Les mots de passe sont une donnée ultra sensible qu'il faut bien protéger au se…" at bounding box center [686, 435] width 712 height 96
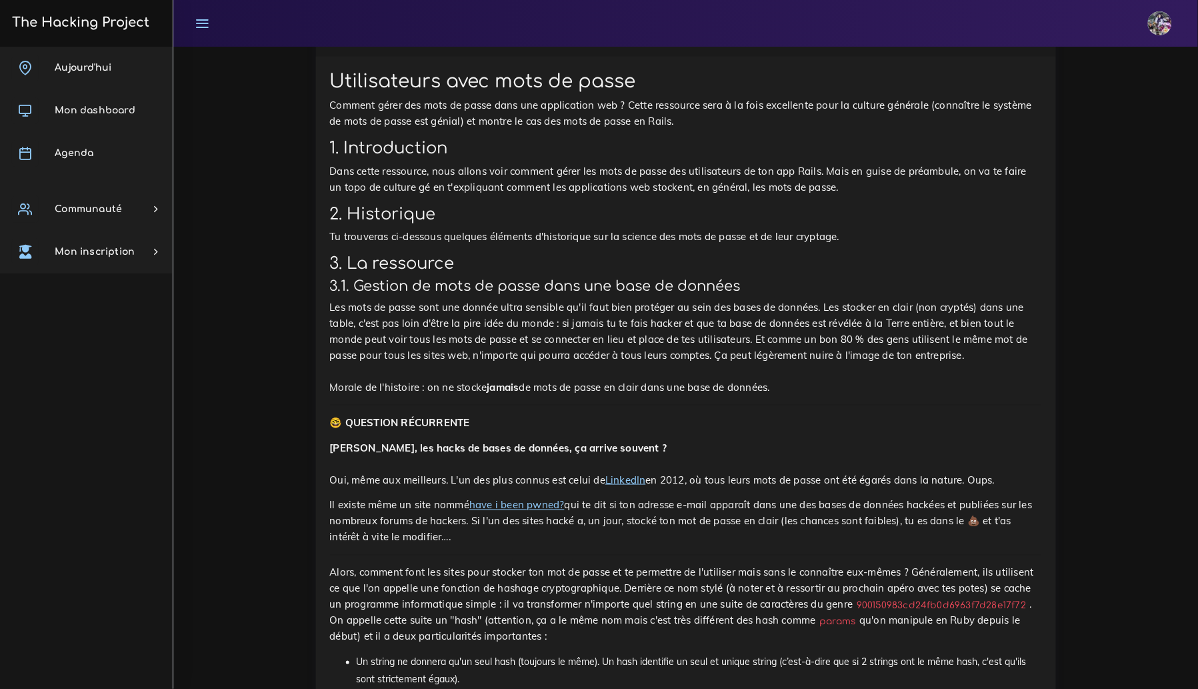
scroll to position [1848, 0]
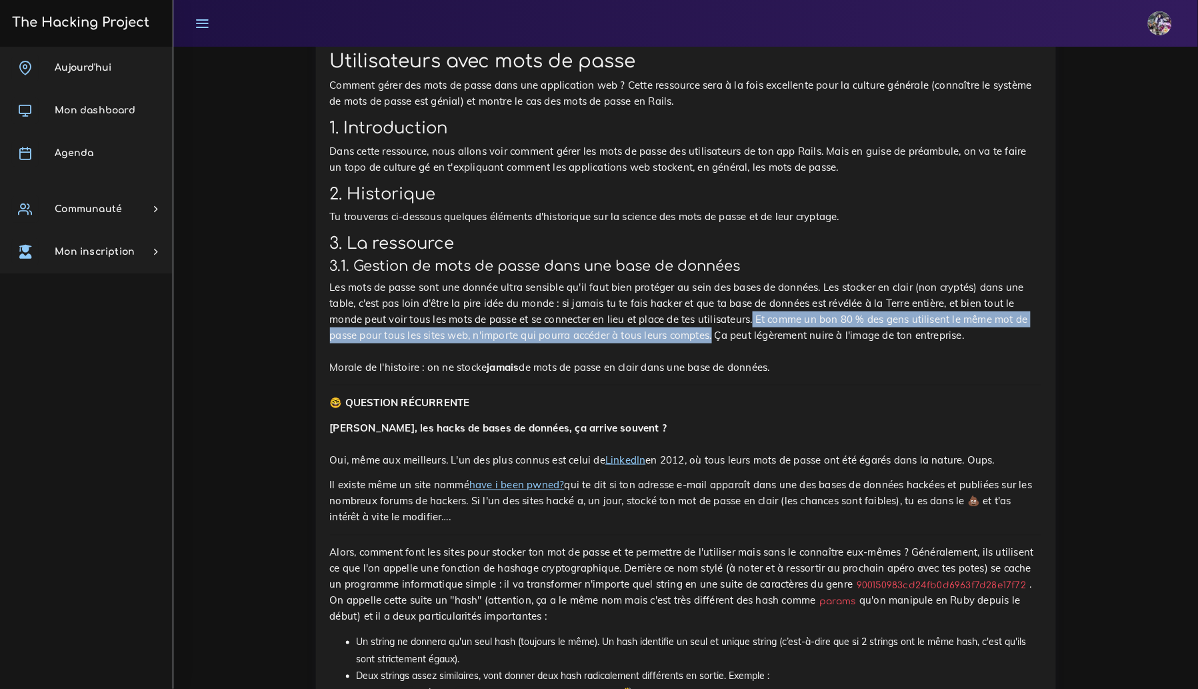
drag, startPoint x: 755, startPoint y: 323, endPoint x: 713, endPoint y: 341, distance: 46.0
click at [713, 341] on p "Les mots de passe sont une donnée ultra sensible qu'il faut bien protéger au se…" at bounding box center [686, 327] width 712 height 96
drag, startPoint x: 758, startPoint y: 322, endPoint x: 713, endPoint y: 335, distance: 47.1
click at [713, 335] on p "Les mots de passe sont une donnée ultra sensible qu'il faut bien protéger au se…" at bounding box center [686, 327] width 712 height 96
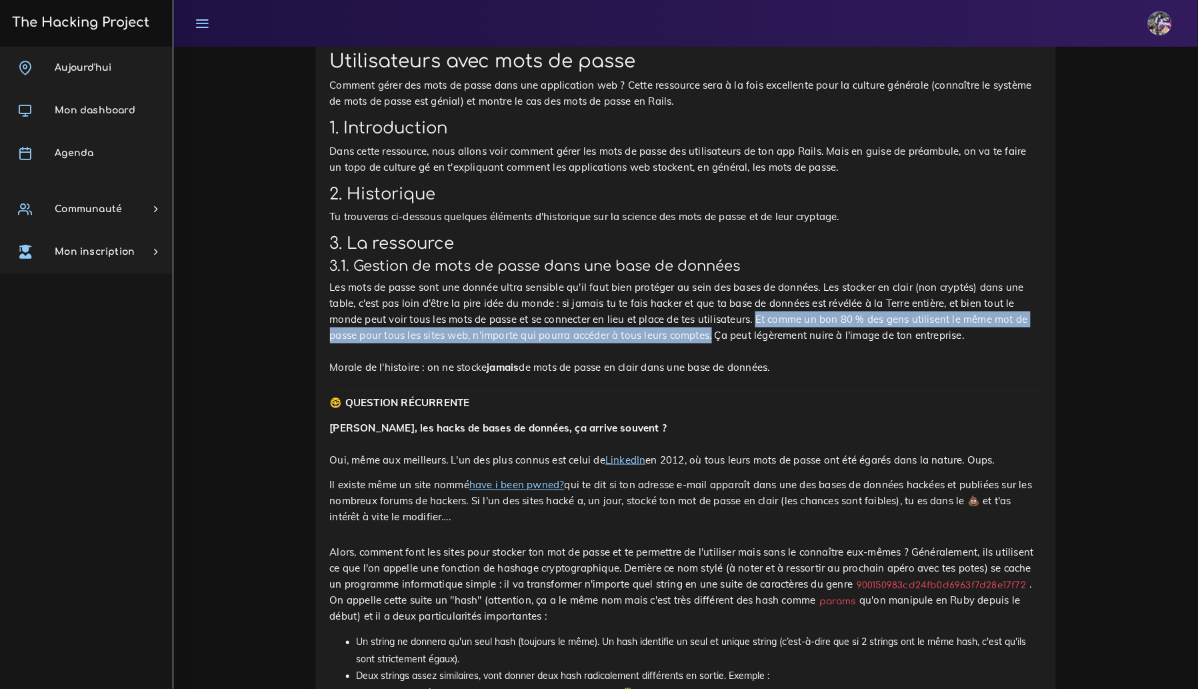
click at [764, 323] on p "Les mots de passe sont une donnée ultra sensible qu'il faut bien protéger au se…" at bounding box center [686, 327] width 712 height 96
drag, startPoint x: 758, startPoint y: 320, endPoint x: 715, endPoint y: 338, distance: 46.3
click at [715, 338] on p "Les mots de passe sont une donnée ultra sensible qu'il faut bien protéger au se…" at bounding box center [686, 327] width 712 height 96
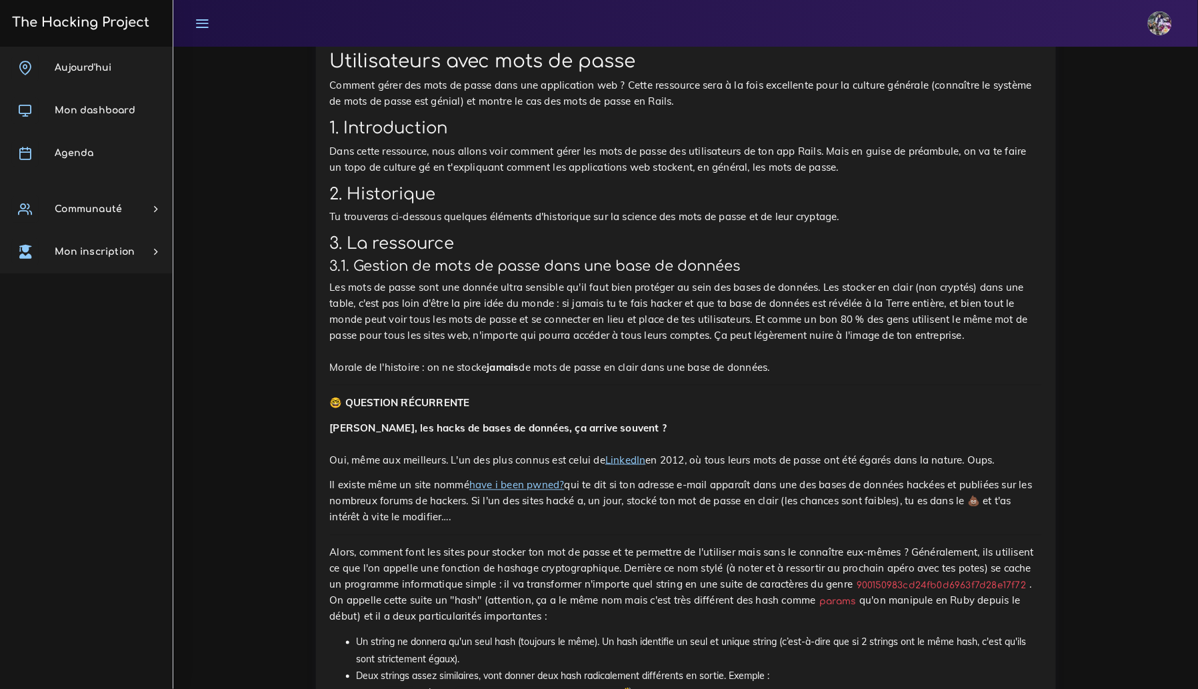
click at [830, 375] on p "Les mots de passe sont une donnée ultra sensible qu'il faut bien protéger au se…" at bounding box center [686, 327] width 712 height 96
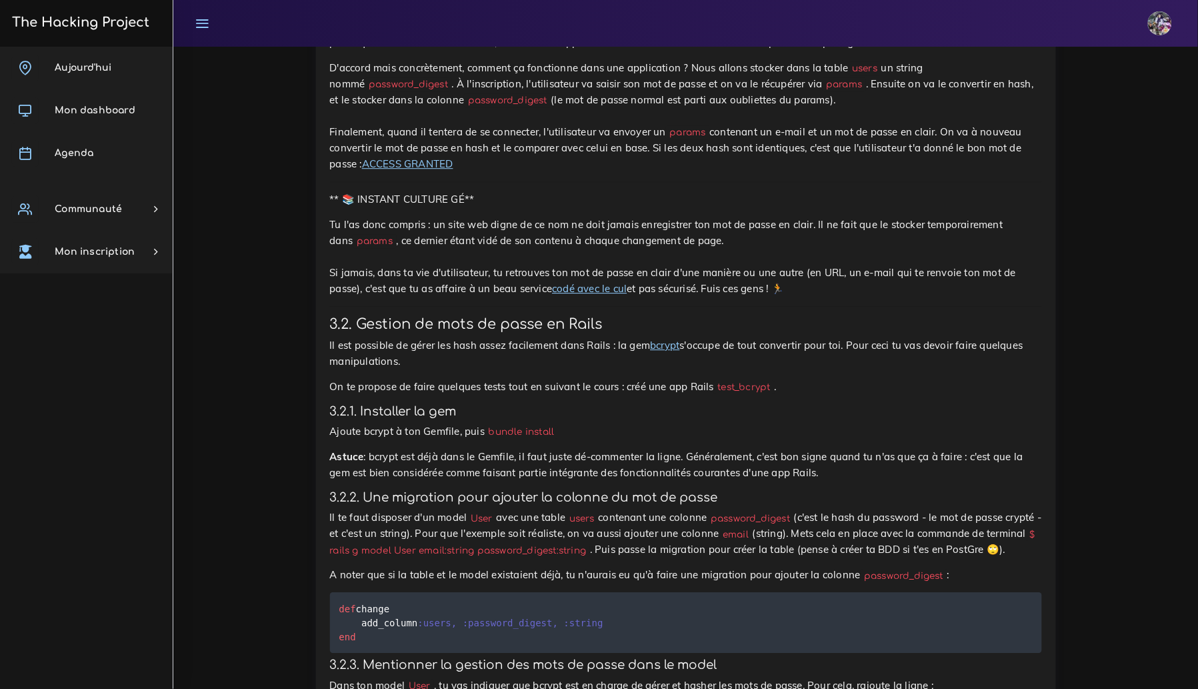
scroll to position [2591, 0]
drag, startPoint x: 372, startPoint y: 468, endPoint x: 826, endPoint y: 484, distance: 454.8
click at [826, 480] on p "Astuce : bcrypt est déjà dans le Gemfile, il faut juste dé-commenter la ligne. …" at bounding box center [686, 464] width 712 height 32
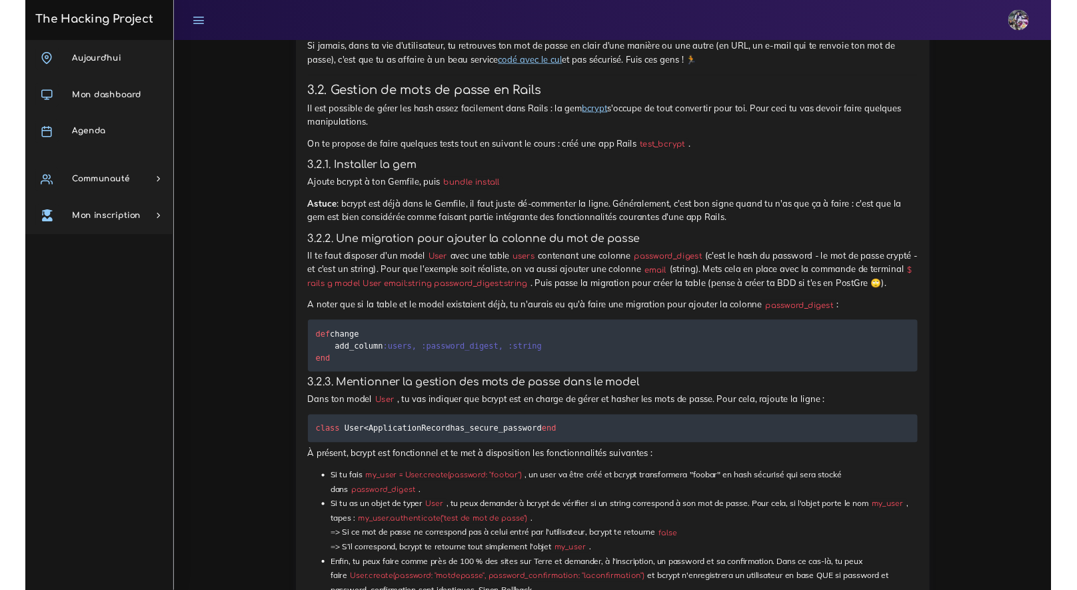
scroll to position [2817, 0]
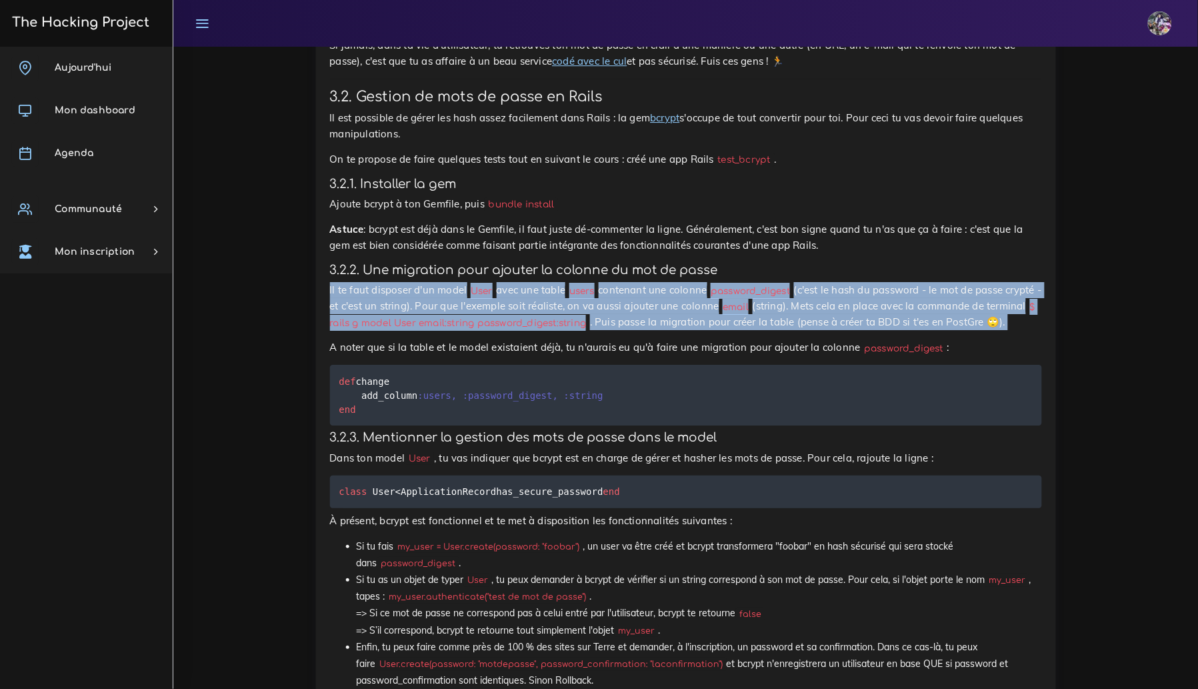
drag, startPoint x: 330, startPoint y: 299, endPoint x: 852, endPoint y: 361, distance: 525.6
click at [852, 361] on div "Utilisateurs avec mots de passe Comment gérer des mots de passe dans une applic…" at bounding box center [686, 323] width 712 height 2484
click at [428, 330] on p "Il te faut disposer d'un model User avec une table users contenant une colonne …" at bounding box center [686, 306] width 712 height 48
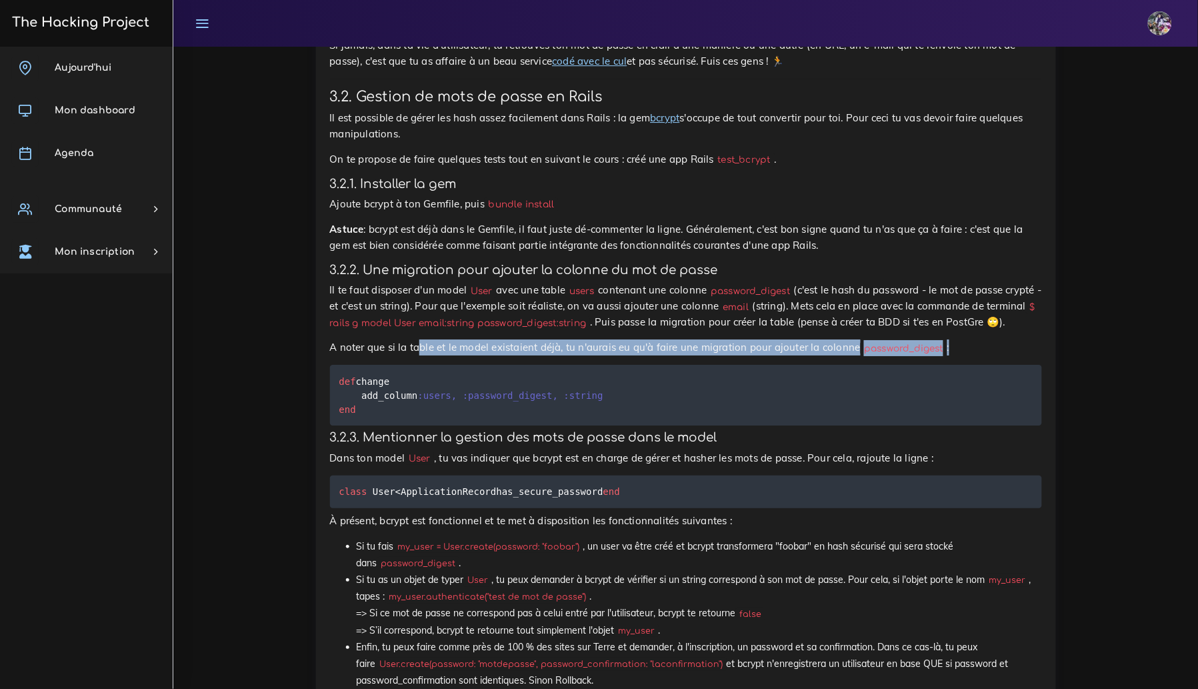
drag, startPoint x: 421, startPoint y: 381, endPoint x: 657, endPoint y: 389, distance: 236.8
click at [657, 389] on div "Utilisateurs avec mots de passe Comment gérer des mots de passe dans une applic…" at bounding box center [686, 323] width 712 height 2484
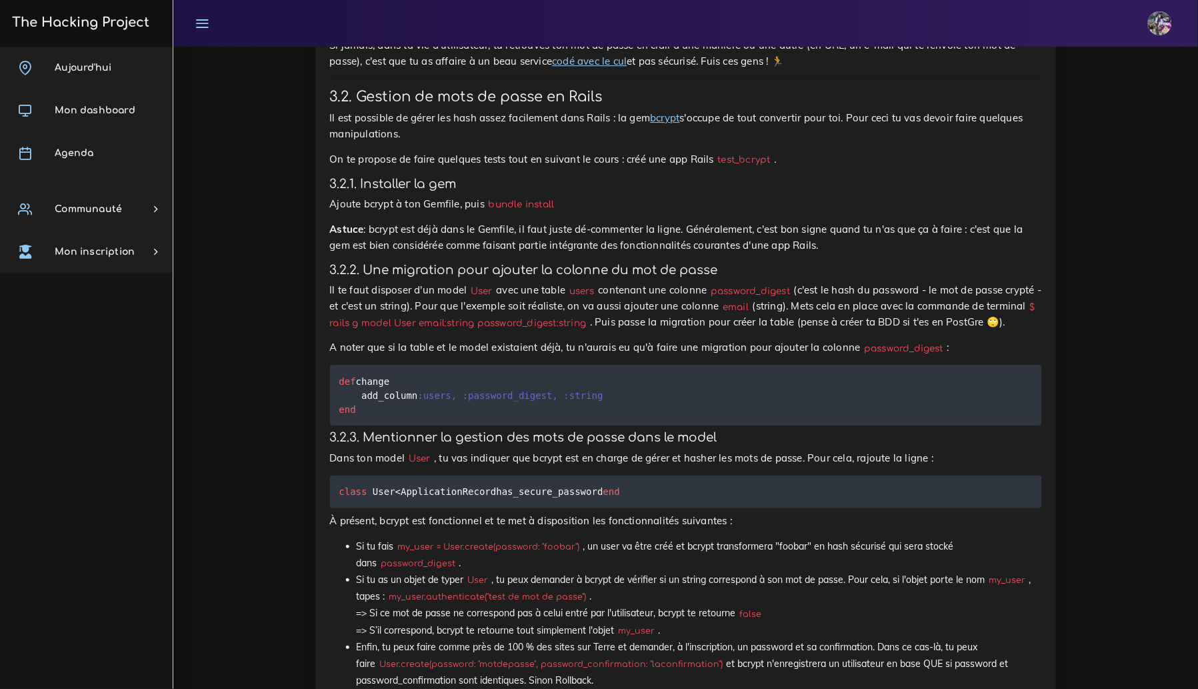
click at [740, 386] on div "Utilisateurs avec mots de passe Comment gérer des mots de passe dans une applic…" at bounding box center [686, 323] width 712 height 2484
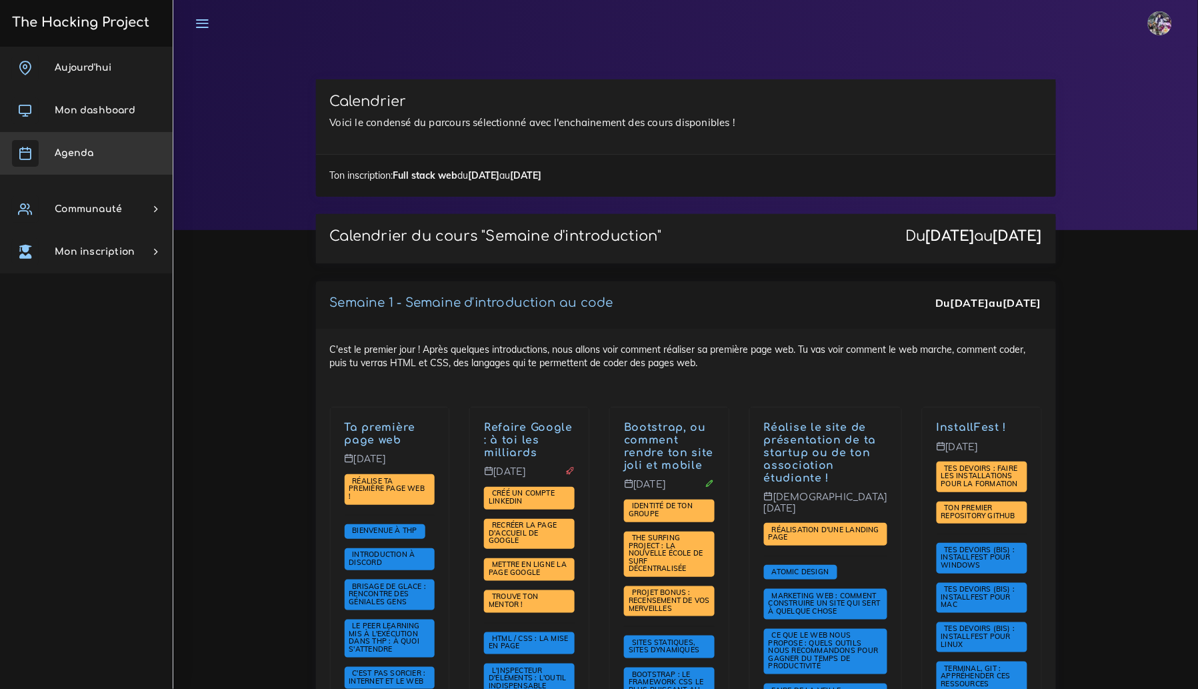
click at [101, 157] on link "Agenda" at bounding box center [86, 153] width 173 height 43
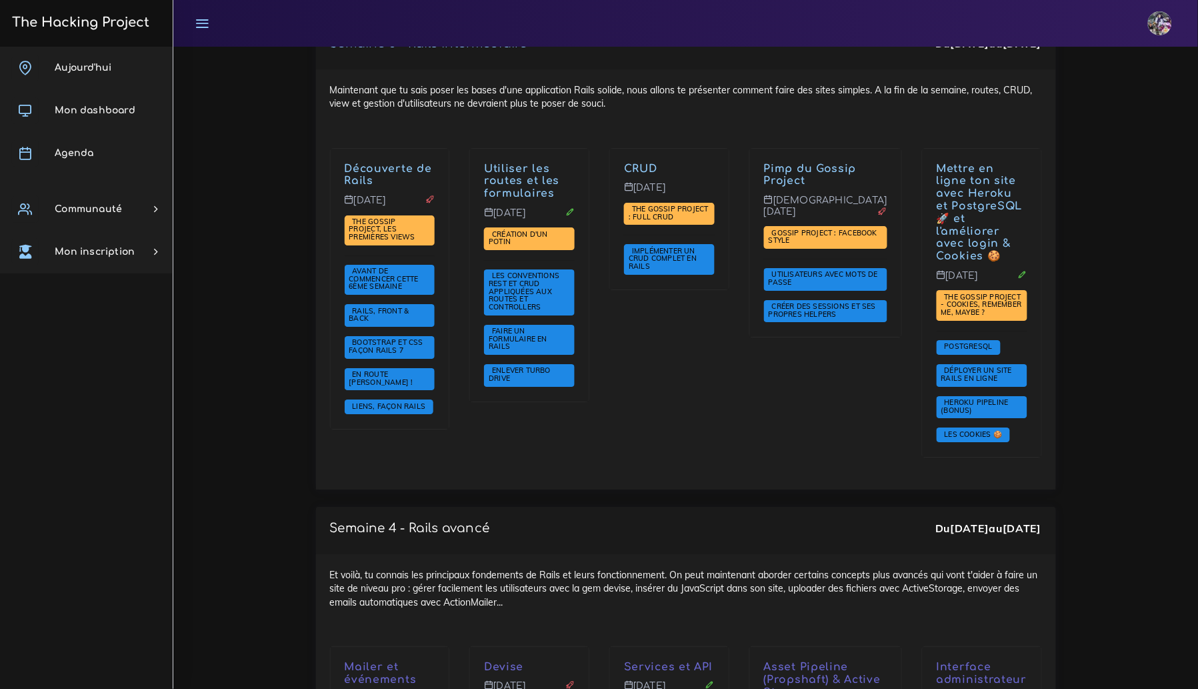
scroll to position [2631, 0]
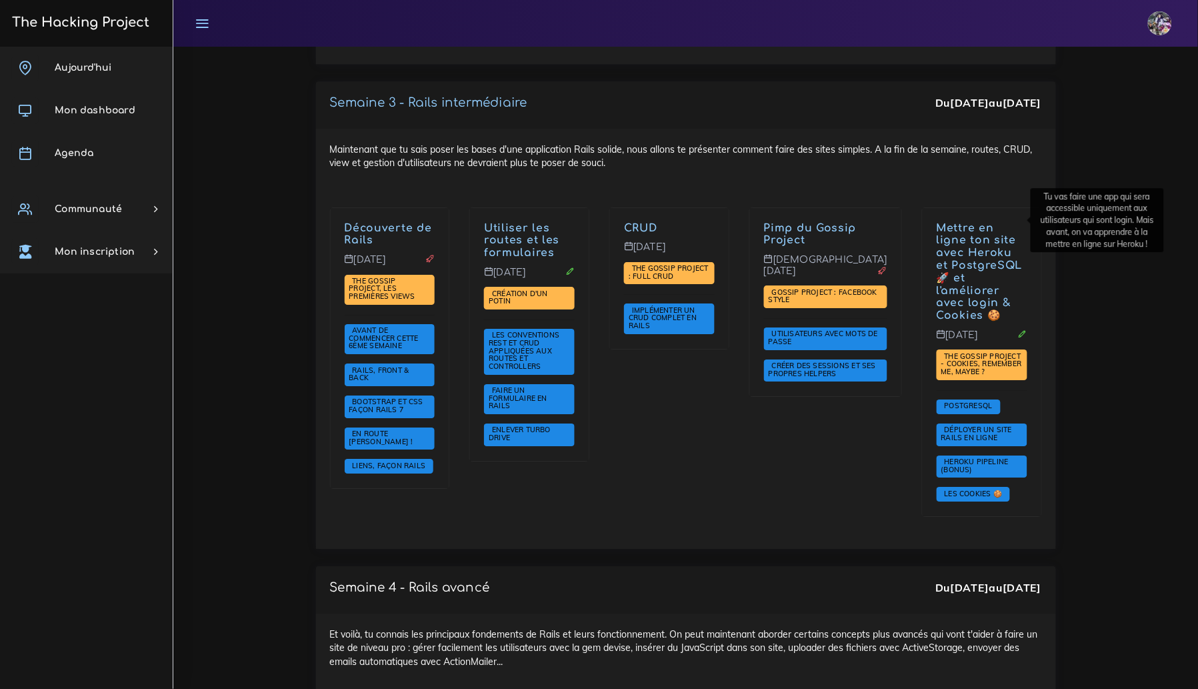
click at [972, 222] on link "Mettre en ligne ton site avec Heroku et PostgreSQL 🚀 et l'améliorer avec login …" at bounding box center [979, 272] width 86 height 100
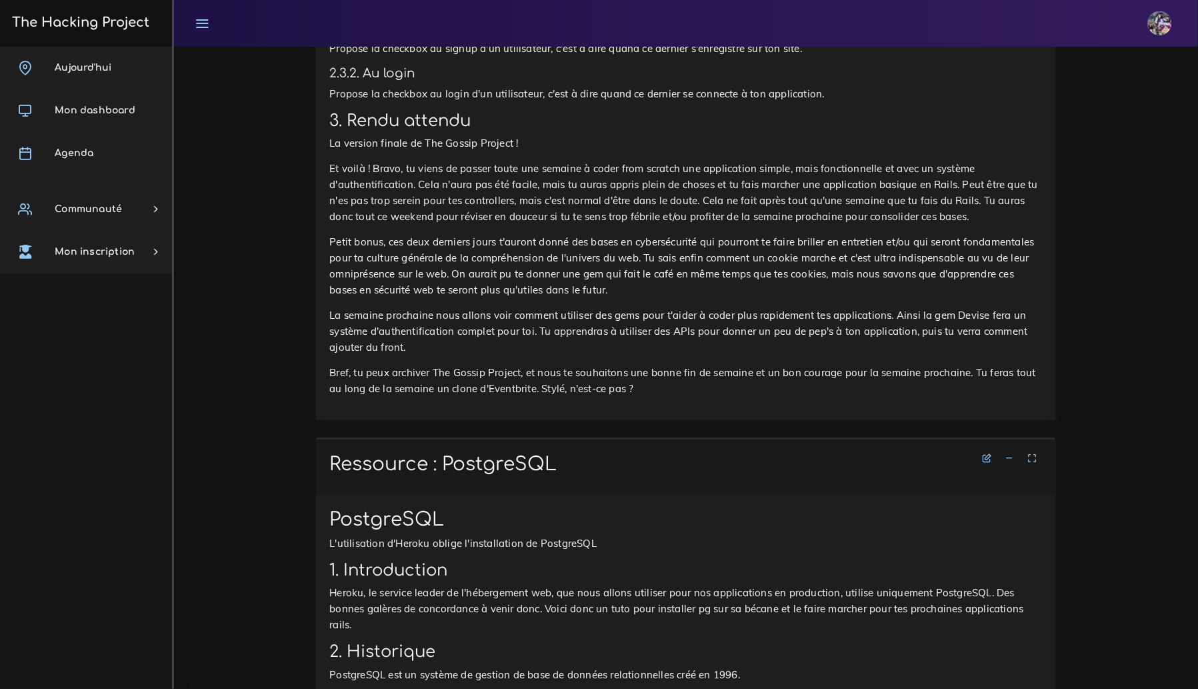
scroll to position [1533, 0]
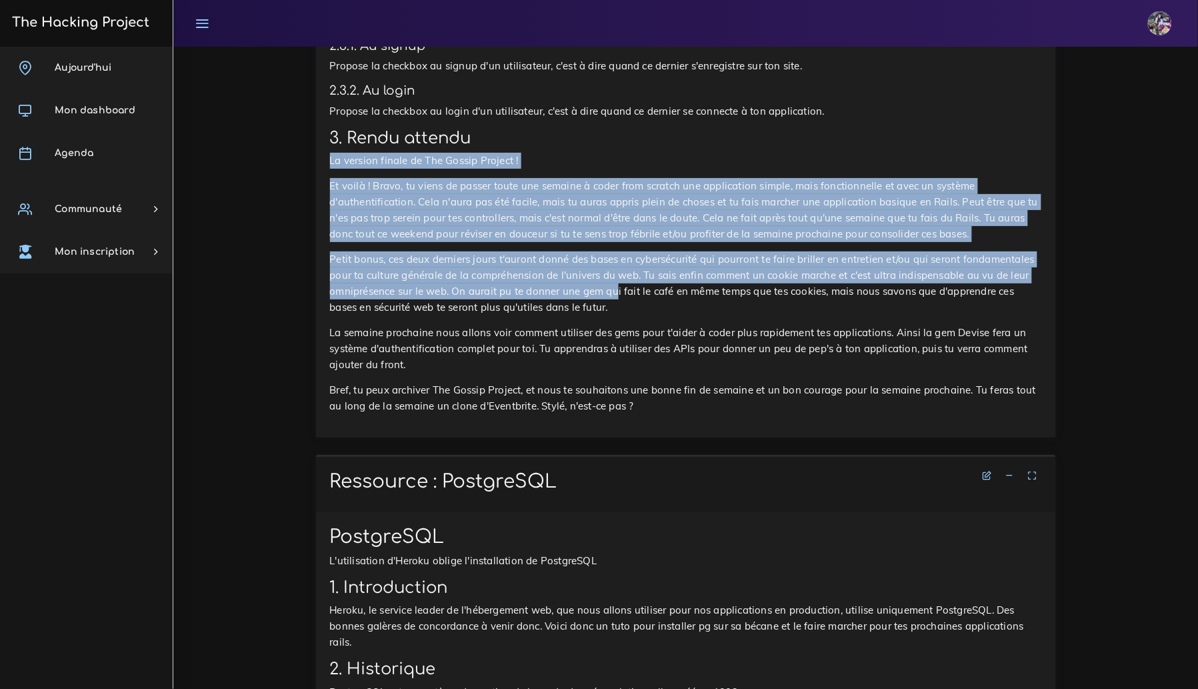
drag, startPoint x: 326, startPoint y: 162, endPoint x: 618, endPoint y: 287, distance: 317.4
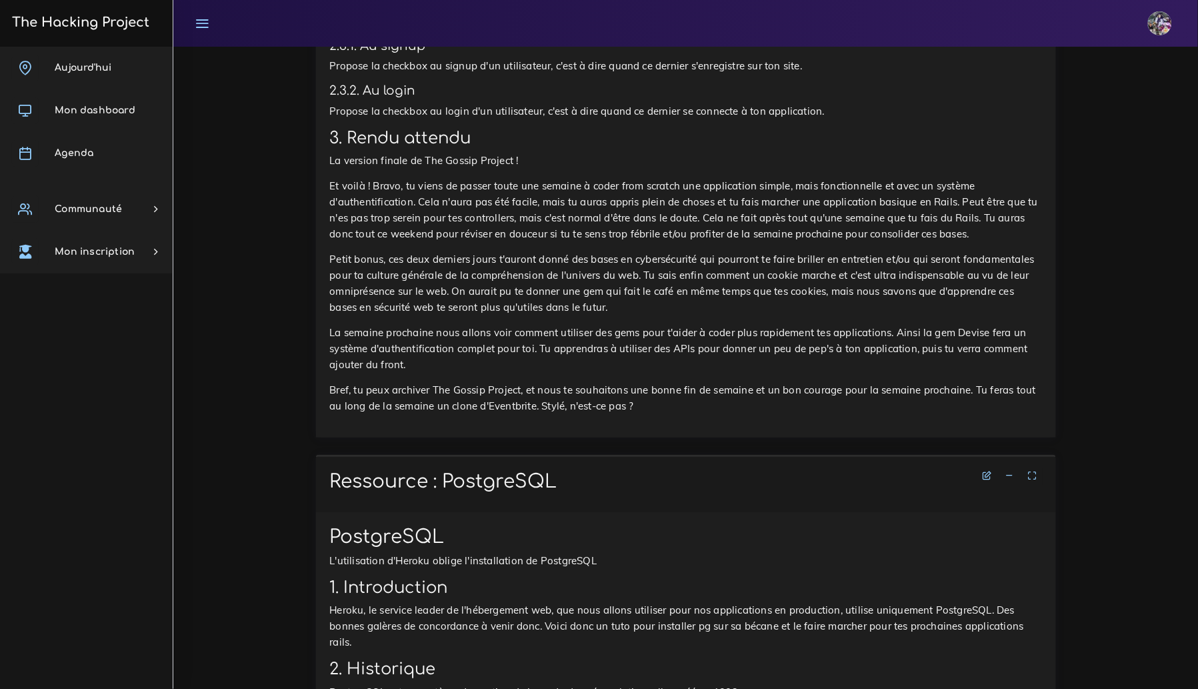
click at [618, 287] on p "Petit bonus, ces deux derniers jours t'auront donné des bases en cybersécurité …" at bounding box center [686, 283] width 712 height 64
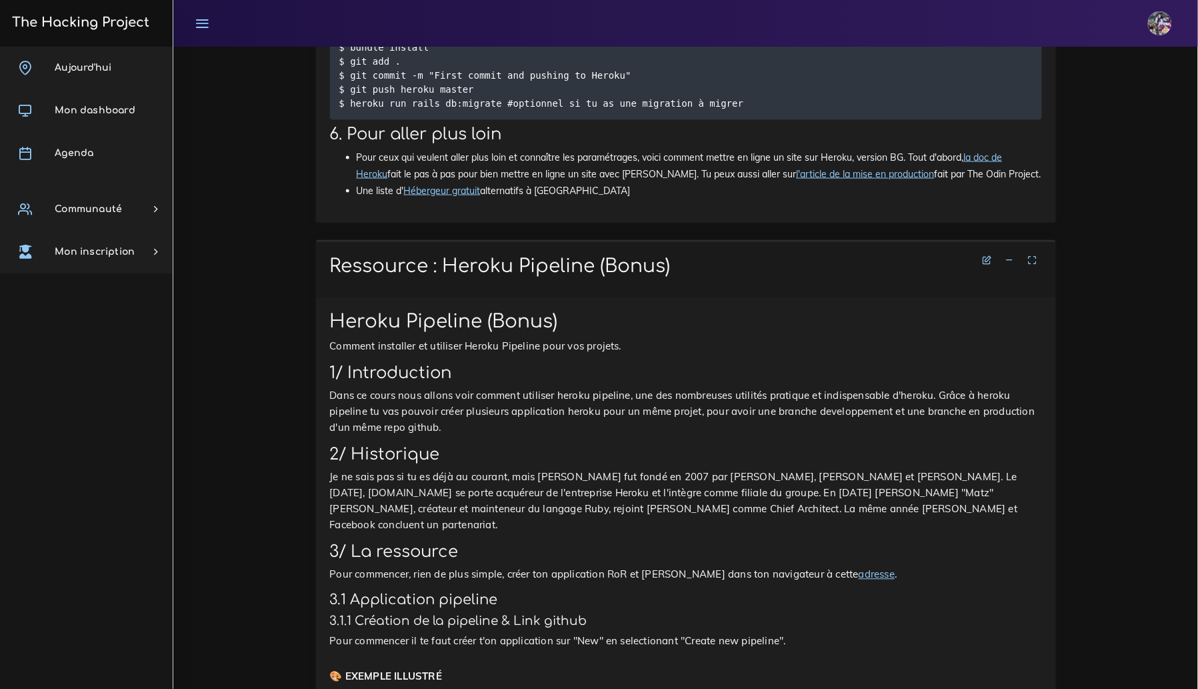
scroll to position [8212, 0]
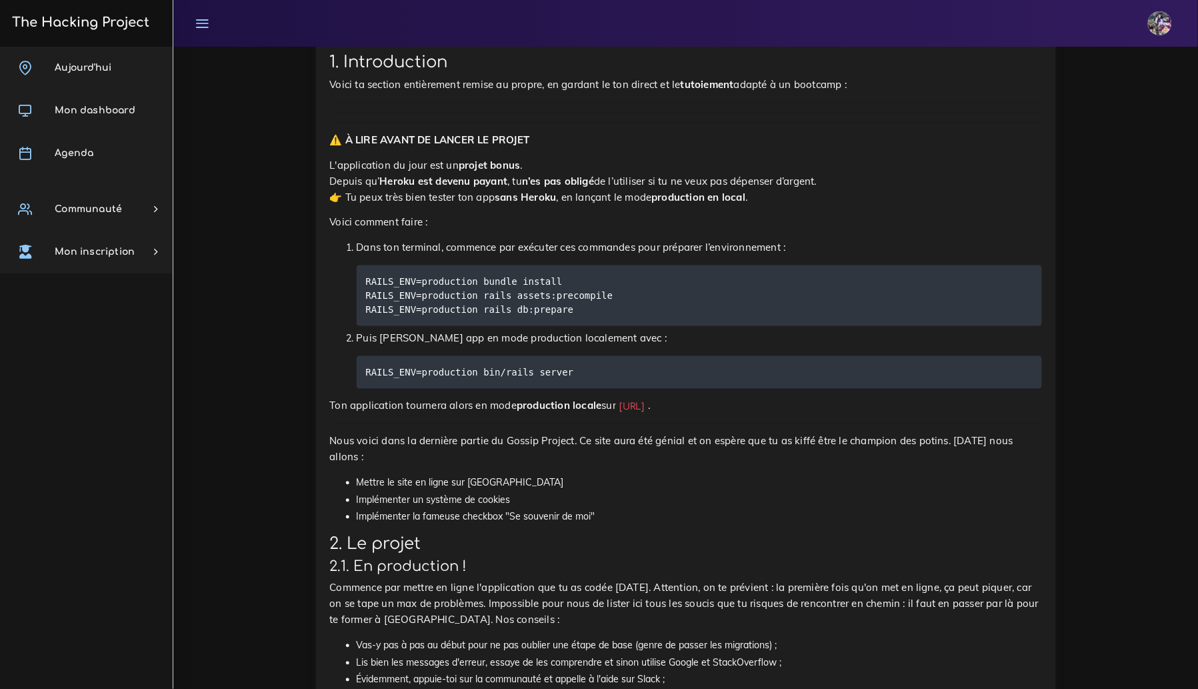
scroll to position [0, 0]
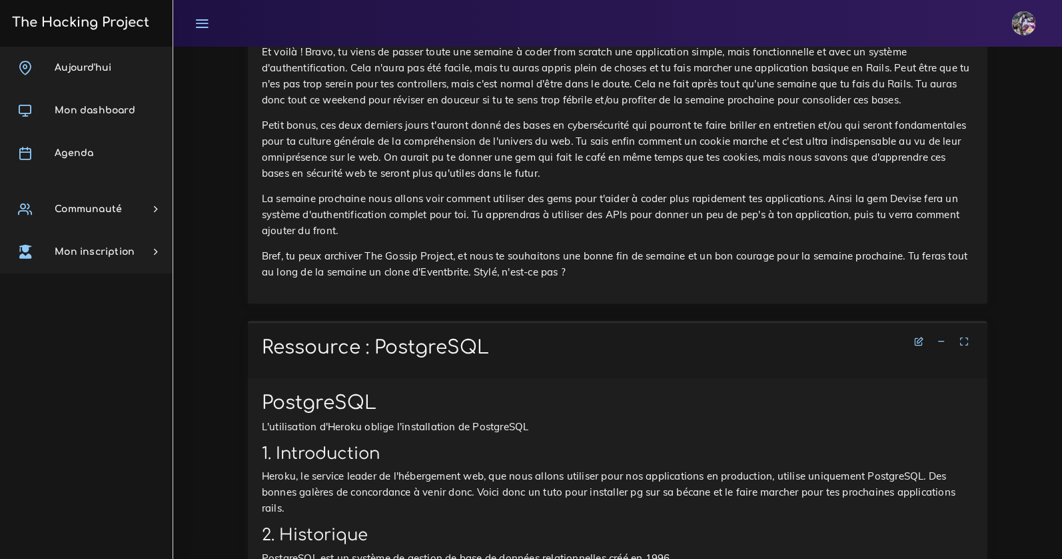
scroll to position [1559, 0]
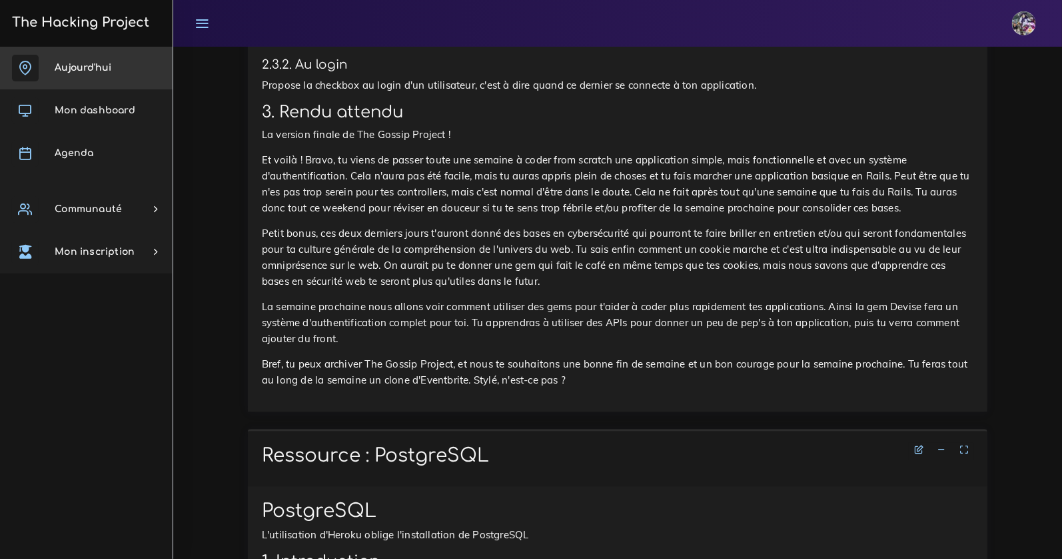
click at [87, 72] on span "Aujourd'hui" at bounding box center [83, 68] width 57 height 10
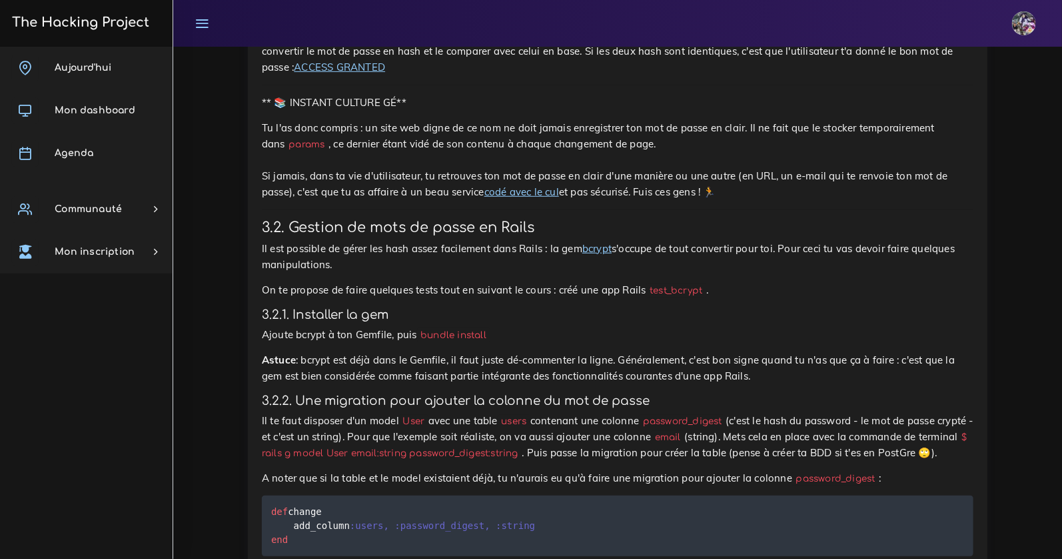
scroll to position [3005, 0]
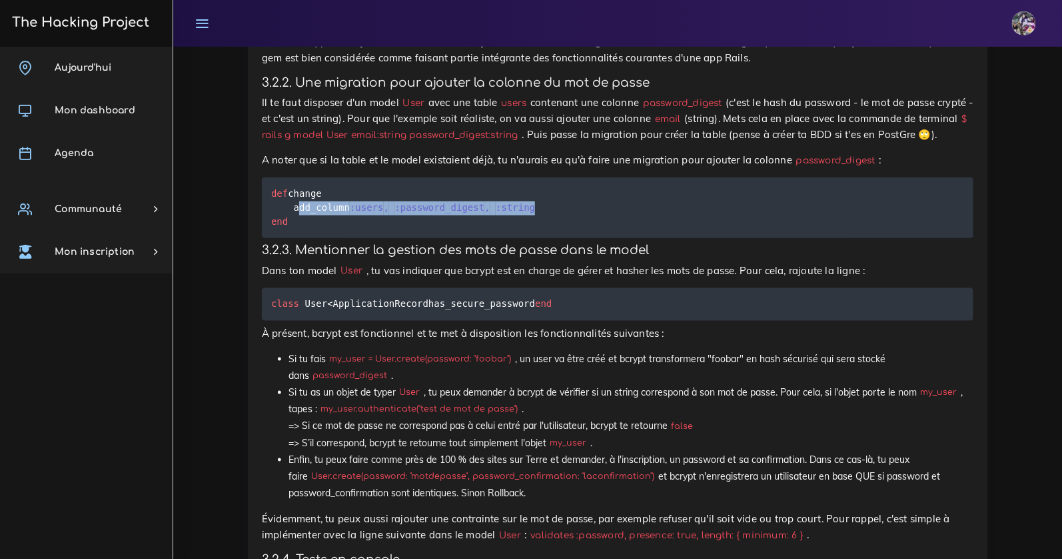
drag, startPoint x: 303, startPoint y: 225, endPoint x: 552, endPoint y: 227, distance: 248.6
click at [552, 227] on pre "def change add_column :users , :password_digest , :string end" at bounding box center [618, 207] width 712 height 61
copy code "add_column :users , :password_digest , :string"
drag, startPoint x: 293, startPoint y: 338, endPoint x: 413, endPoint y: 342, distance: 119.4
click at [413, 321] on pre "class User < ApplicationRecord has_secure_password end" at bounding box center [618, 304] width 712 height 33
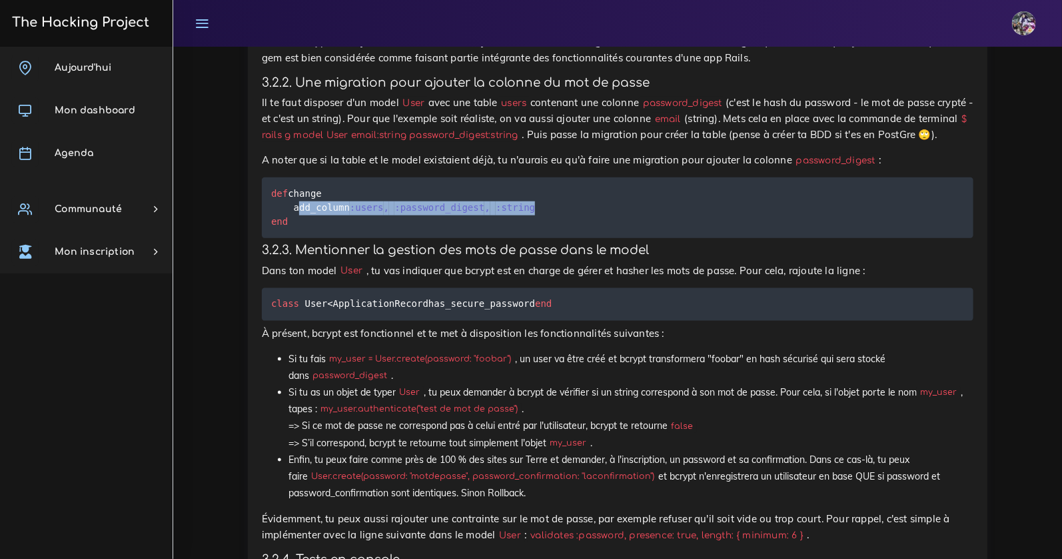
copy code "has_secure_password"
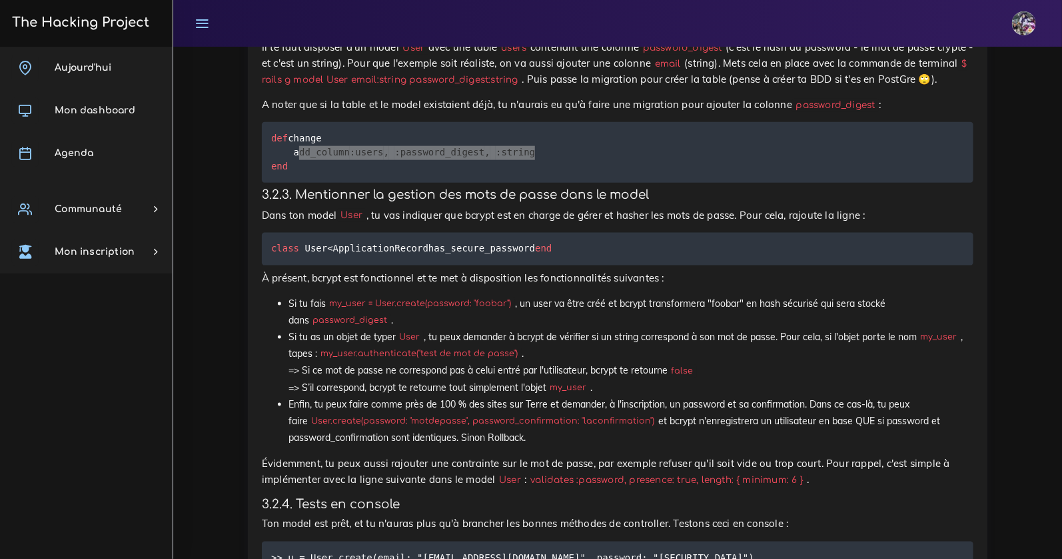
scroll to position [3088, 0]
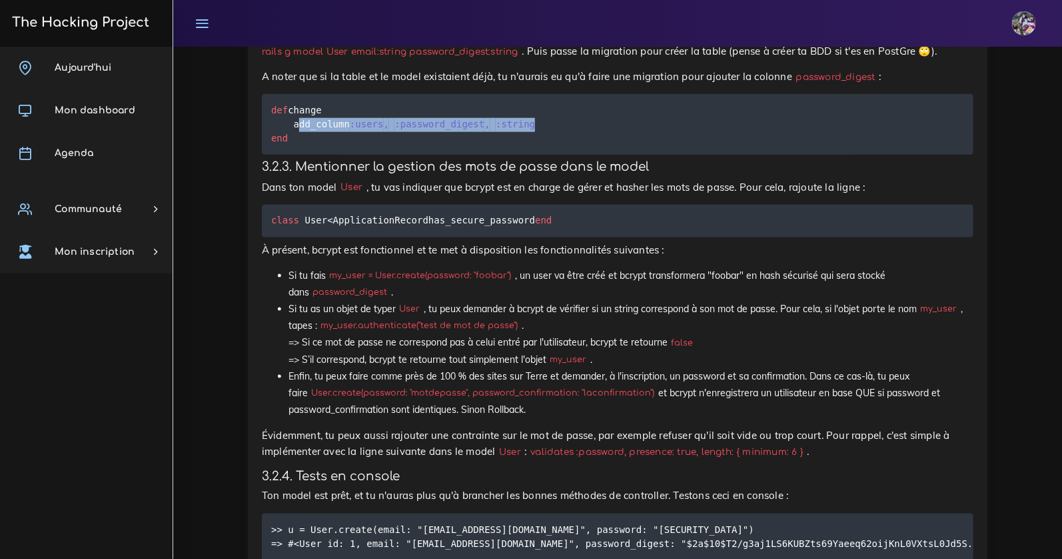
click at [529, 515] on div "Utilisateurs avec mots de passe Comment gérer des mots de passe dans une applic…" at bounding box center [618, 52] width 712 height 2484
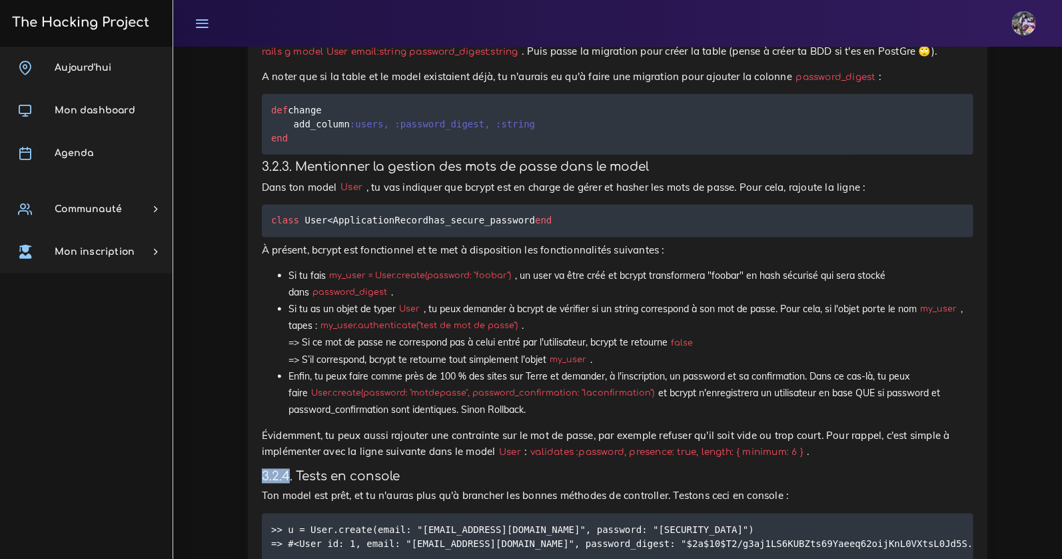
click at [529, 515] on div "Utilisateurs avec mots de passe Comment gérer des mots de passe dans une applic…" at bounding box center [618, 52] width 712 height 2484
click at [551, 459] on code "validates :password, presence: true, length: { minimum: 6 }" at bounding box center [667, 452] width 281 height 14
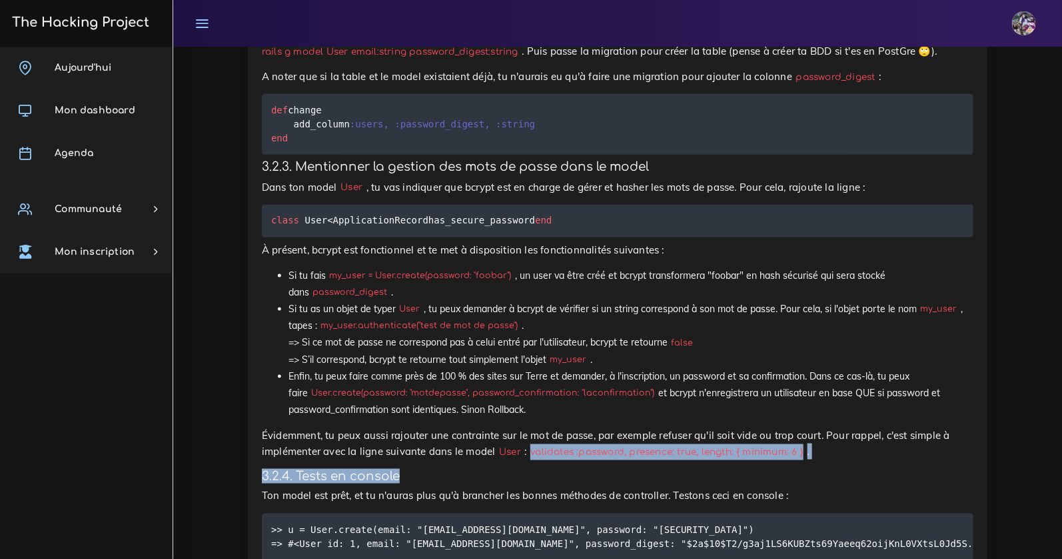
drag, startPoint x: 540, startPoint y: 503, endPoint x: 775, endPoint y: 521, distance: 235.9
click at [775, 521] on div "Utilisateurs avec mots de passe Comment gérer des mots de passe dans une applic…" at bounding box center [618, 52] width 712 height 2484
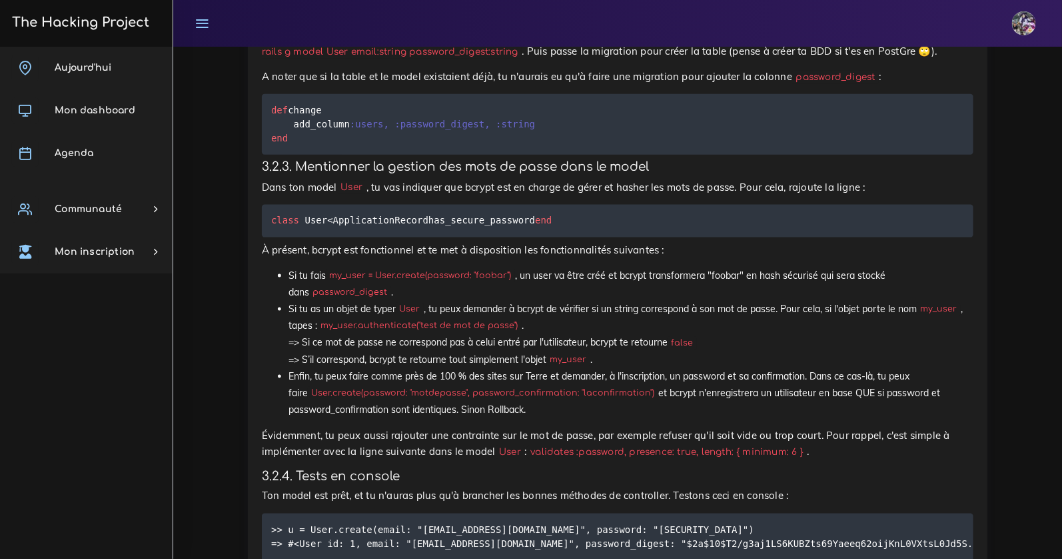
click at [599, 459] on code "validates :password, presence: true, length: { minimum: 6 }" at bounding box center [667, 452] width 281 height 14
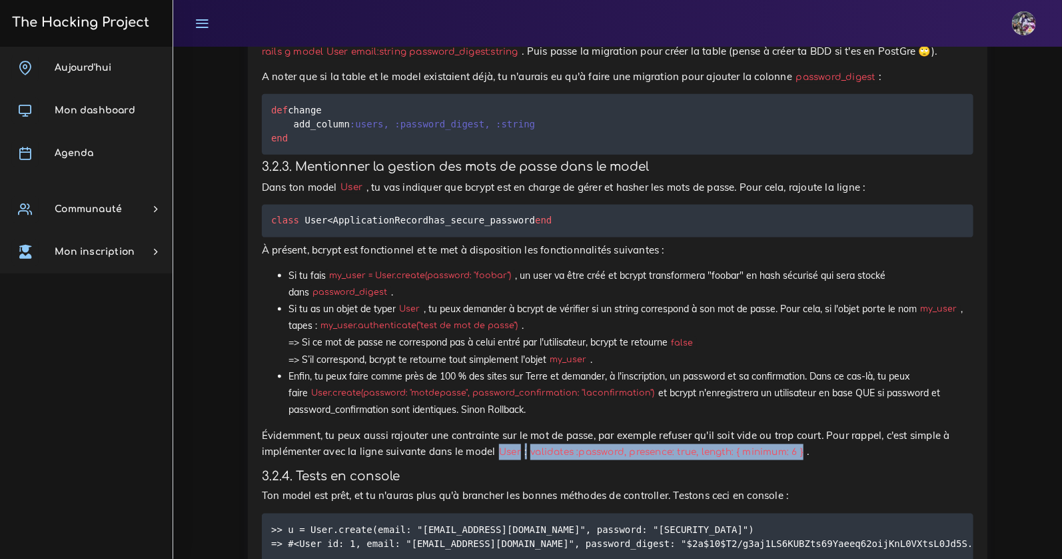
drag, startPoint x: 503, startPoint y: 499, endPoint x: 816, endPoint y: 506, distance: 312.7
click at [816, 459] on p "Évidemment, tu peux aussi rajouter une contrainte sur le mot de passe, par exem…" at bounding box center [618, 443] width 712 height 32
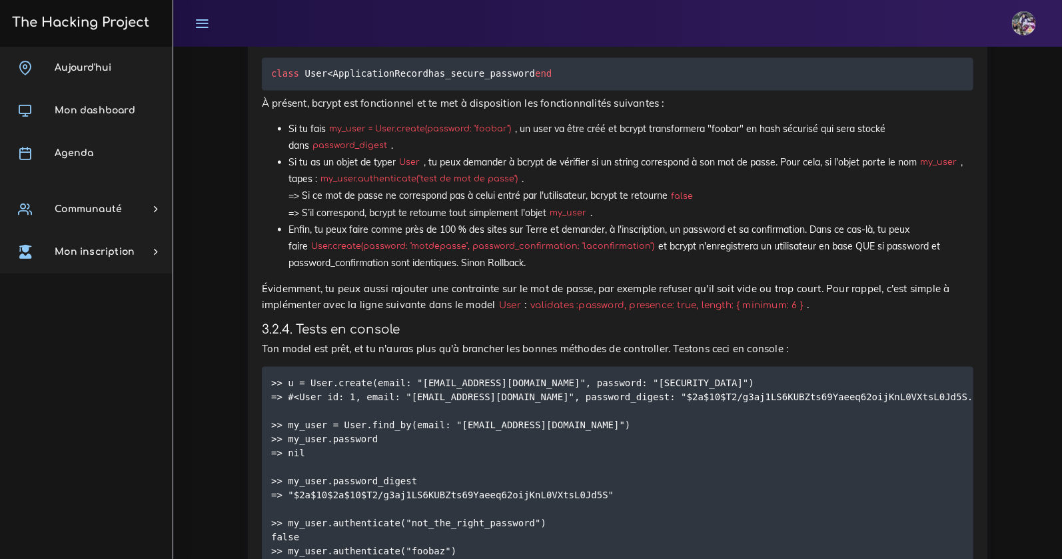
click at [421, 429] on code ">> u = User.create(email: "[EMAIL_ADDRESS][DOMAIN_NAME]", password: "[SECURITY_…" at bounding box center [812, 495] width 1082 height 239
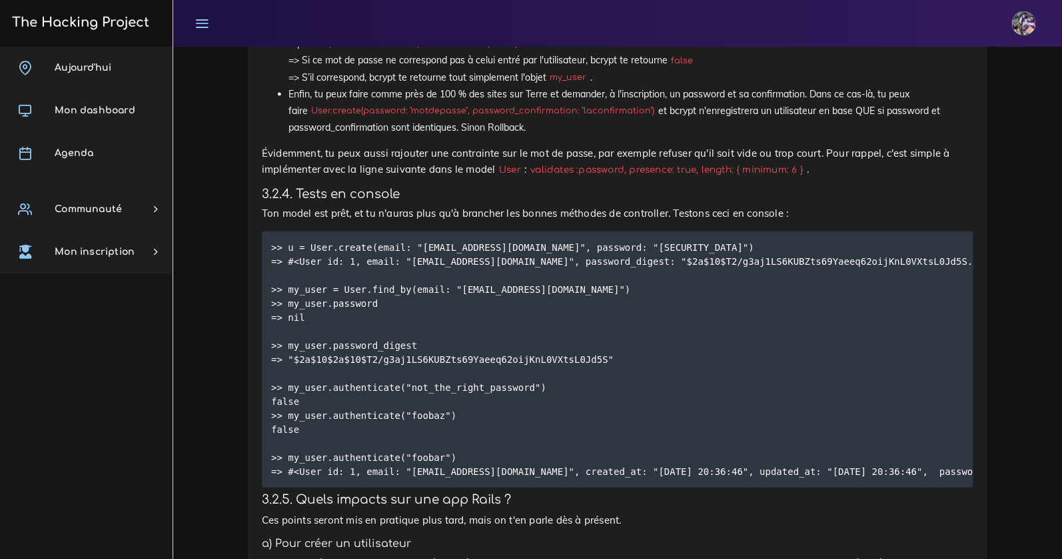
scroll to position [3536, 0]
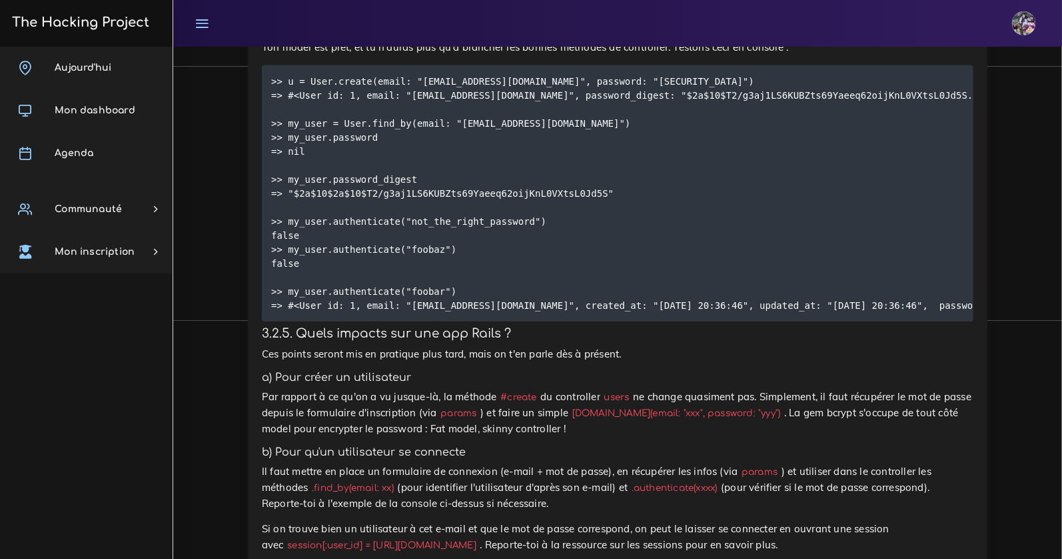
click at [540, 175] on code ">> u = User.create(email: "[EMAIL_ADDRESS][DOMAIN_NAME]", password: "[SECURITY_…" at bounding box center [812, 194] width 1082 height 239
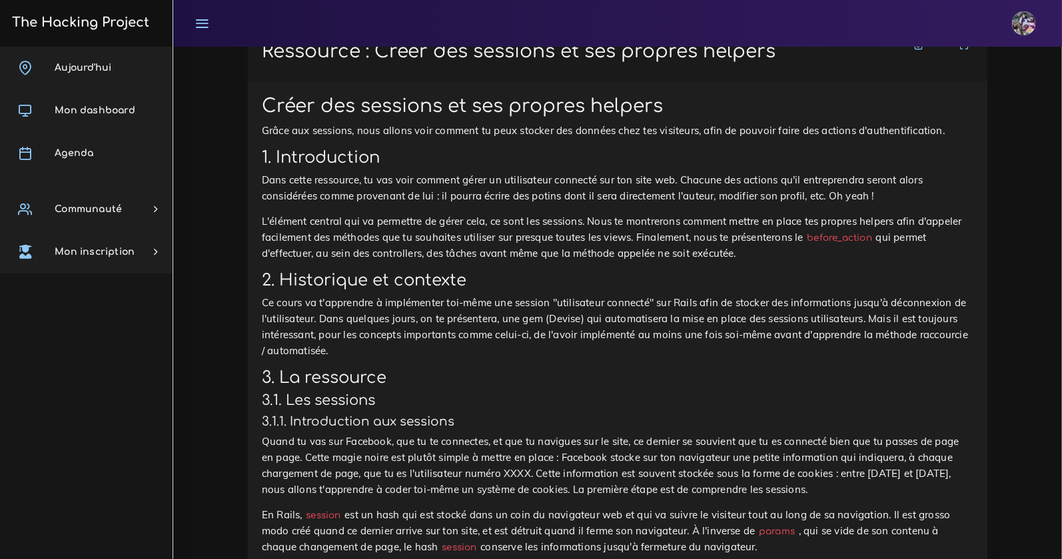
scroll to position [4396, 0]
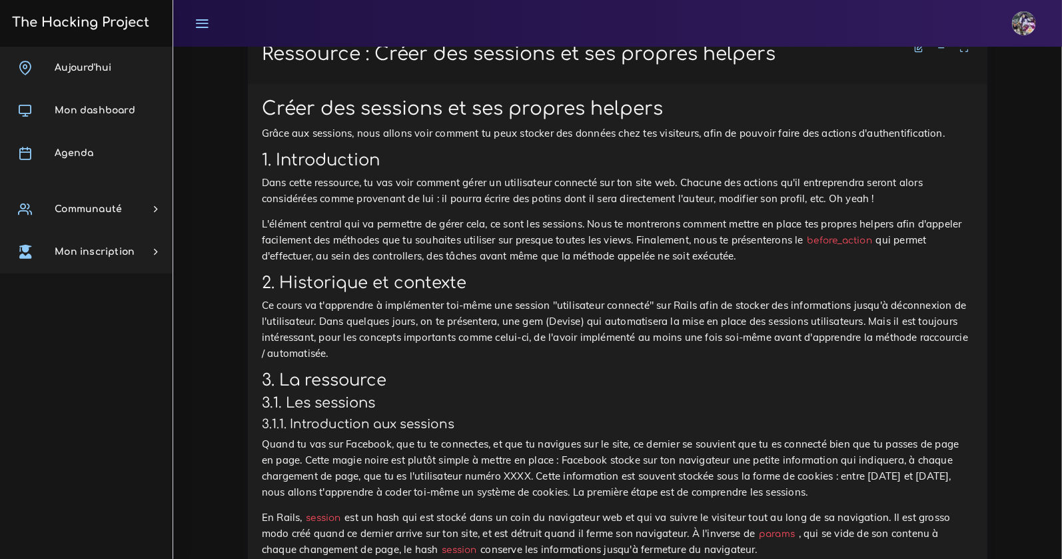
click at [787, 66] on h1 "Ressource : Créer des sessions et ses propres helpers" at bounding box center [618, 54] width 712 height 23
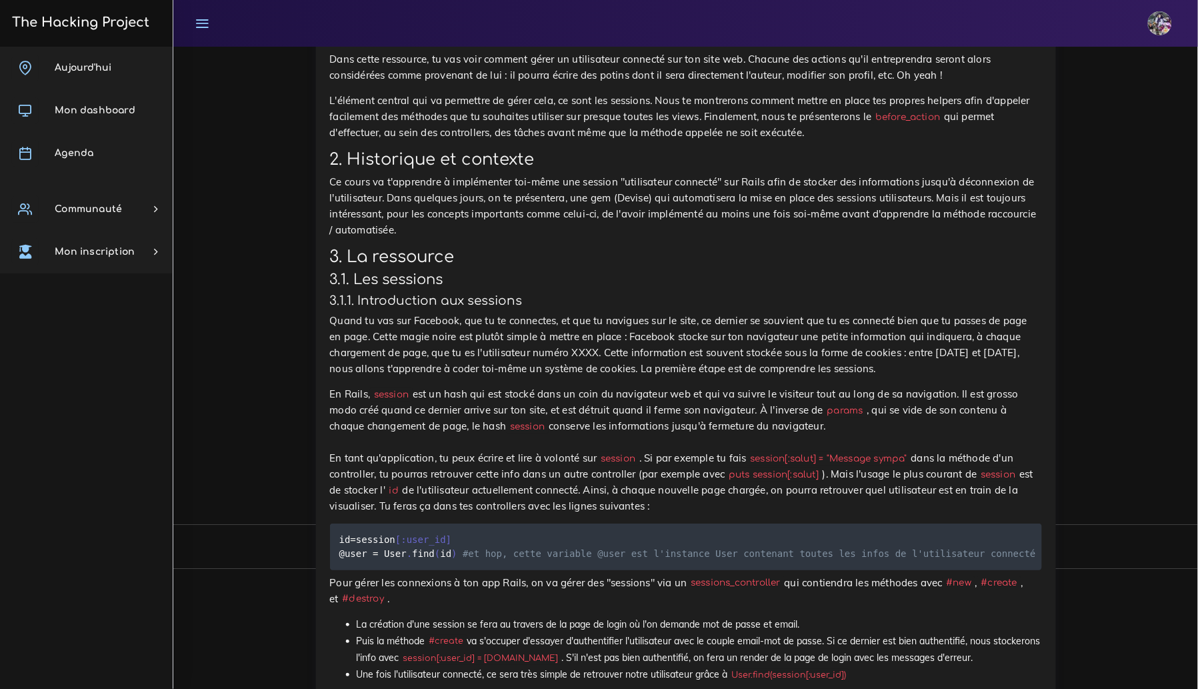
scroll to position [4510, 0]
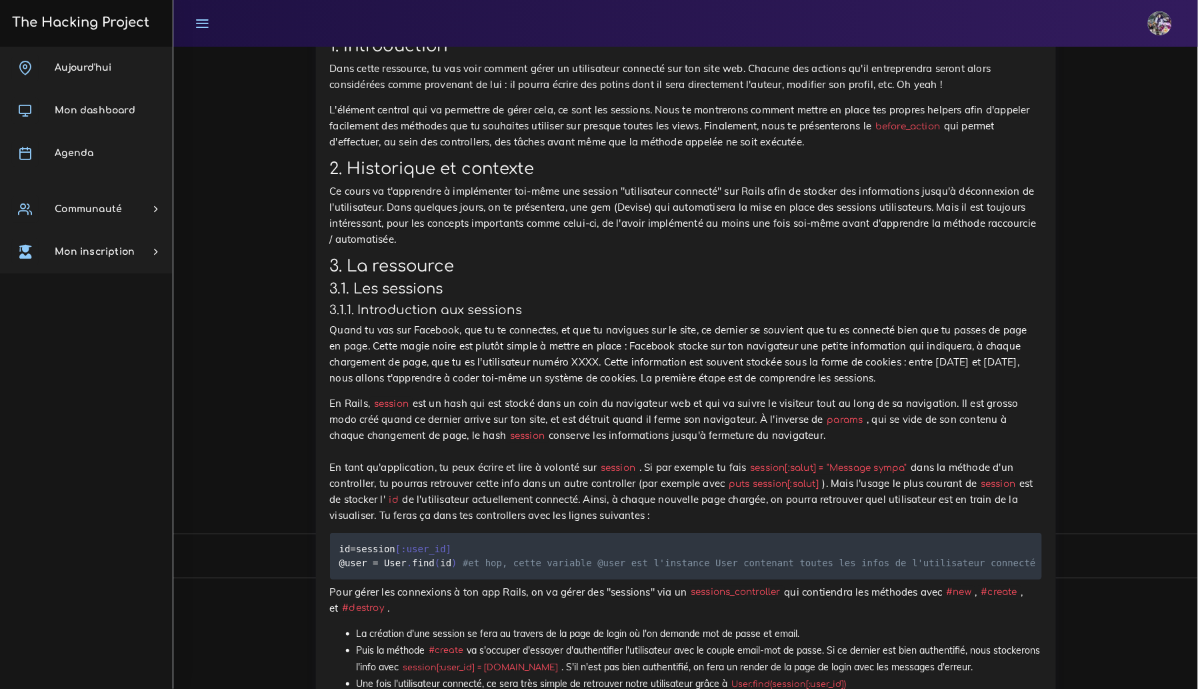
drag, startPoint x: 737, startPoint y: 80, endPoint x: 420, endPoint y: 85, distance: 317.3
drag, startPoint x: 344, startPoint y: 77, endPoint x: 780, endPoint y: 85, distance: 436.0
click at [637, 297] on h3 "3.1. Les sessions" at bounding box center [686, 289] width 712 height 17
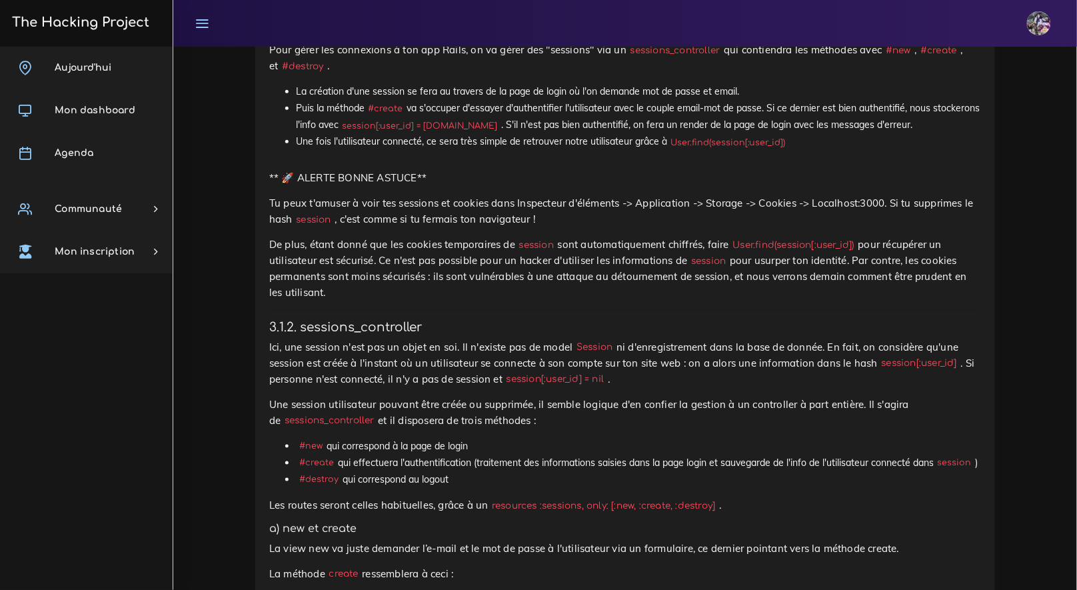
scroll to position [4852, 0]
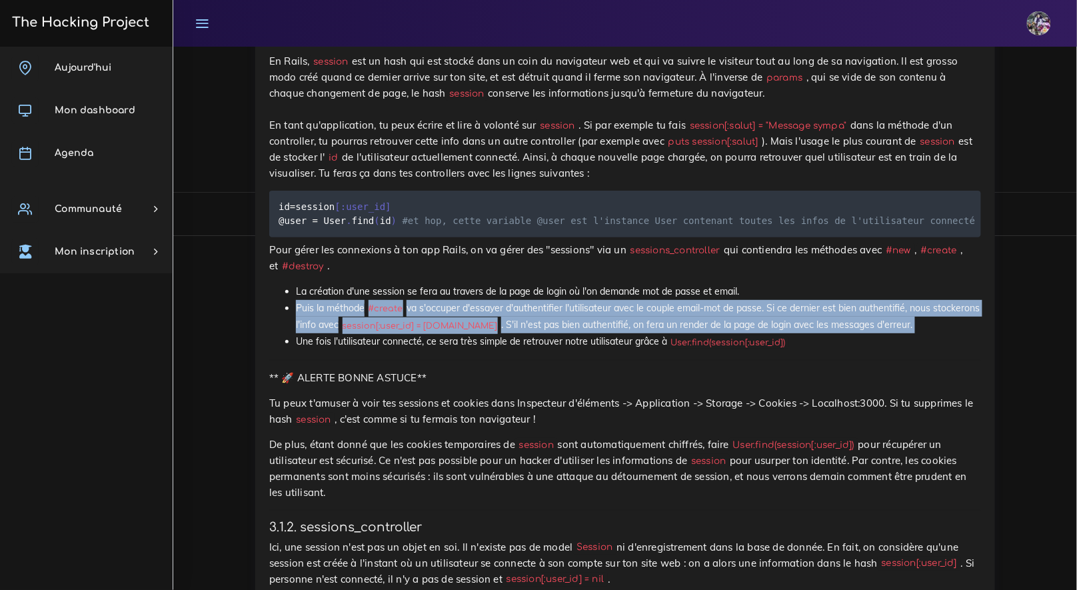
drag, startPoint x: 299, startPoint y: 390, endPoint x: 280, endPoint y: 413, distance: 29.9
click at [281, 351] on ul "La création d'une session se fera au travers de la page de login où l'on demand…" at bounding box center [625, 316] width 712 height 67
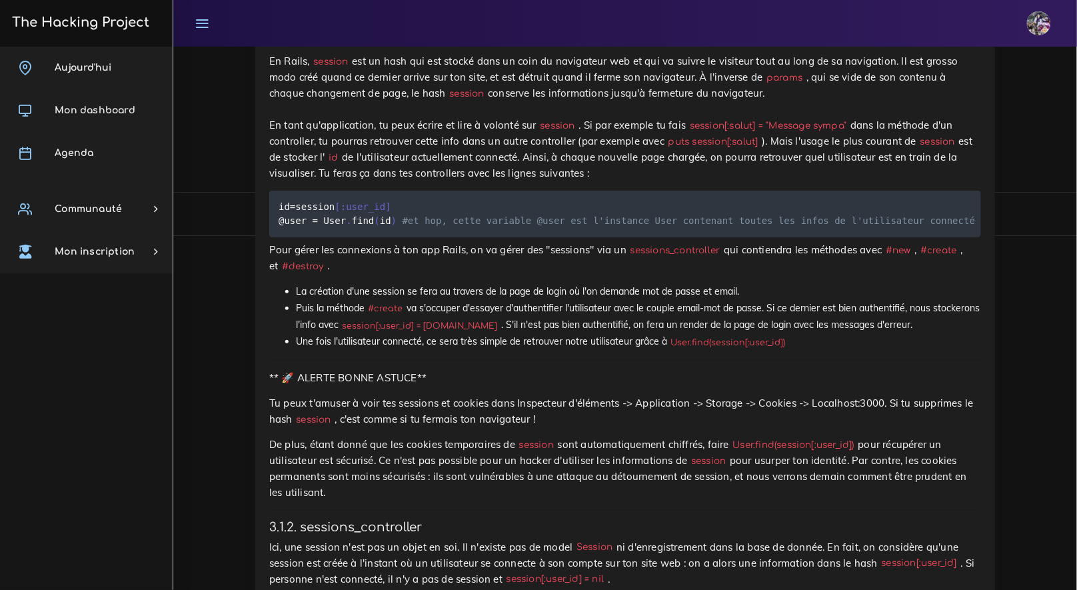
click at [557, 350] on li "Une fois l'utilisateur connecté, ce sera très simple de retrouver notre utilisa…" at bounding box center [638, 341] width 685 height 17
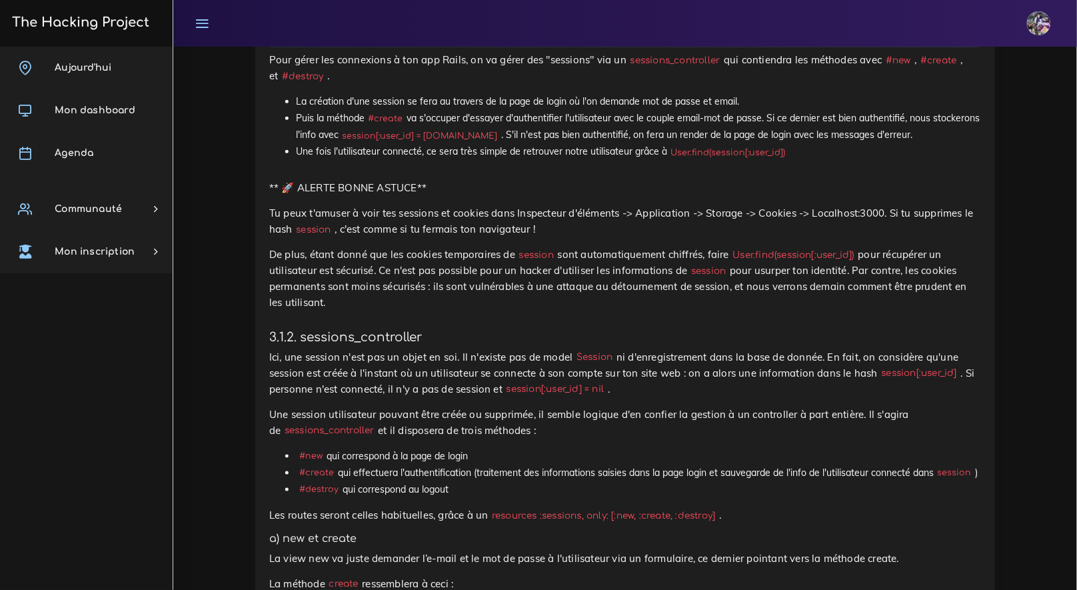
scroll to position [5085, 0]
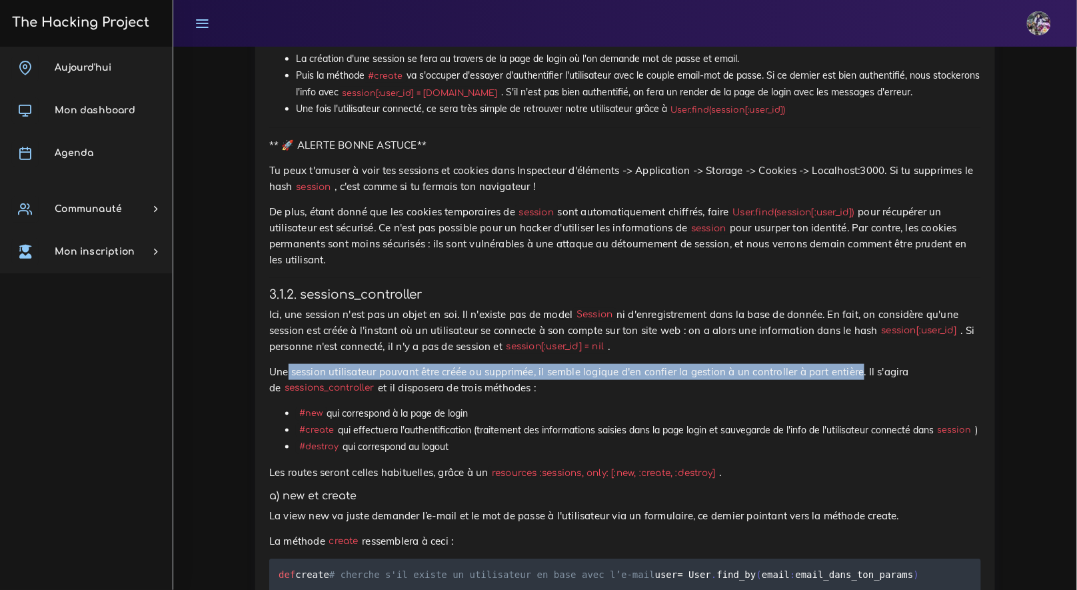
drag, startPoint x: 297, startPoint y: 449, endPoint x: 862, endPoint y: 453, distance: 565.2
click at [863, 396] on p "Une session utilisateur pouvant être créée ou supprimée, il semble logique d'en…" at bounding box center [625, 380] width 712 height 32
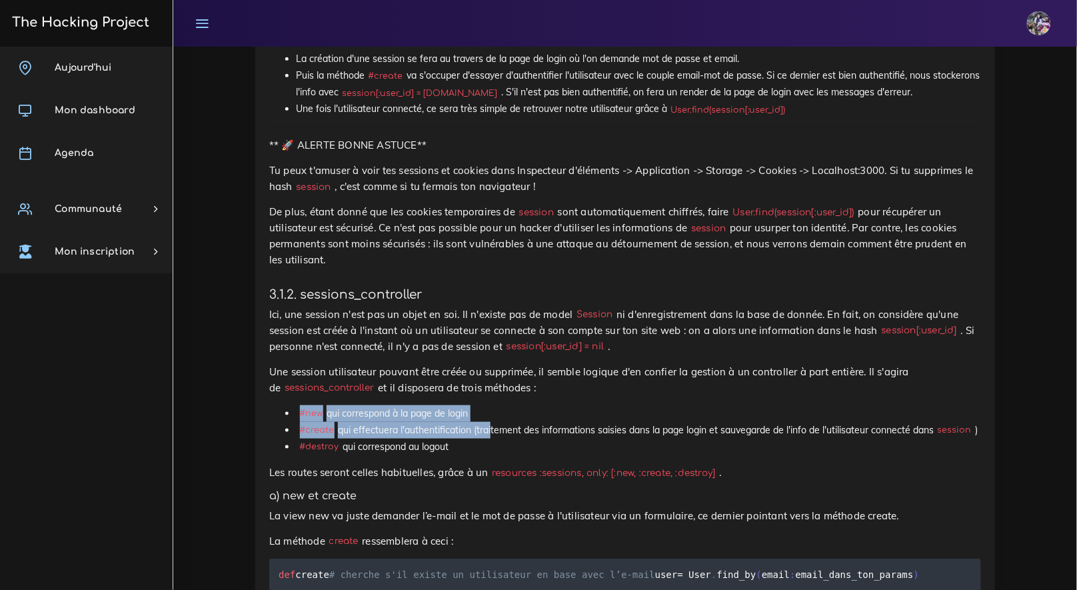
drag, startPoint x: 308, startPoint y: 494, endPoint x: 491, endPoint y: 502, distance: 183.5
click at [491, 456] on ul "#new qui correspond à la page de login #create qui effectuera l'authentificatio…" at bounding box center [625, 430] width 712 height 51
click at [375, 439] on li "#create qui effectuera l'authentification (traitement des informations saisies …" at bounding box center [638, 430] width 685 height 17
drag, startPoint x: 469, startPoint y: 540, endPoint x: 279, endPoint y: 536, distance: 189.3
click at [279, 456] on ul "#new qui correspond à la page de login #create qui effectuera l'authentificatio…" at bounding box center [625, 430] width 712 height 51
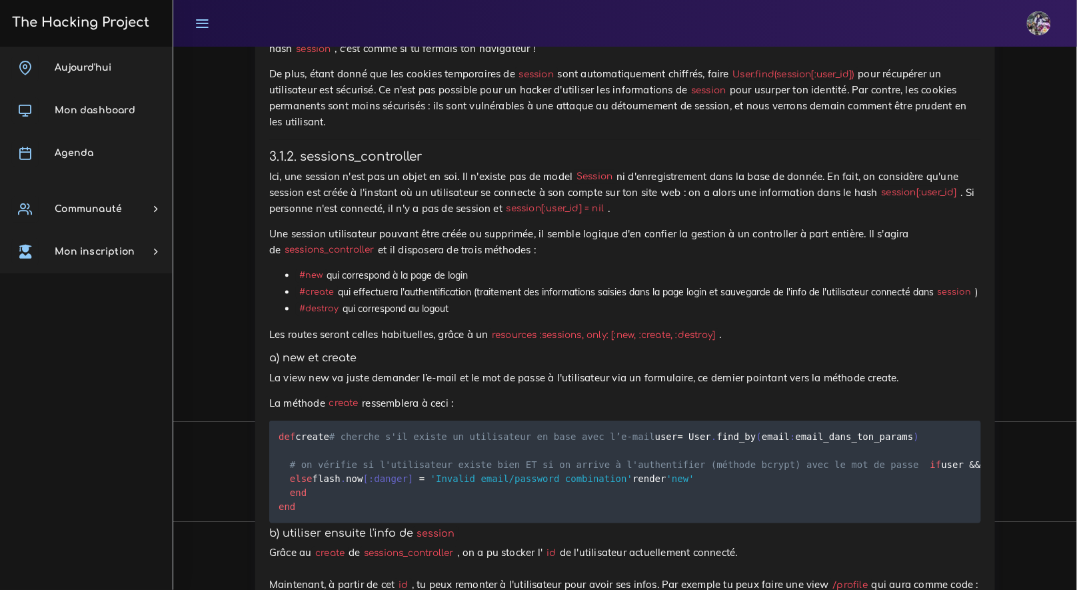
scroll to position [5256, 0]
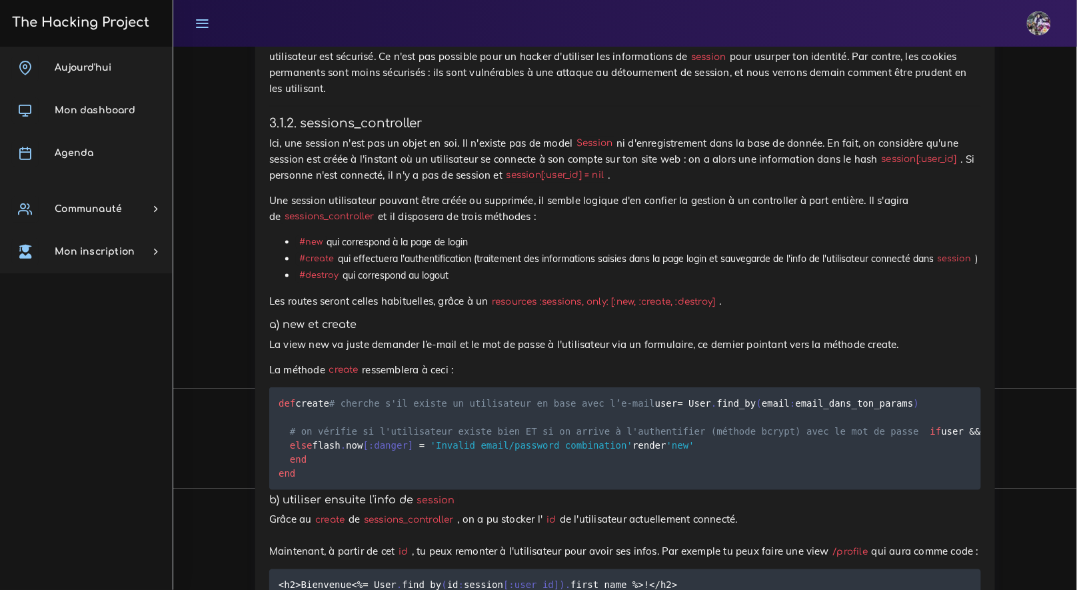
click at [406, 331] on h5 "a) new et create" at bounding box center [625, 325] width 712 height 13
drag, startPoint x: 498, startPoint y: 397, endPoint x: 677, endPoint y: 409, distance: 179.7
drag, startPoint x: 727, startPoint y: 400, endPoint x: 497, endPoint y: 392, distance: 229.4
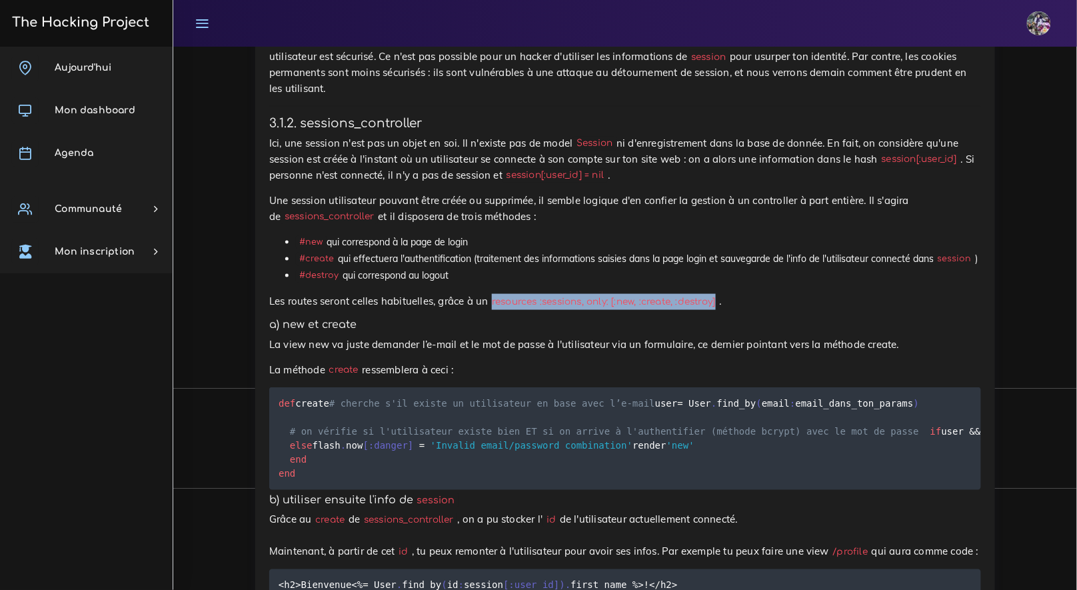
click at [497, 309] on p "Les routes seront celles habituelles, grâce à un resources :sessions, only: [:n…" at bounding box center [625, 301] width 712 height 16
copy code "resources :sessions, only: [:new, :create, :destroy]"
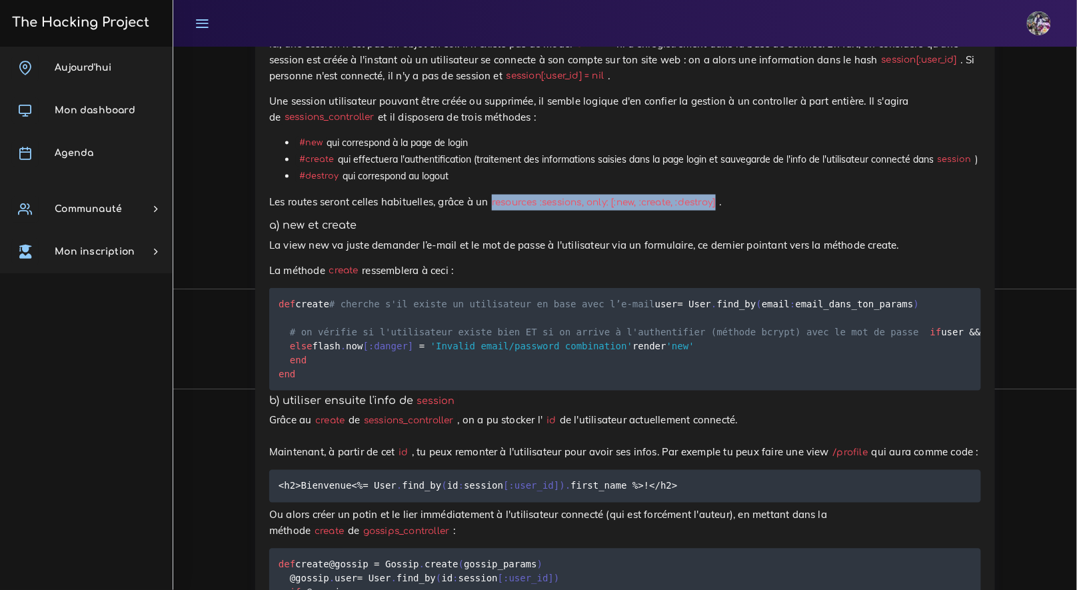
scroll to position [5369, 0]
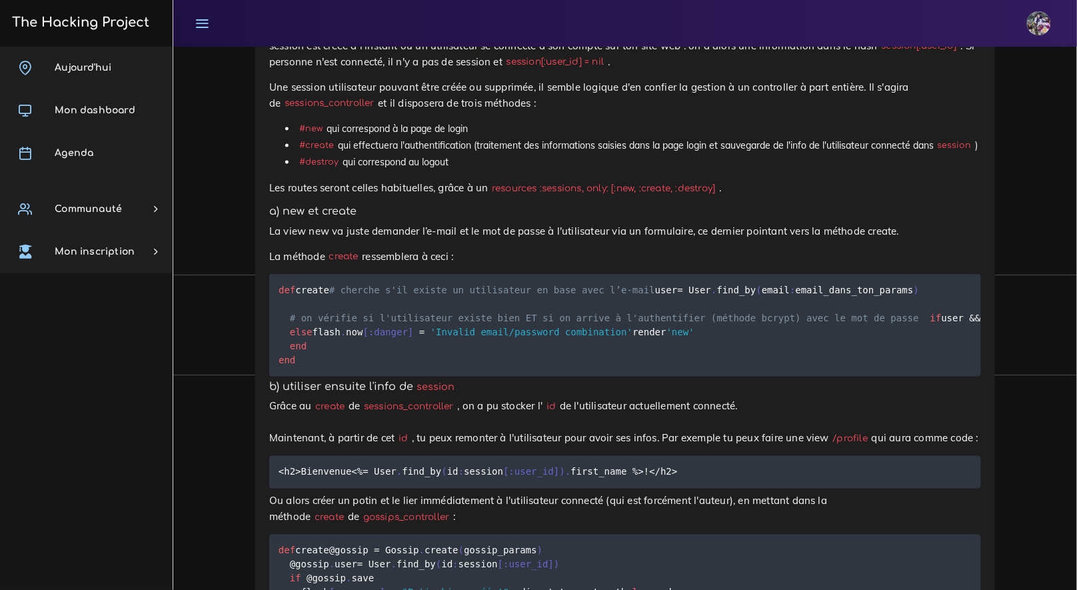
click at [518, 265] on p "La méthode create ressemblera à ceci :" at bounding box center [625, 257] width 712 height 16
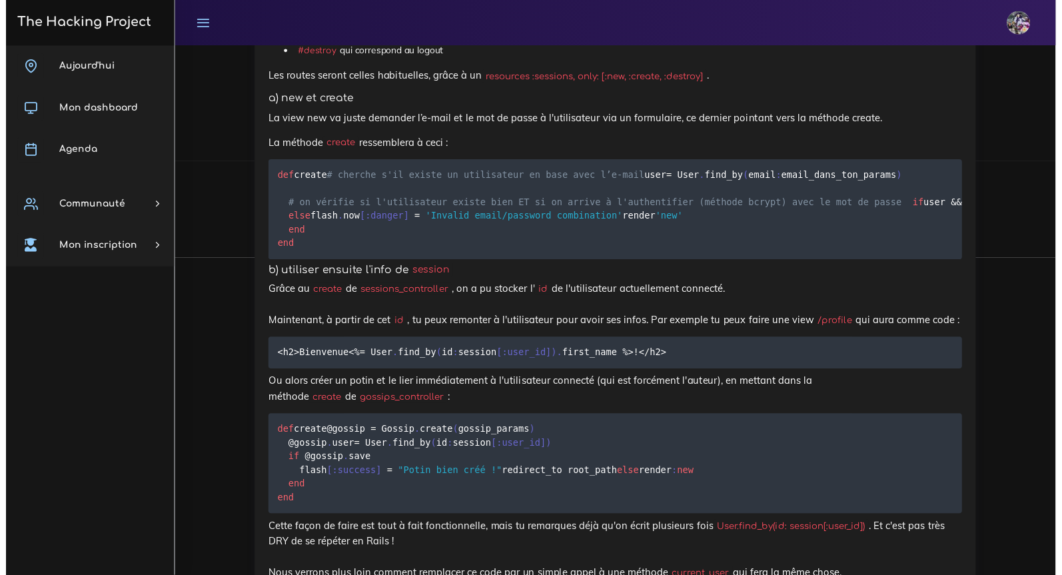
scroll to position [5479, 0]
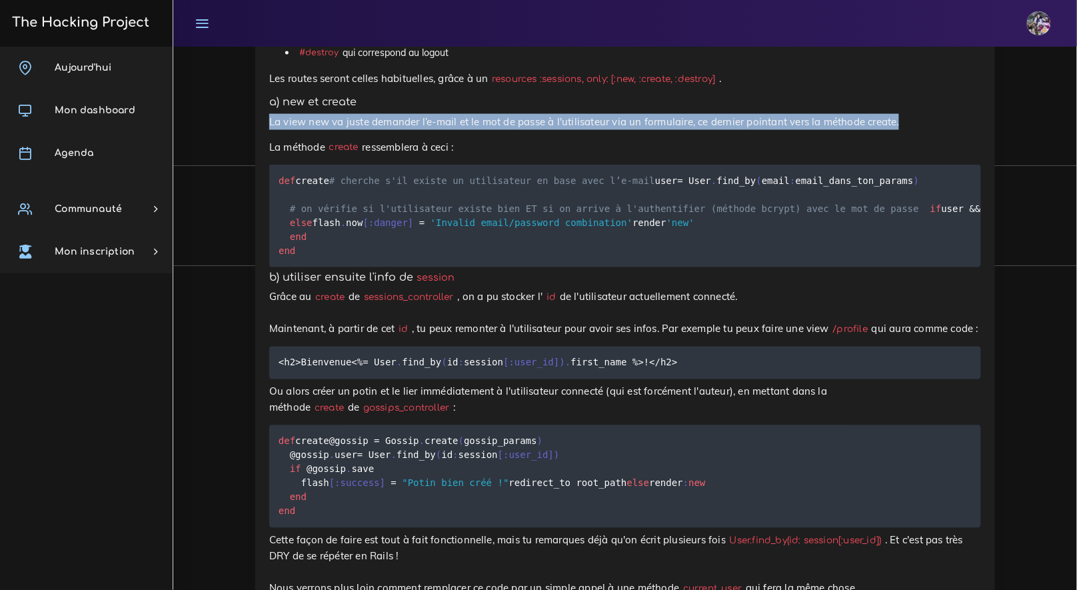
drag, startPoint x: 901, startPoint y: 217, endPoint x: 267, endPoint y: 221, distance: 633.9
copy p "La view new va juste demander l’e-mail et le mot de passe à l'utilisateur via u…"
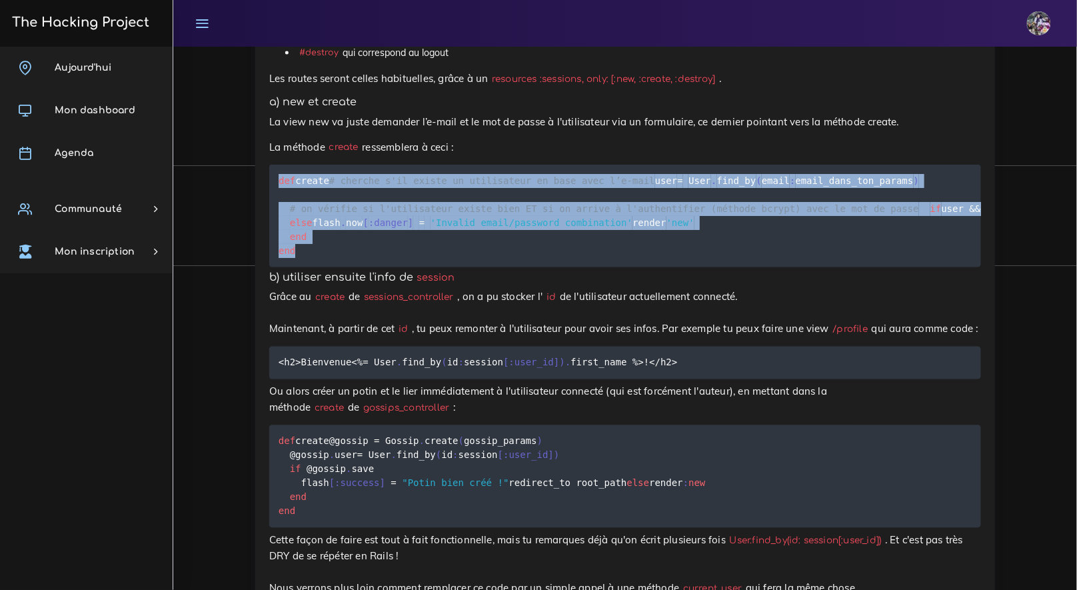
drag, startPoint x: 278, startPoint y: 272, endPoint x: 387, endPoint y: 457, distance: 214.6
click at [387, 267] on pre "def create # cherche s'il existe un utilisateur en base avec l’e-mail user = Us…" at bounding box center [625, 216] width 712 height 103
copy code "def create # cherche s'il existe un utilisateur en base avec l’e-mail user = Us…"
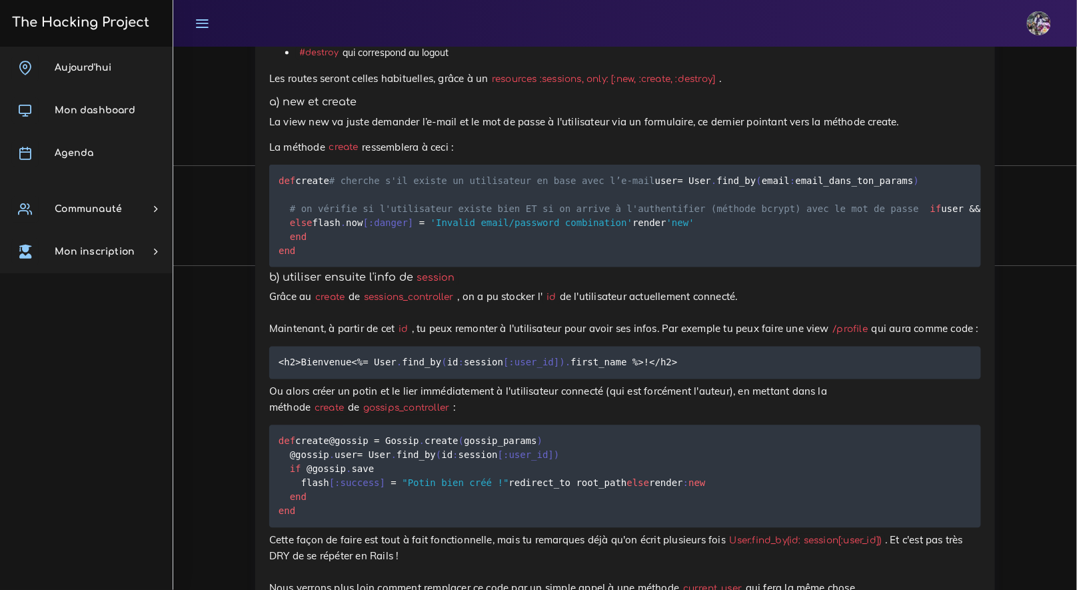
click at [401, 155] on p "La méthode create ressemblera à ceci :" at bounding box center [625, 147] width 712 height 16
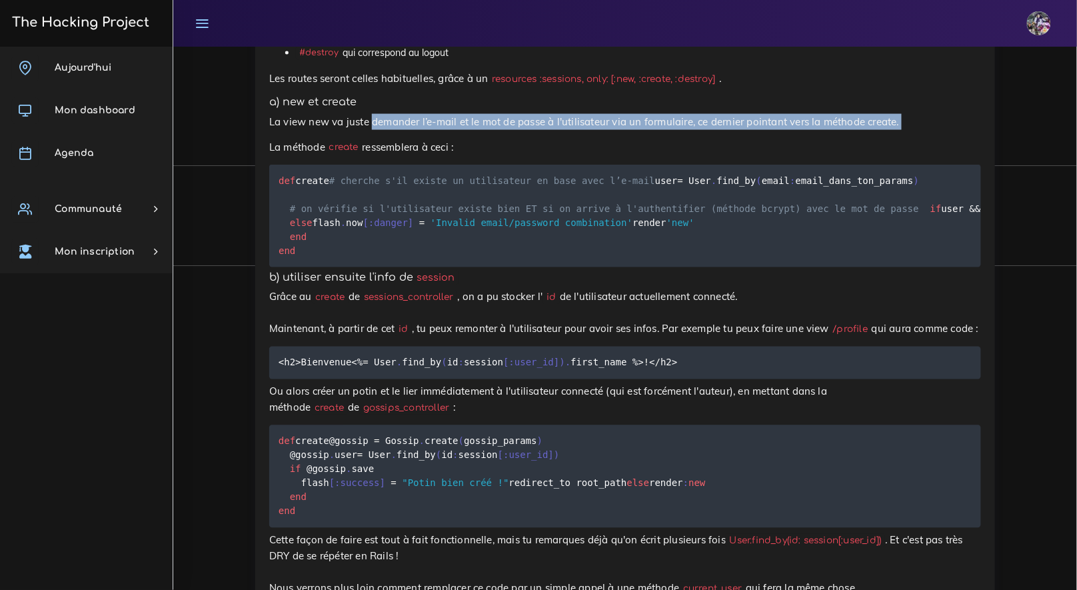
drag, startPoint x: 375, startPoint y: 221, endPoint x: 515, endPoint y: 227, distance: 140.1
click at [482, 130] on p "La view new va juste demander l’e-mail et le mot de passe à l'utilisateur via u…" at bounding box center [625, 122] width 712 height 16
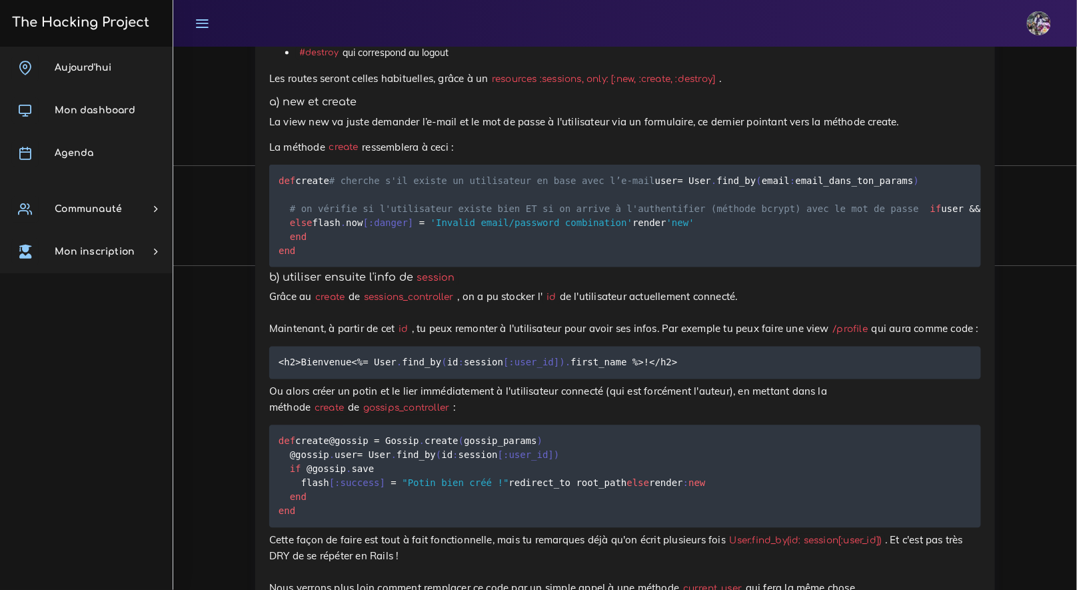
click at [589, 155] on p "La méthode create ressemblera à ceci :" at bounding box center [625, 147] width 712 height 16
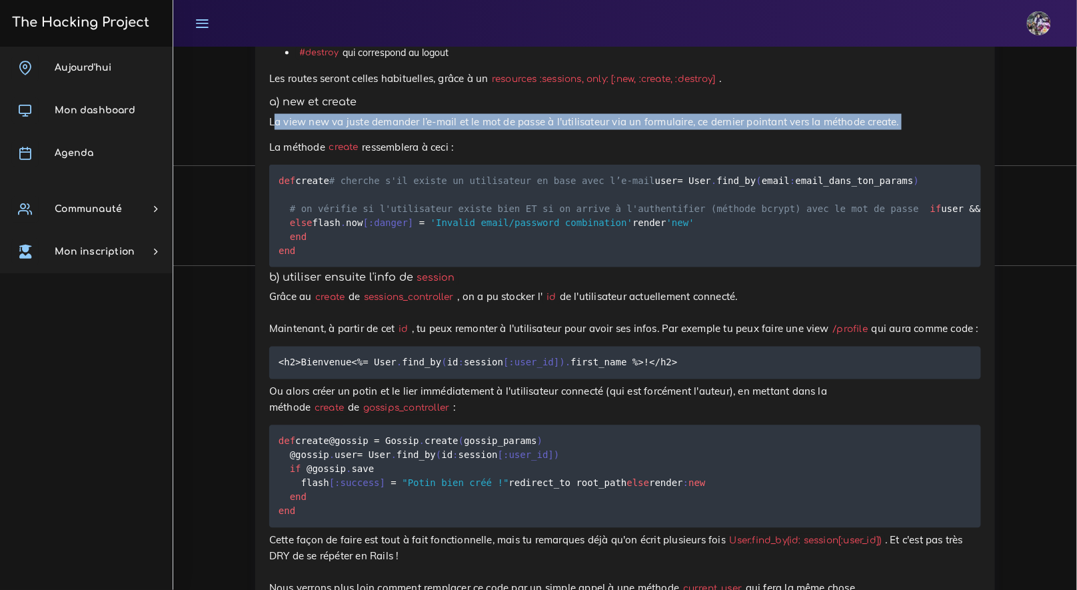
drag, startPoint x: 276, startPoint y: 216, endPoint x: 408, endPoint y: 229, distance: 132.6
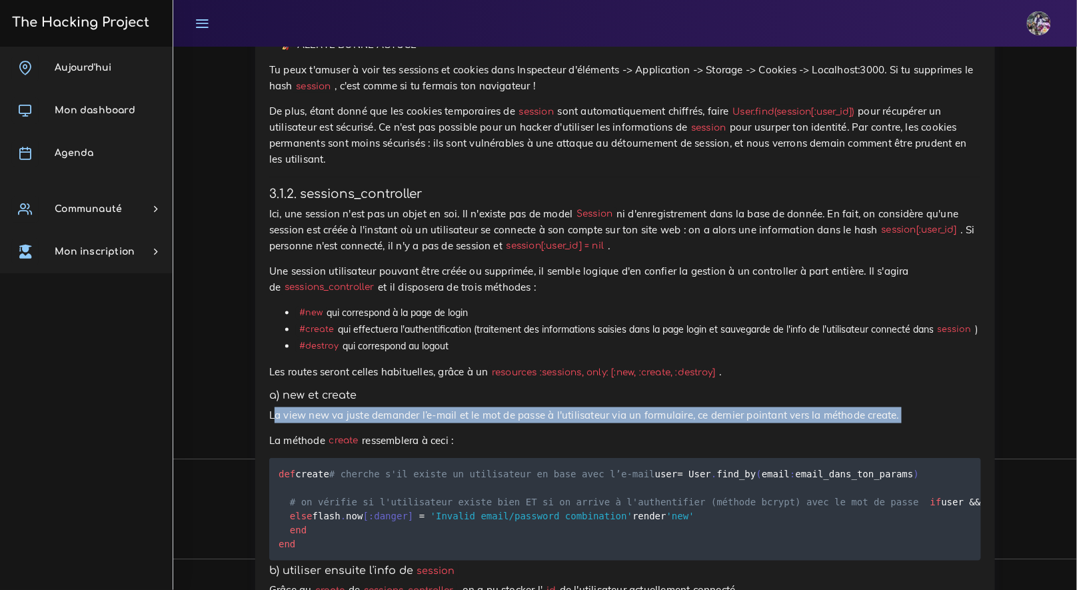
scroll to position [5192, 0]
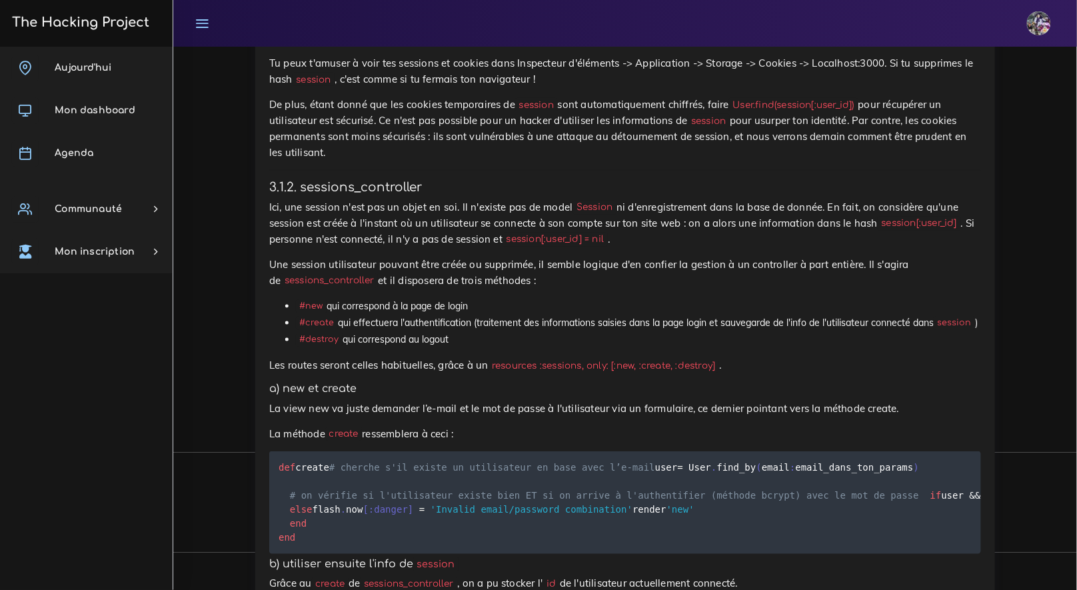
click at [440, 195] on h4 "3.1.2. sessions_controller" at bounding box center [625, 187] width 712 height 15
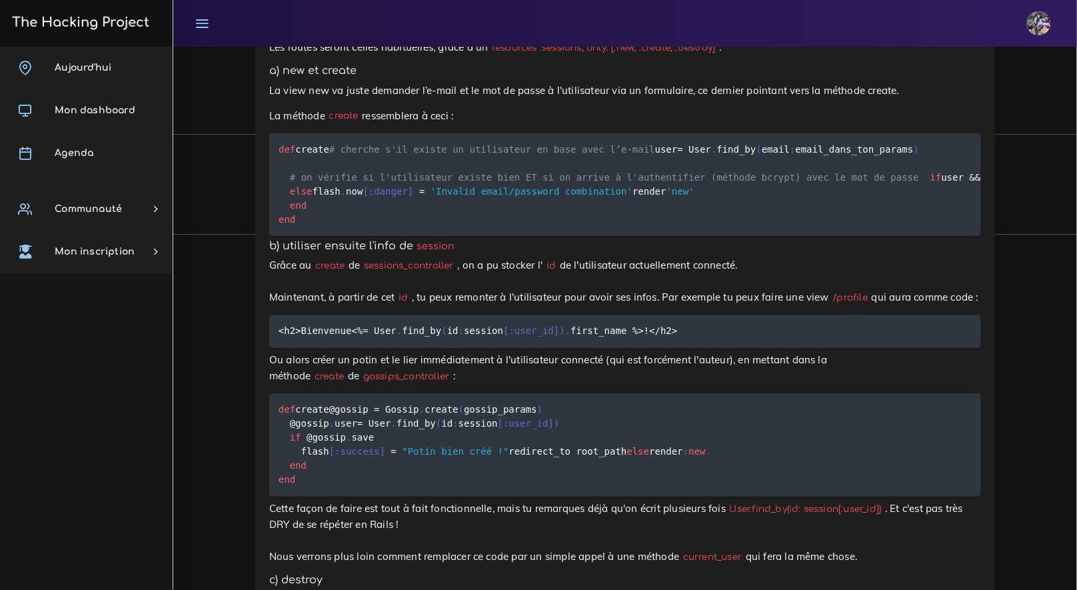
scroll to position [5511, 0]
drag, startPoint x: 331, startPoint y: 299, endPoint x: 351, endPoint y: 298, distance: 19.4
click at [351, 226] on code "def create # cherche s'il existe un utilisateur en base avec l’e-mail user = Us…" at bounding box center [947, 183] width 1337 height 85
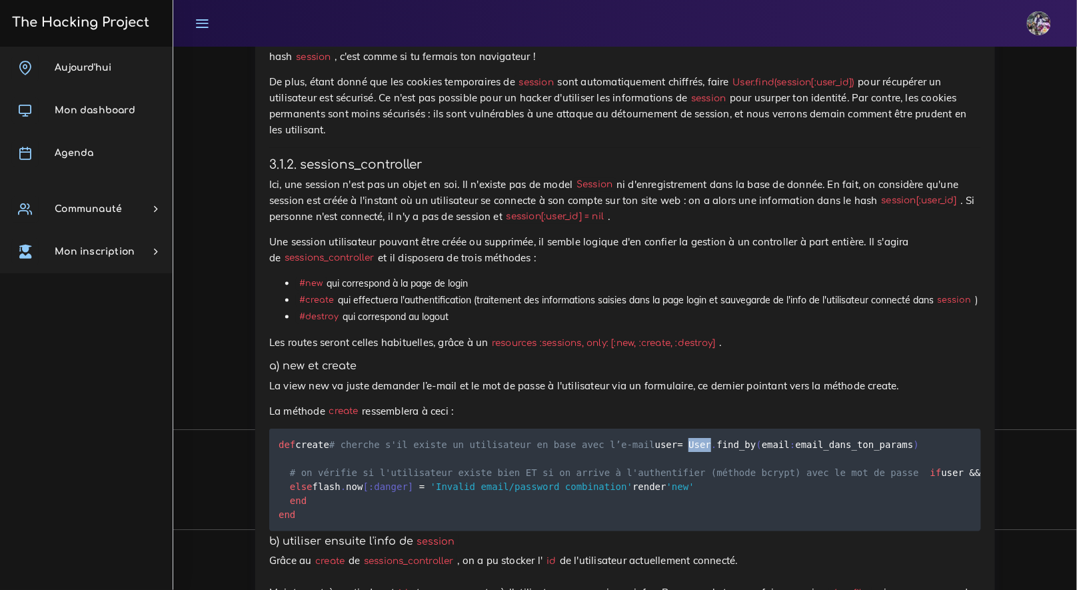
scroll to position [5213, 0]
click at [333, 227] on p "Ici, une session n'est pas un objet en soi. Il n'existe pas de model Session ni…" at bounding box center [625, 203] width 712 height 48
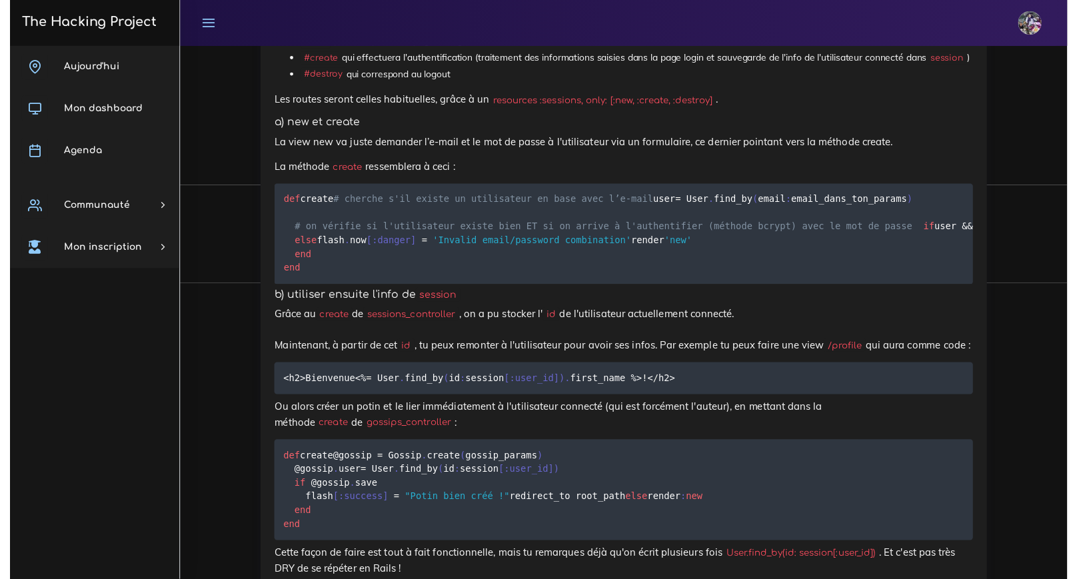
scroll to position [5527, 0]
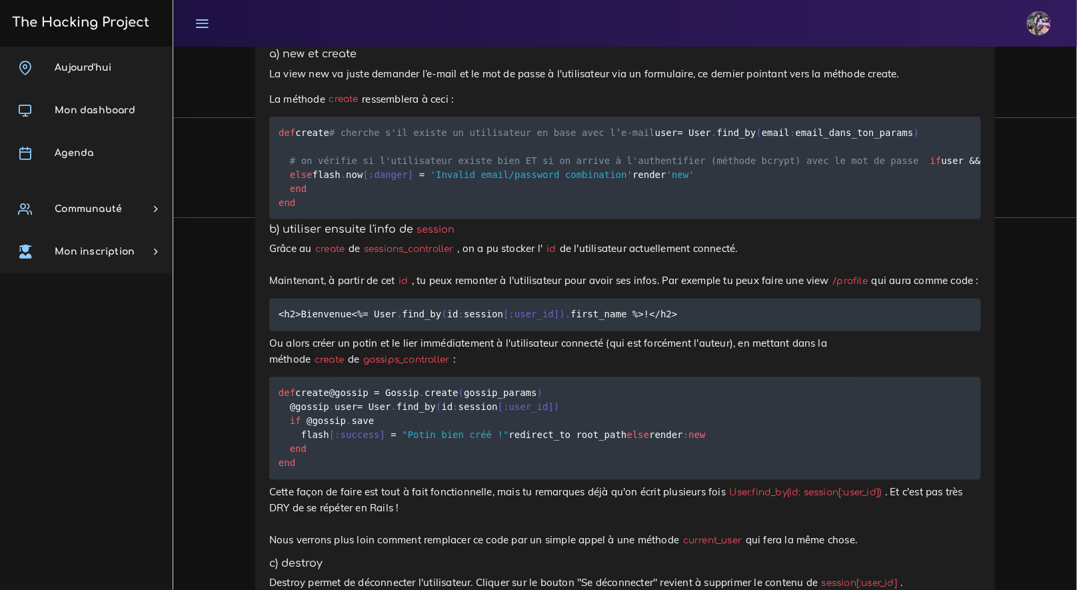
click at [263, 189] on div "Créer des sessions et ses propres helpers Grâce aux sessions, nous allons voir …" at bounding box center [625, 595] width 740 height 3282
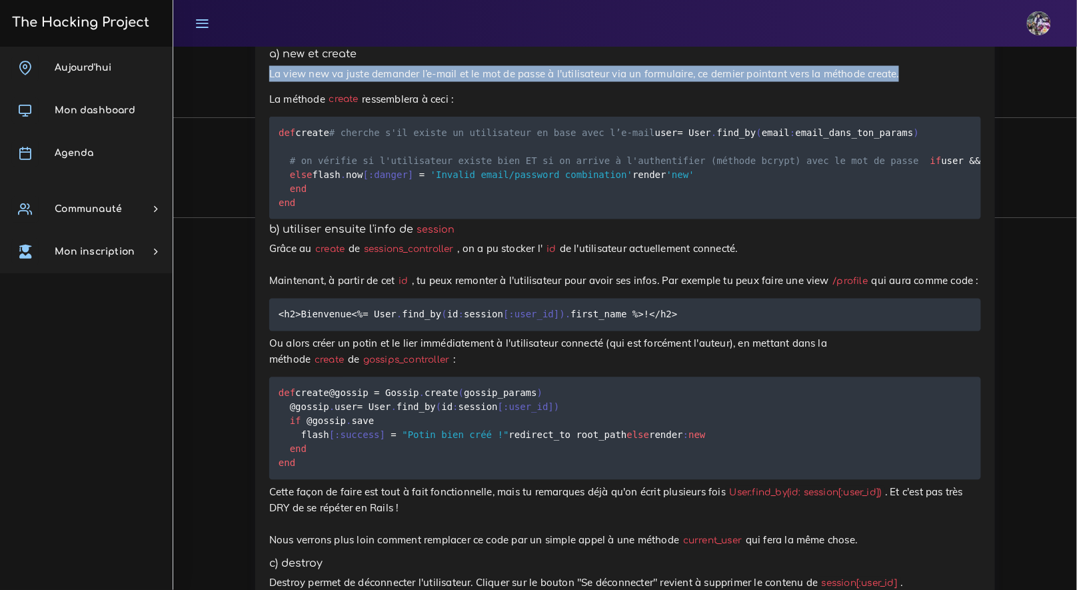
drag, startPoint x: 269, startPoint y: 191, endPoint x: 908, endPoint y: 199, distance: 639.2
click at [908, 82] on p "La view new va juste demander l’e-mail et le mot de passe à l'utilisateur via u…" at bounding box center [625, 74] width 712 height 16
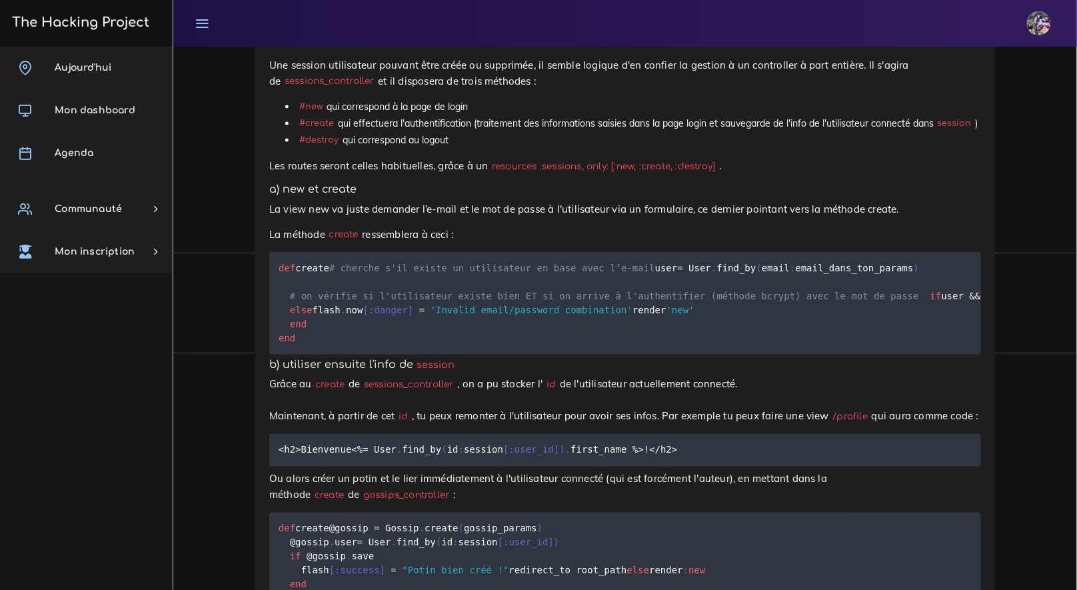
scroll to position [5389, 0]
drag, startPoint x: 696, startPoint y: 307, endPoint x: 903, endPoint y: 305, distance: 207.3
click at [903, 219] on p "La view new va juste demander l’e-mail et le mot de passe à l'utilisateur via u…" at bounding box center [625, 211] width 712 height 16
copy p "ce dernier pointant vers la méthode create."
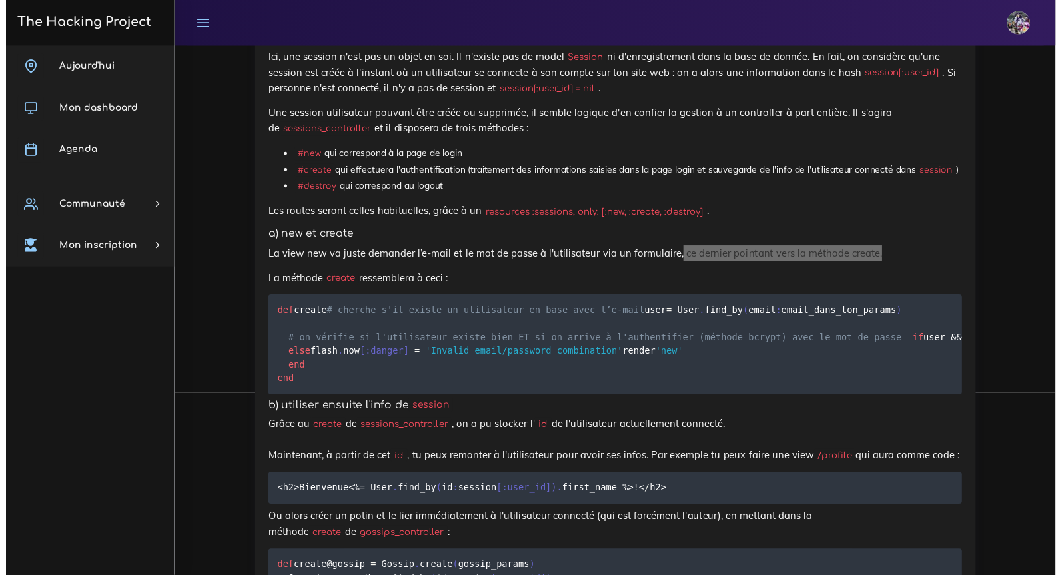
scroll to position [5463, 0]
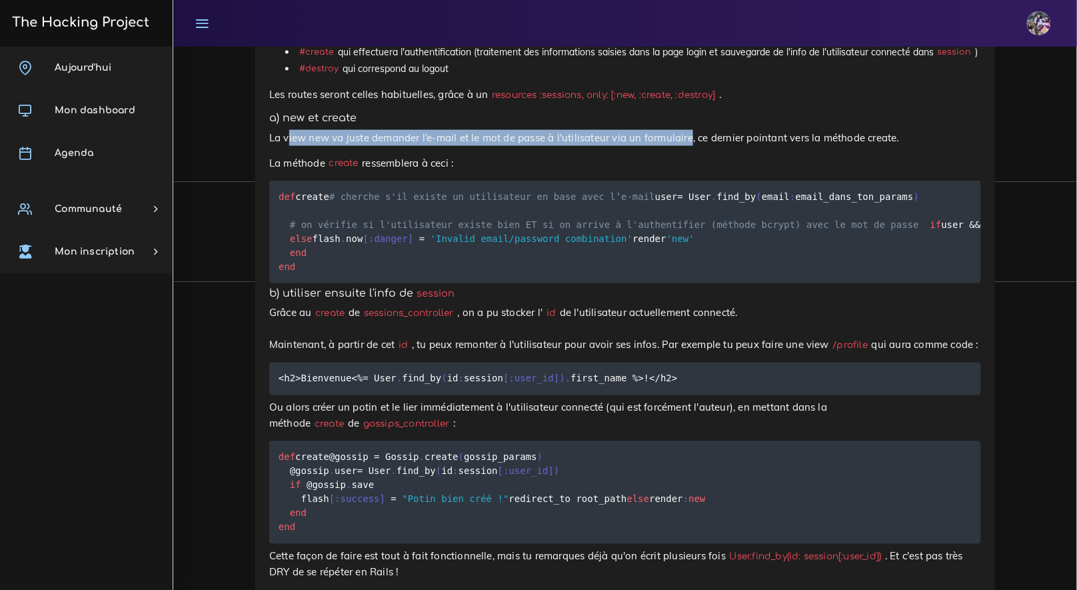
drag, startPoint x: 304, startPoint y: 233, endPoint x: 690, endPoint y: 236, distance: 385.9
click at [690, 146] on p "La view new va juste demander l’e-mail et le mot de passe à l'utilisateur via u…" at bounding box center [625, 138] width 712 height 16
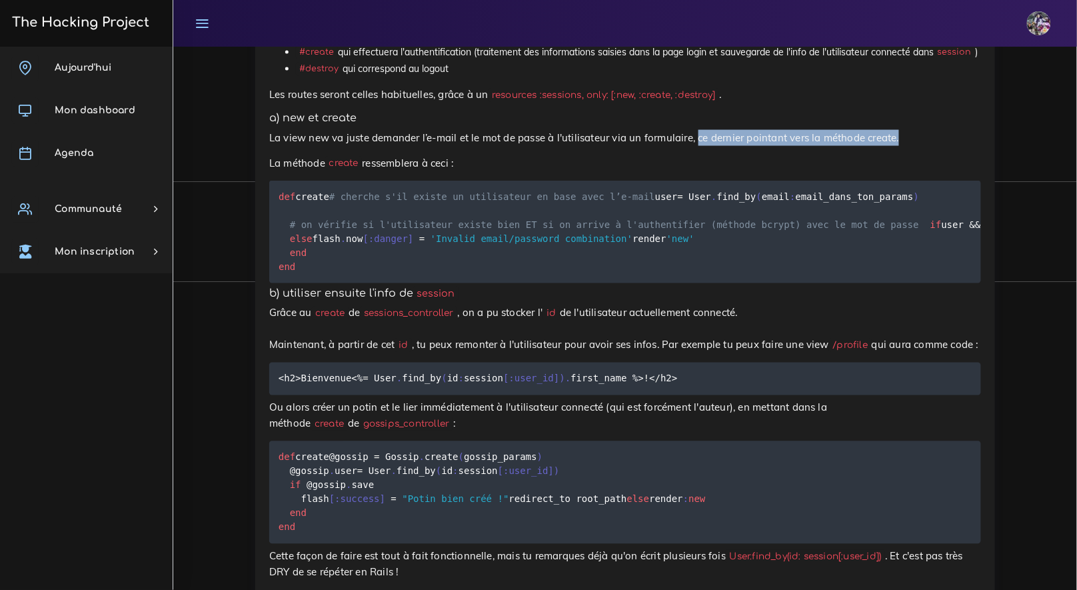
drag, startPoint x: 697, startPoint y: 237, endPoint x: 927, endPoint y: 240, distance: 230.0
click at [927, 146] on p "La view new va juste demander l’e-mail et le mot de passe à l'utilisateur via u…" at bounding box center [625, 138] width 712 height 16
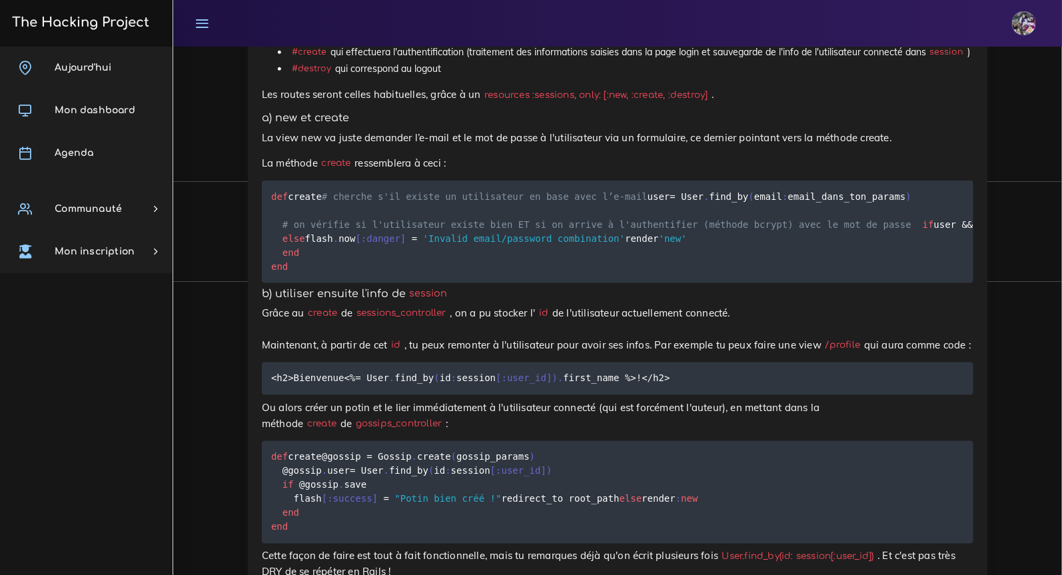
click at [529, 171] on p "La méthode create ressemblera à ceci :" at bounding box center [618, 163] width 712 height 16
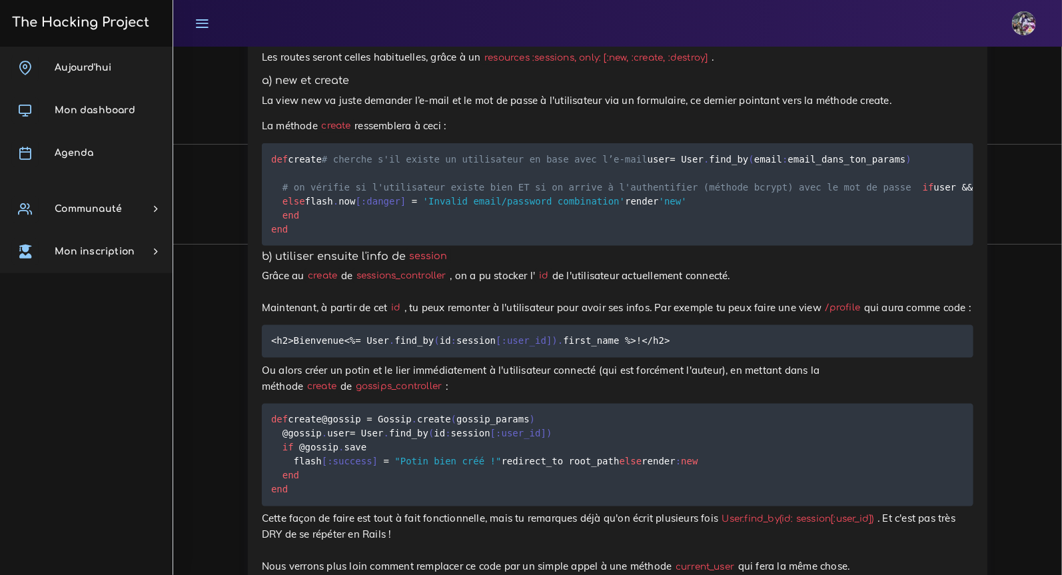
scroll to position [5511, 0]
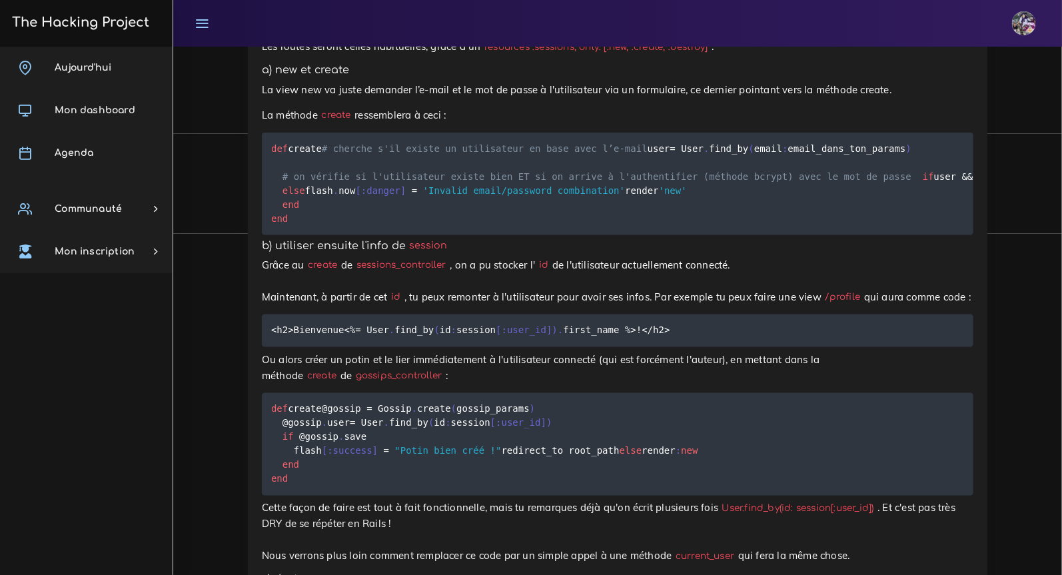
drag, startPoint x: 256, startPoint y: 239, endPoint x: 475, endPoint y: 238, distance: 219.3
click at [475, 123] on p "La méthode create ressemblera à ceci :" at bounding box center [618, 115] width 712 height 16
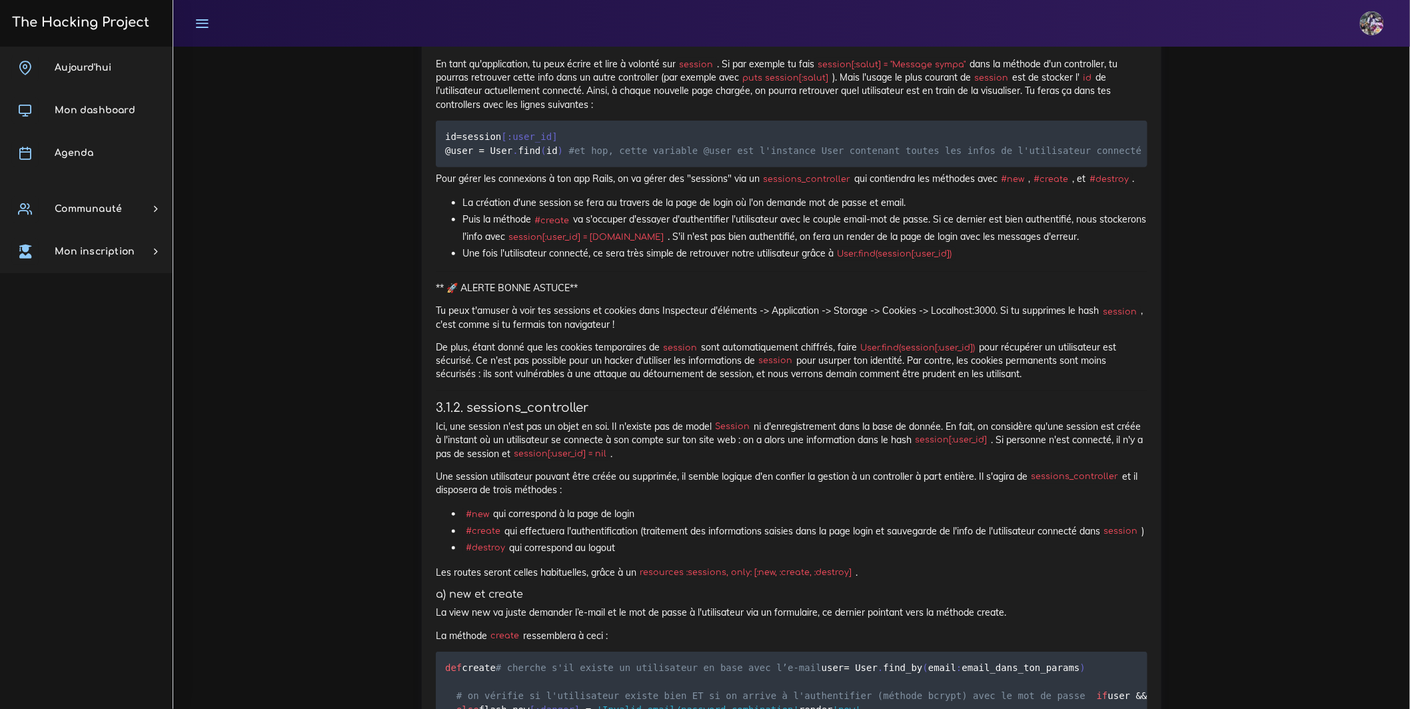
scroll to position [4495, 0]
